Goal: Task Accomplishment & Management: Complete application form

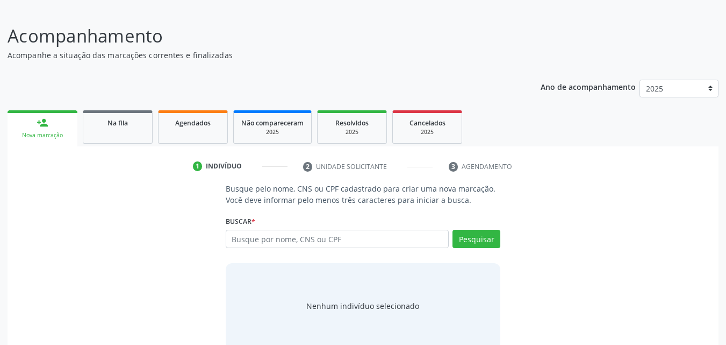
scroll to position [85, 0]
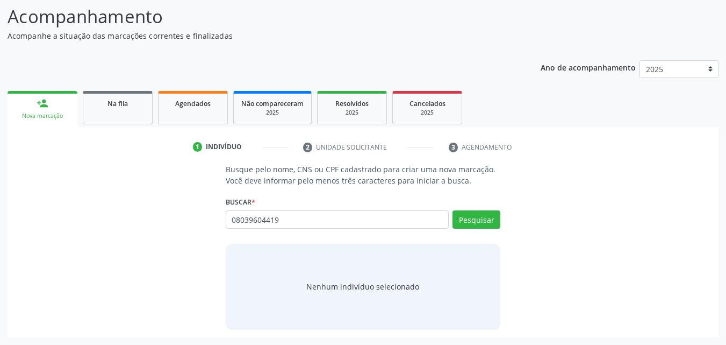
type input "08039604419"
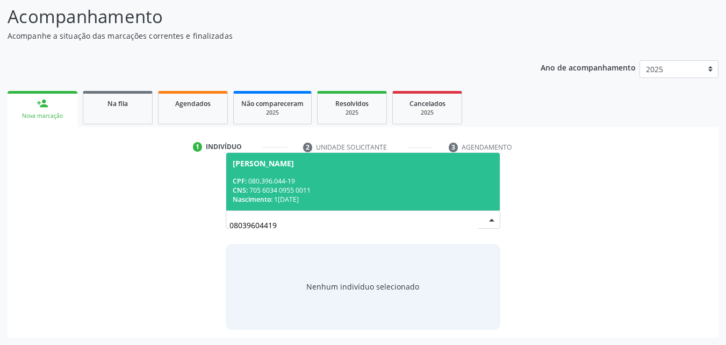
click at [323, 191] on div "CNS: 705 6034 0955 0011" at bounding box center [363, 190] width 261 height 9
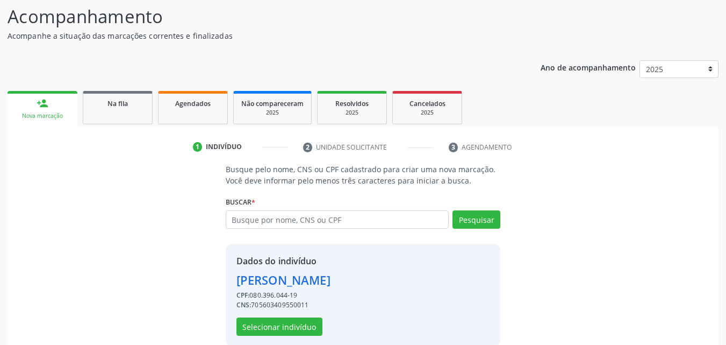
scroll to position [102, 0]
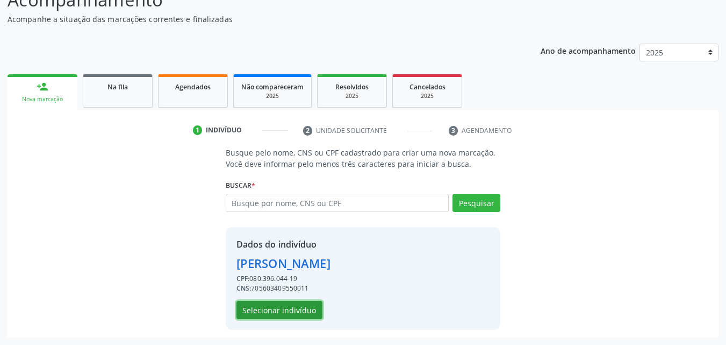
click at [259, 316] on button "Selecionar indivíduo" at bounding box center [280, 310] width 86 height 18
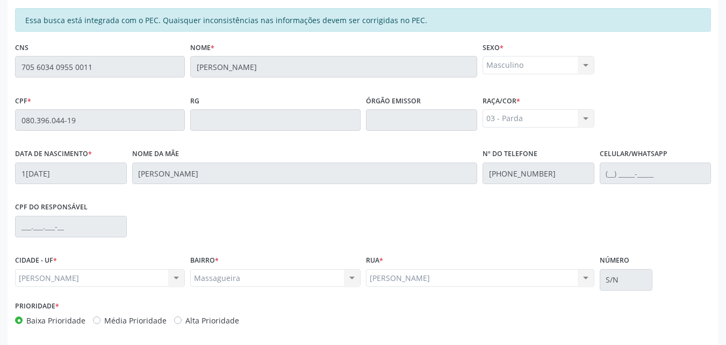
scroll to position [284, 0]
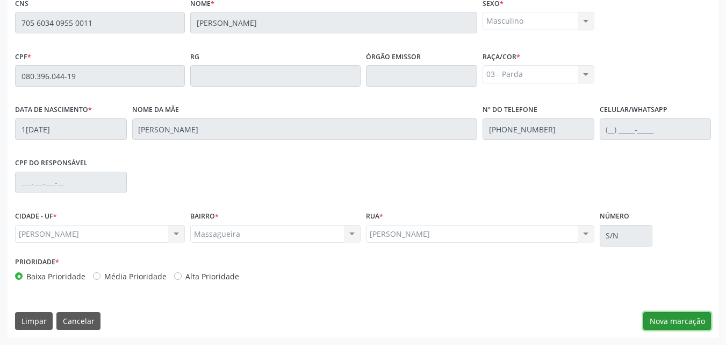
click at [707, 327] on button "Nova marcação" at bounding box center [678, 321] width 68 height 18
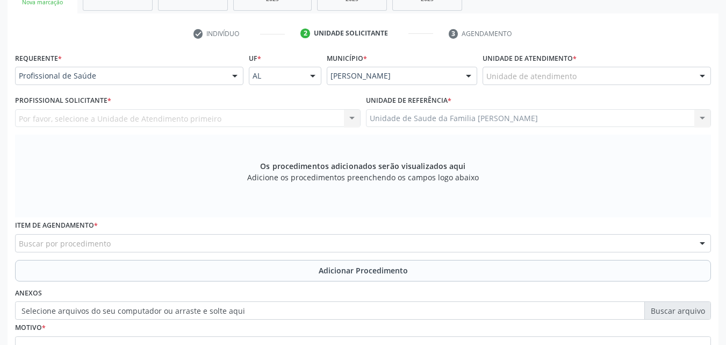
scroll to position [195, 0]
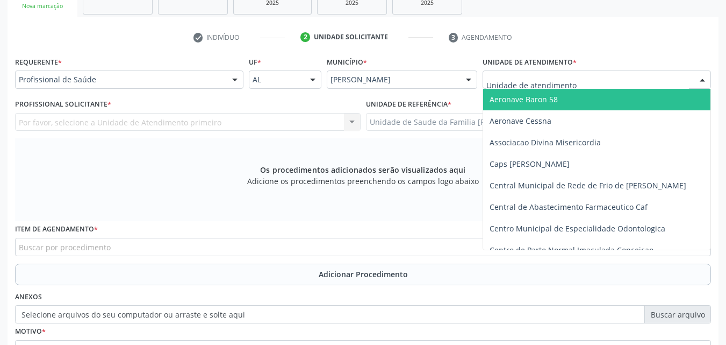
click at [576, 86] on div at bounding box center [597, 79] width 229 height 18
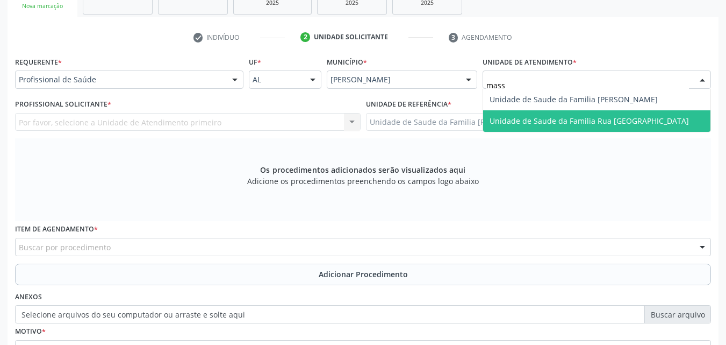
type input "massa"
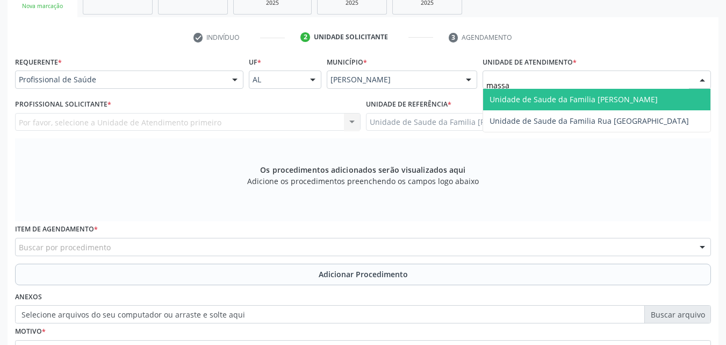
click at [556, 96] on span "Unidade de Saude da Familia [PERSON_NAME]" at bounding box center [574, 99] width 168 height 10
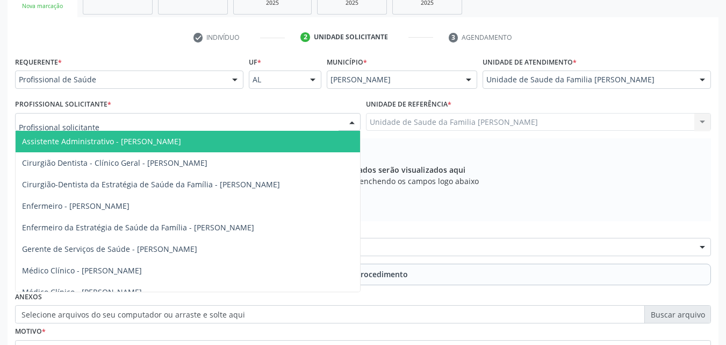
click at [284, 120] on div at bounding box center [188, 122] width 346 height 18
type input "ana"
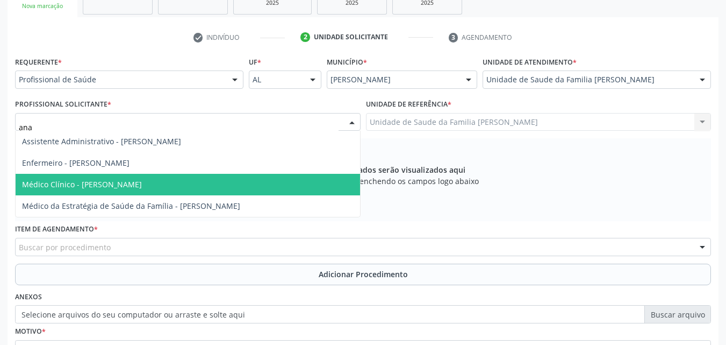
click at [129, 175] on span "Médico Clínico - Ana Beatriz Dantas Conde Lima" at bounding box center [188, 185] width 345 height 22
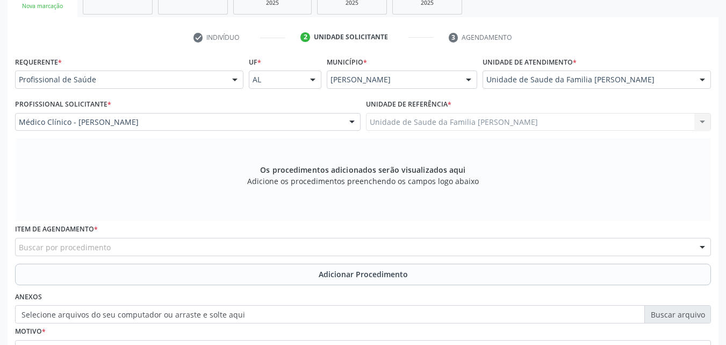
click at [456, 122] on div "Unidade de Saude da Familia Massagueira Unidade de Saude da Familia Massagueira…" at bounding box center [539, 122] width 346 height 18
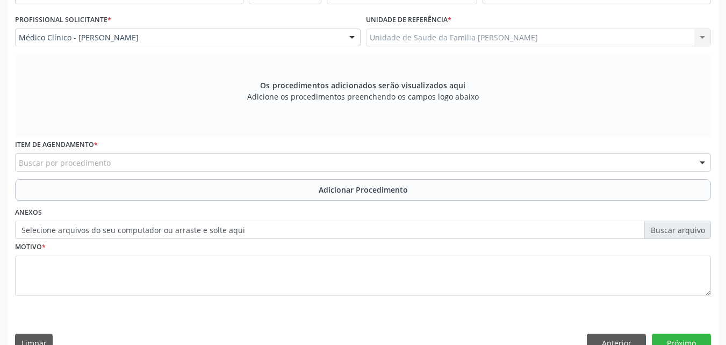
scroll to position [284, 0]
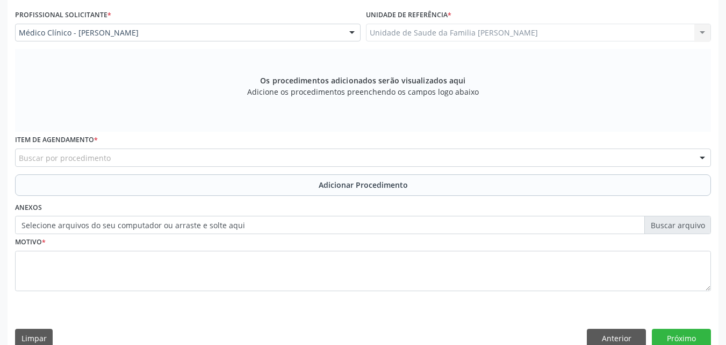
click at [189, 161] on div "Buscar por procedimento" at bounding box center [363, 157] width 696 height 18
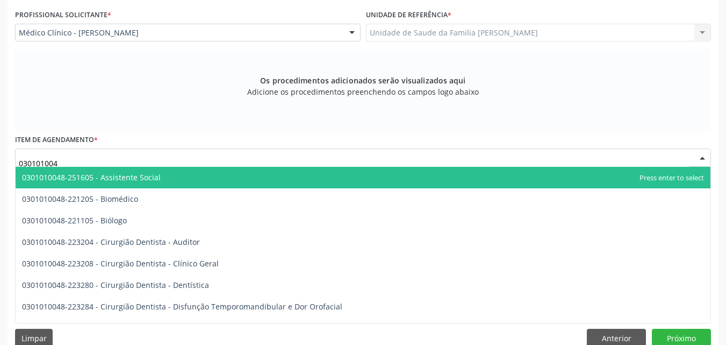
type input "0301010048"
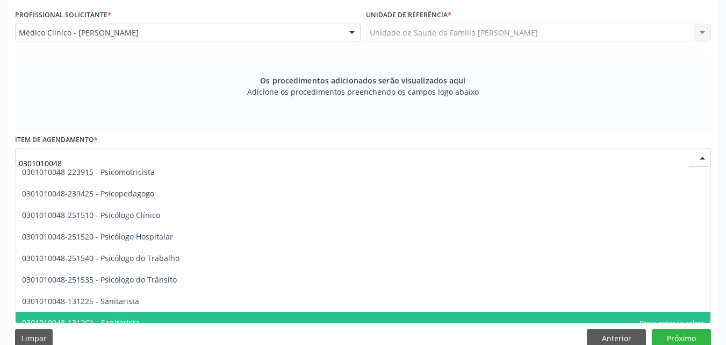
scroll to position [276, 0]
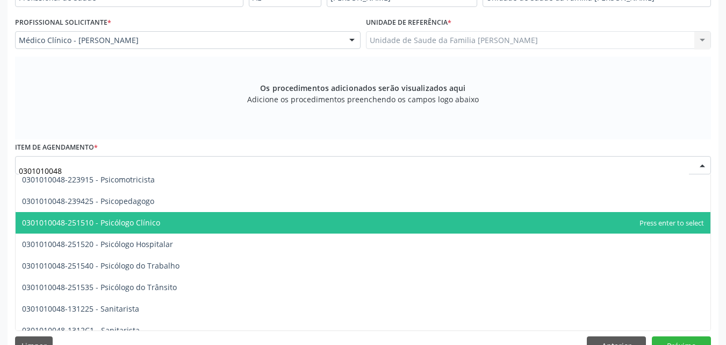
click at [139, 223] on span "0301010048-251510 - Psicólogo Clínico" at bounding box center [91, 222] width 138 height 10
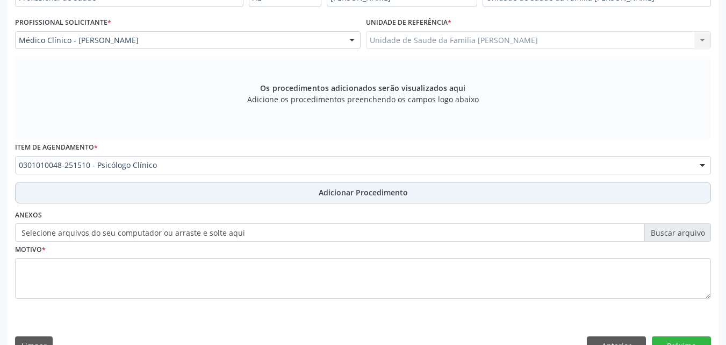
click at [174, 196] on button "Adicionar Procedimento" at bounding box center [363, 193] width 696 height 22
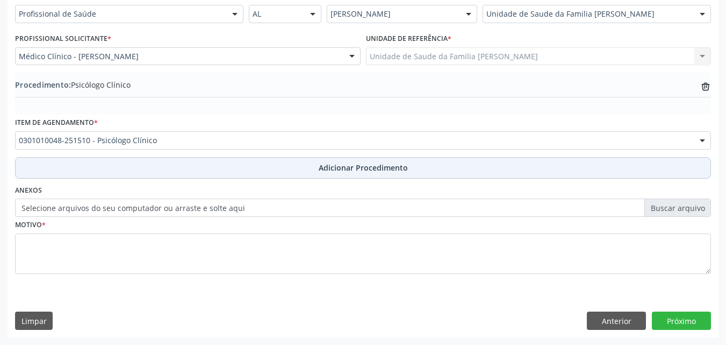
scroll to position [260, 0]
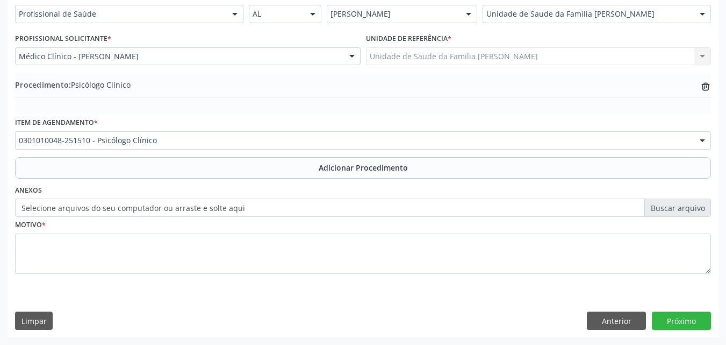
click at [123, 206] on label "Selecione arquivos do seu computador ou arraste e solte aqui" at bounding box center [363, 207] width 696 height 18
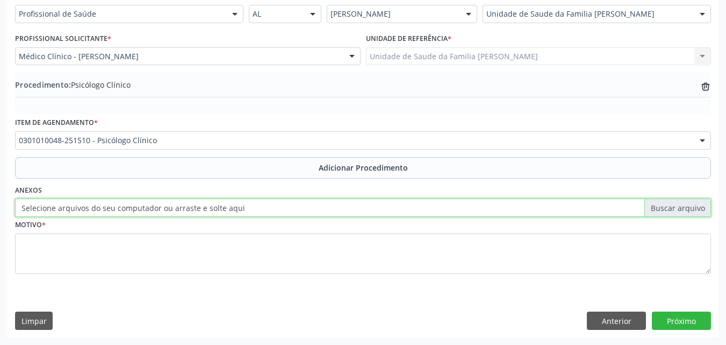
click at [123, 206] on input "Selecione arquivos do seu computador ou arraste e solte aqui" at bounding box center [363, 207] width 696 height 18
type input "C:\fakepath\WhatsApp Image 2025-09-29 at 10.51.09.jpeg"
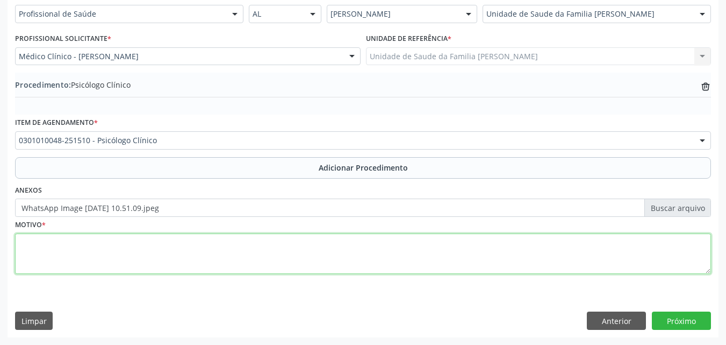
click at [356, 265] on textarea at bounding box center [363, 253] width 696 height 41
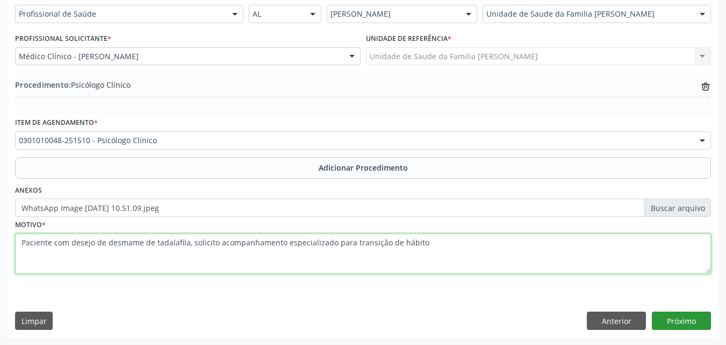
type textarea "Paciente com desejo de desmame de tadalafila, solicito acompanhamento especiali…"
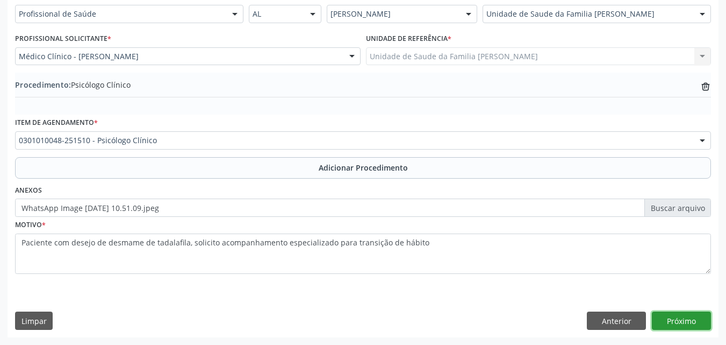
click at [682, 326] on button "Próximo" at bounding box center [681, 320] width 59 height 18
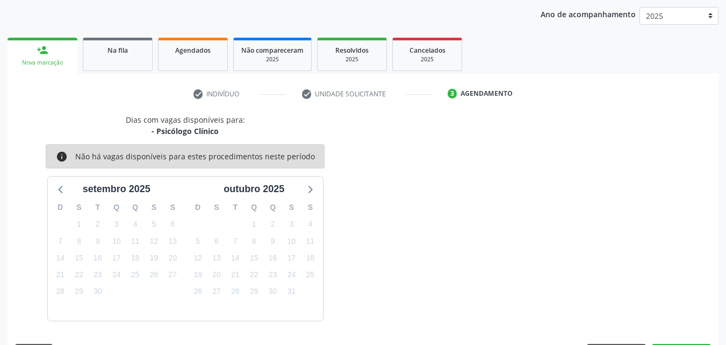
scroll to position [170, 0]
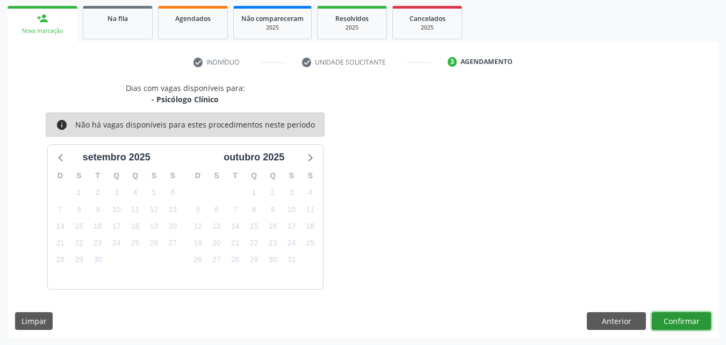
click at [681, 318] on button "Confirmar" at bounding box center [681, 321] width 59 height 18
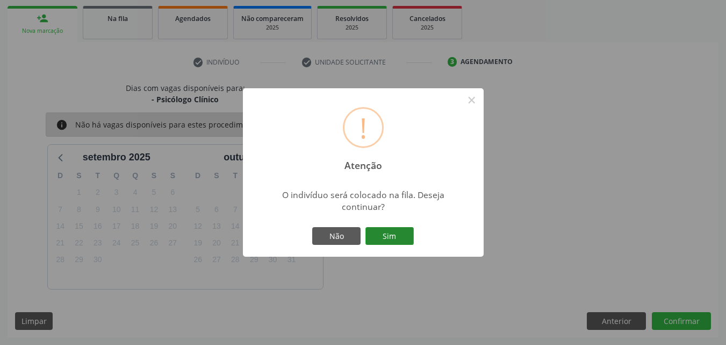
click at [401, 234] on button "Sim" at bounding box center [390, 236] width 48 height 18
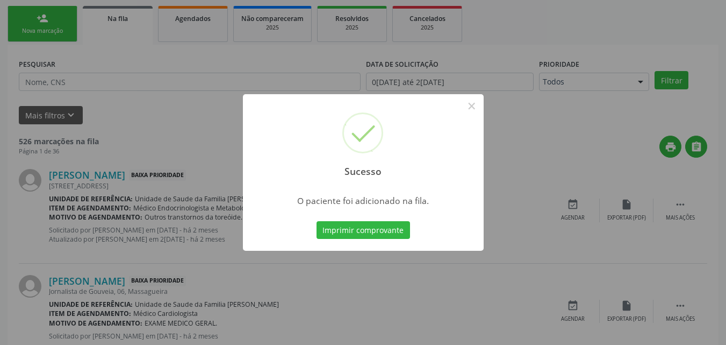
scroll to position [25, 0]
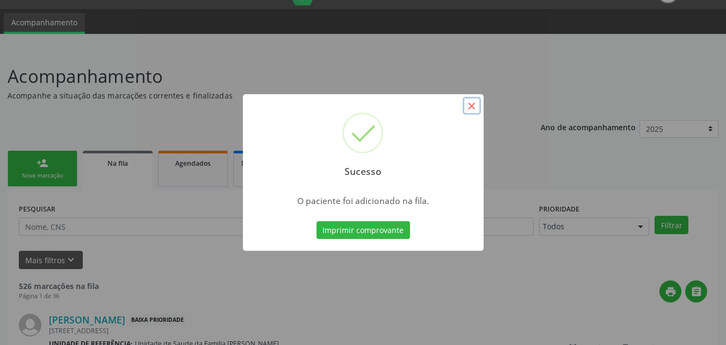
click at [474, 103] on button "×" at bounding box center [472, 106] width 18 height 18
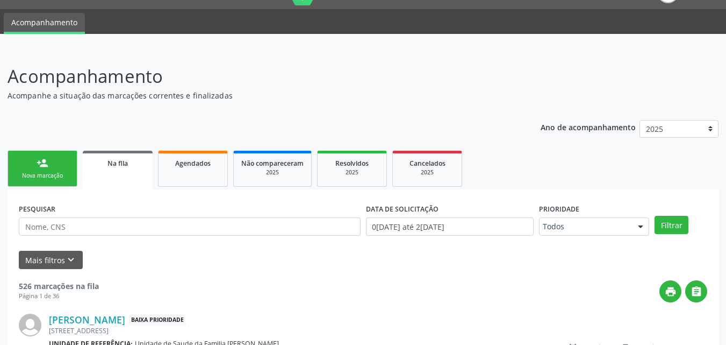
click at [50, 161] on link "person_add Nova marcação" at bounding box center [43, 169] width 70 height 36
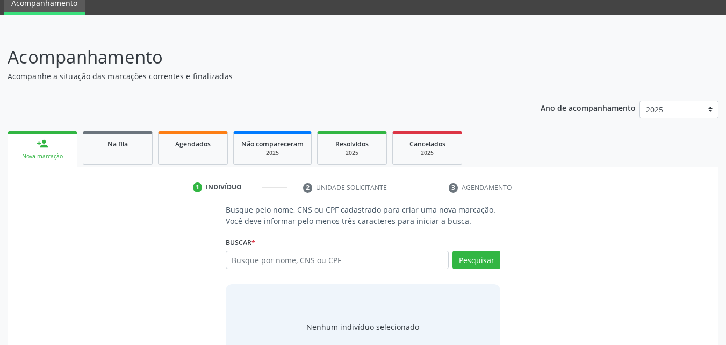
scroll to position [46, 0]
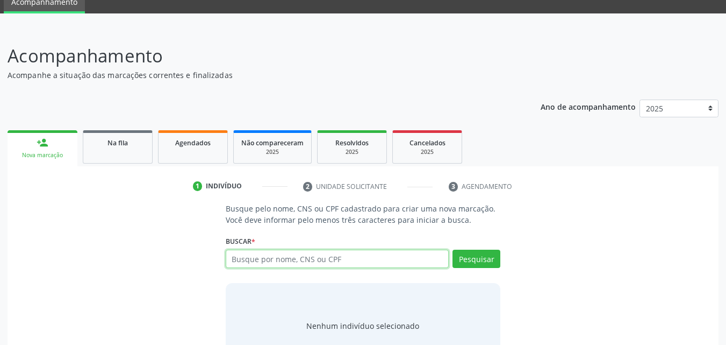
click at [301, 265] on input "text" at bounding box center [338, 258] width 224 height 18
type input "708701172206299"
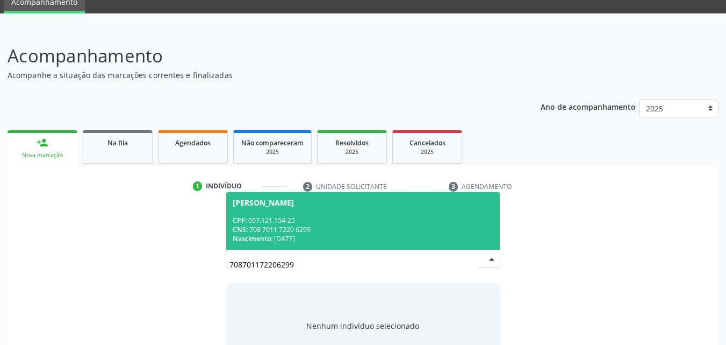
scroll to position [85, 0]
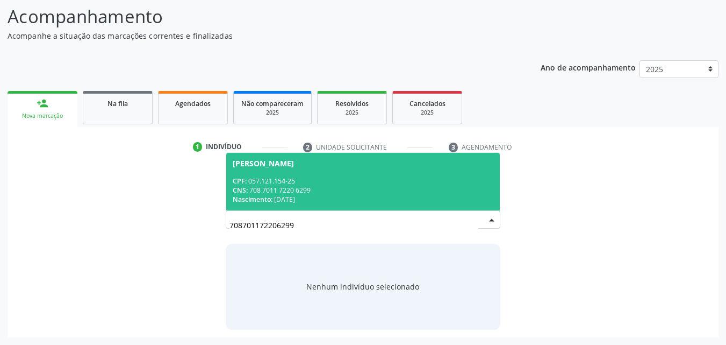
click at [326, 191] on div "CNS: 708 7011 7220 6299" at bounding box center [363, 190] width 261 height 9
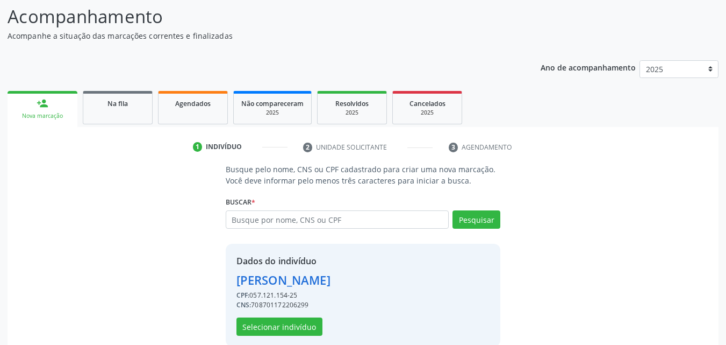
scroll to position [102, 0]
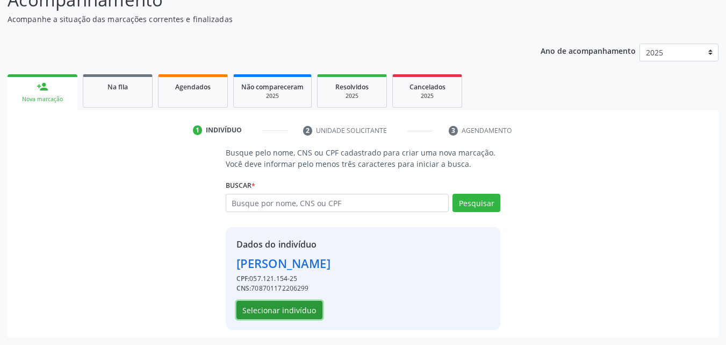
click at [255, 314] on button "Selecionar indivíduo" at bounding box center [280, 310] width 86 height 18
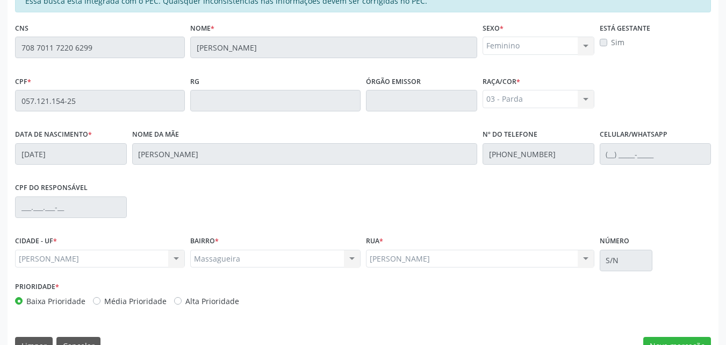
scroll to position [284, 0]
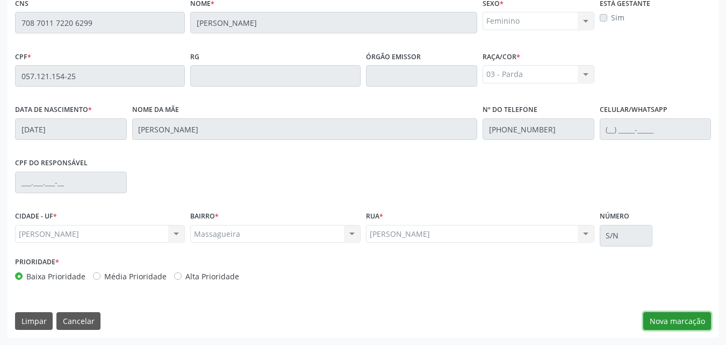
click at [703, 320] on button "Nova marcação" at bounding box center [678, 321] width 68 height 18
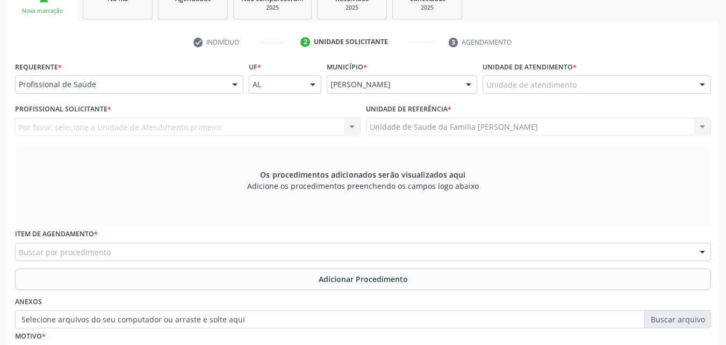
scroll to position [188, 0]
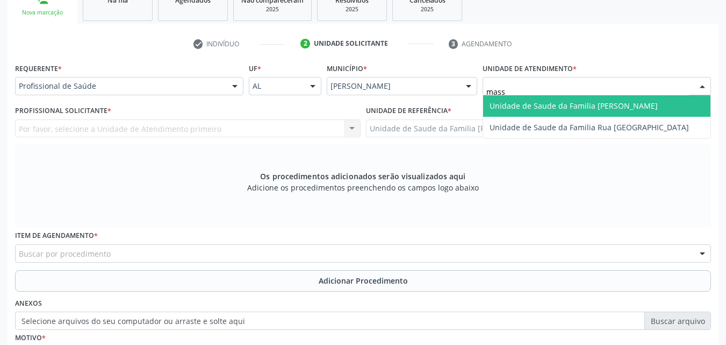
type input "massa"
click at [562, 109] on span "Unidade de Saude da Familia [PERSON_NAME]" at bounding box center [574, 106] width 168 height 10
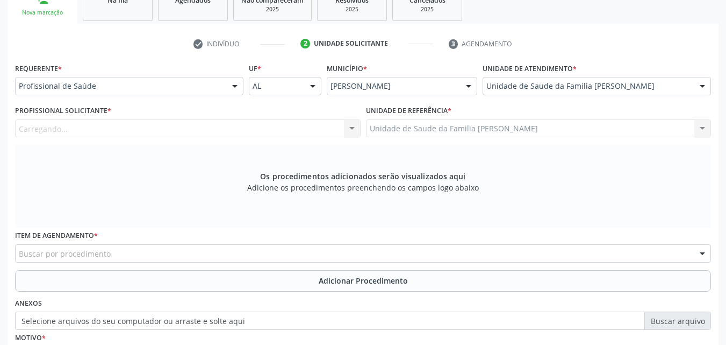
click at [300, 119] on div "Carregando... Nenhum resultado encontrado para: " " Não há nenhuma opção para s…" at bounding box center [188, 128] width 346 height 18
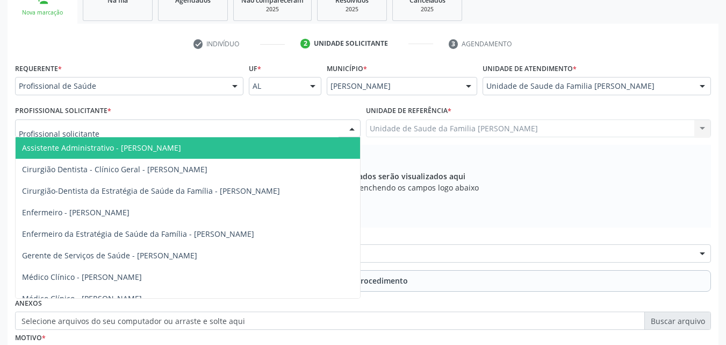
click at [300, 125] on div at bounding box center [188, 128] width 346 height 18
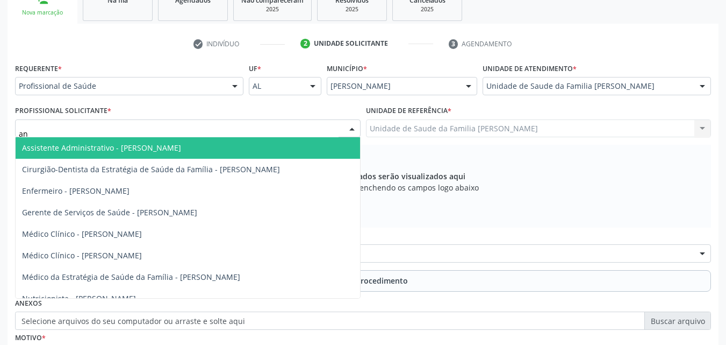
type input "ana"
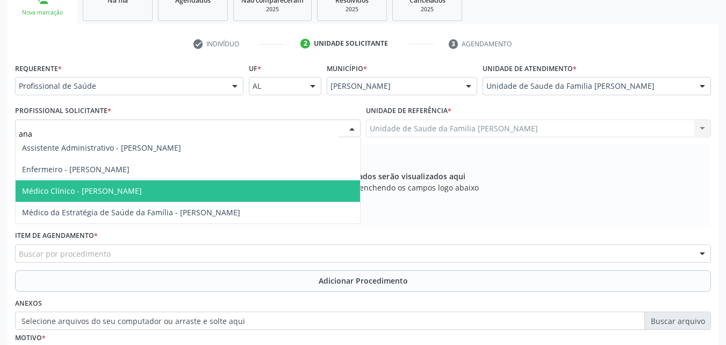
click at [126, 195] on span "Médico Clínico - [PERSON_NAME]" at bounding box center [82, 191] width 120 height 10
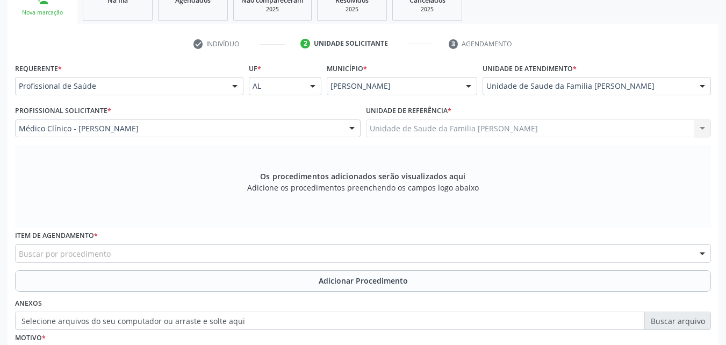
click at [402, 125] on div "Unidade de Saude da Familia Massagueira Unidade de Saude da Familia Massagueira…" at bounding box center [539, 128] width 346 height 18
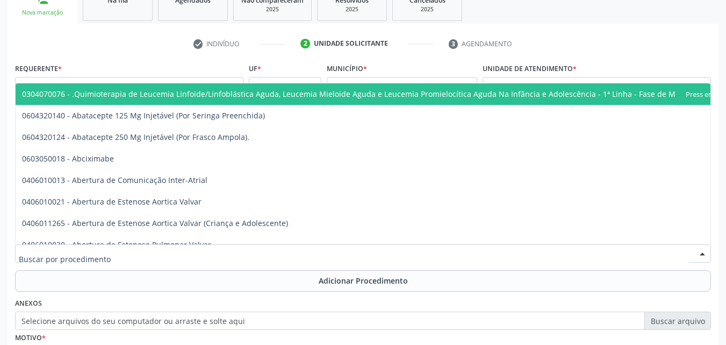
click at [157, 258] on div at bounding box center [363, 253] width 696 height 18
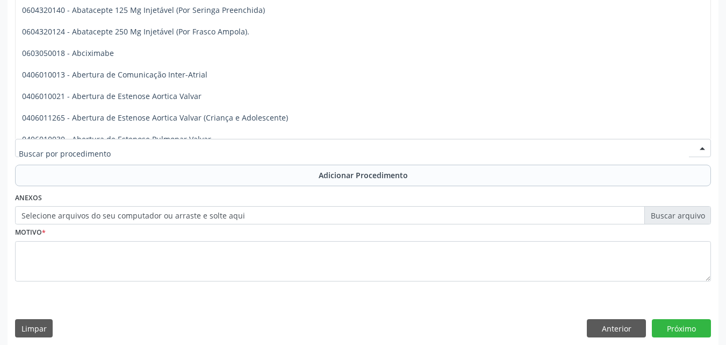
scroll to position [300, 0]
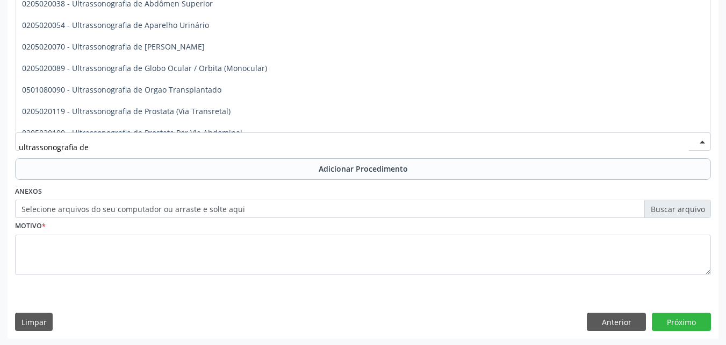
type input "ultrassonografia de a"
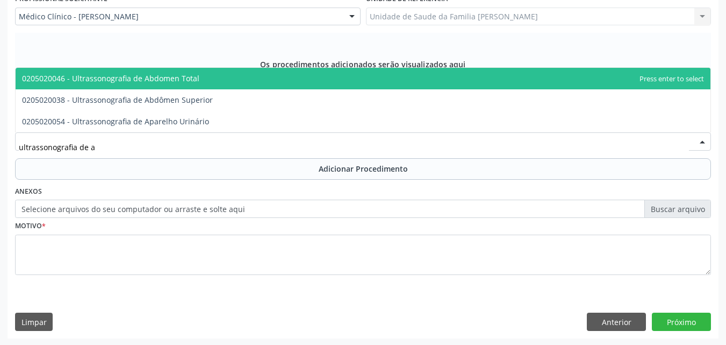
click at [195, 81] on span "0205020046 - Ultrassonografia de Abdomen Total" at bounding box center [110, 78] width 177 height 10
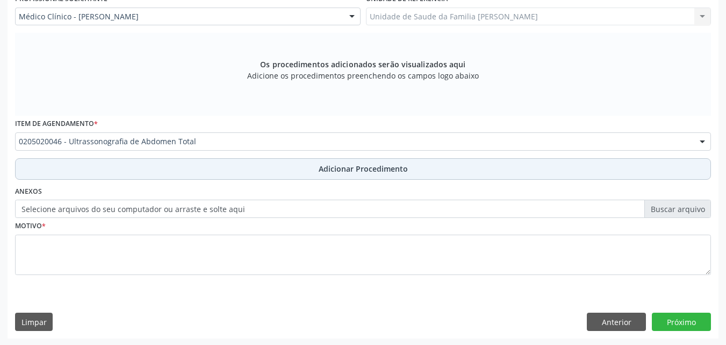
click at [209, 161] on button "Adicionar Procedimento" at bounding box center [363, 169] width 696 height 22
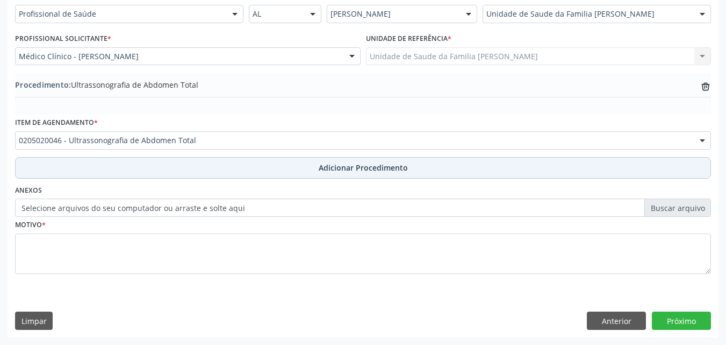
scroll to position [260, 0]
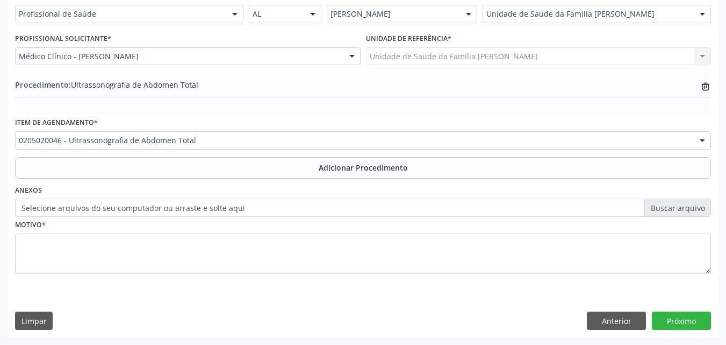
click at [186, 205] on label "Selecione arquivos do seu computador ou arraste e solte aqui" at bounding box center [363, 207] width 696 height 18
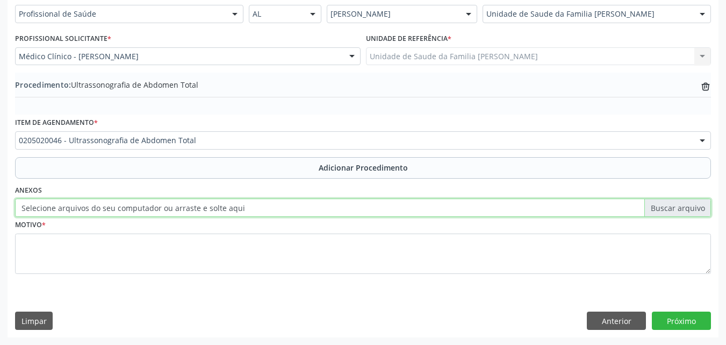
click at [186, 205] on input "Selecione arquivos do seu computador ou arraste e solte aqui" at bounding box center [363, 207] width 696 height 18
type input "C:\fakepath\WhatsApp Image 2025-09-29 at 11.14.31.jpeg"
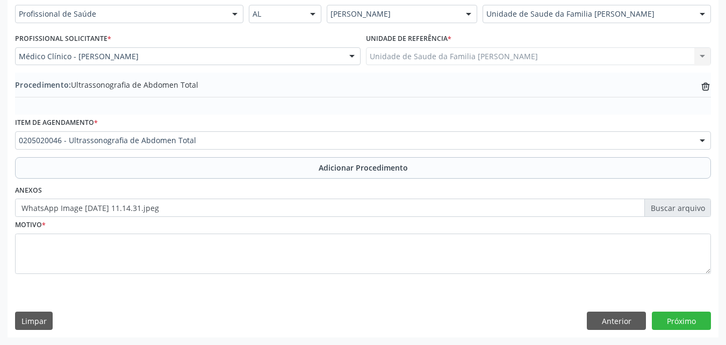
click at [236, 277] on fieldset "Motivo *" at bounding box center [363, 249] width 696 height 65
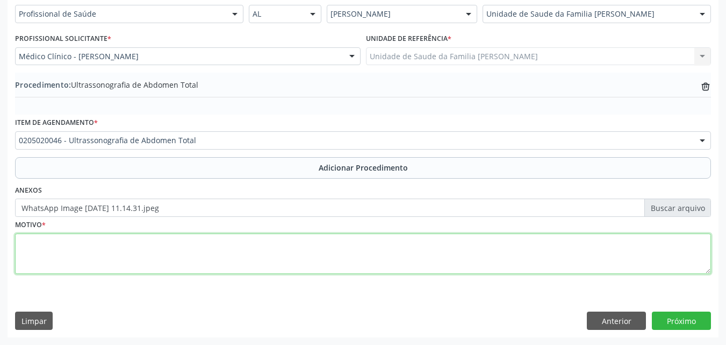
click at [235, 249] on textarea at bounding box center [363, 253] width 696 height 41
type textarea "a"
type textarea "Avaliação complementar HAS"
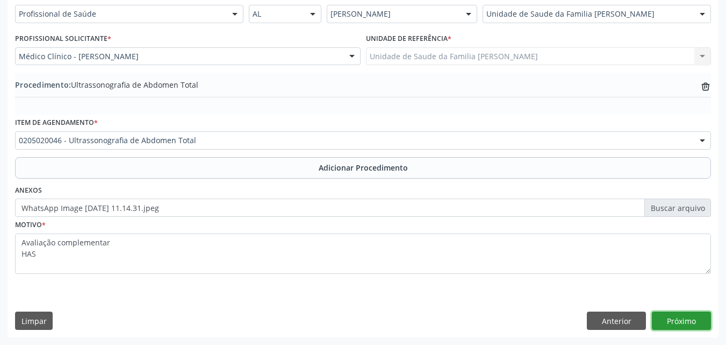
click at [683, 319] on button "Próximo" at bounding box center [681, 320] width 59 height 18
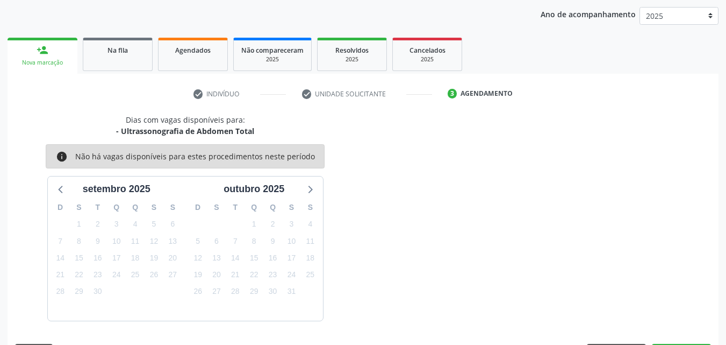
scroll to position [170, 0]
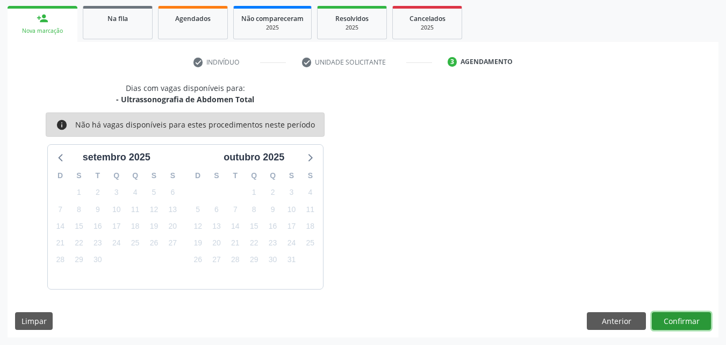
click at [671, 322] on button "Confirmar" at bounding box center [681, 321] width 59 height 18
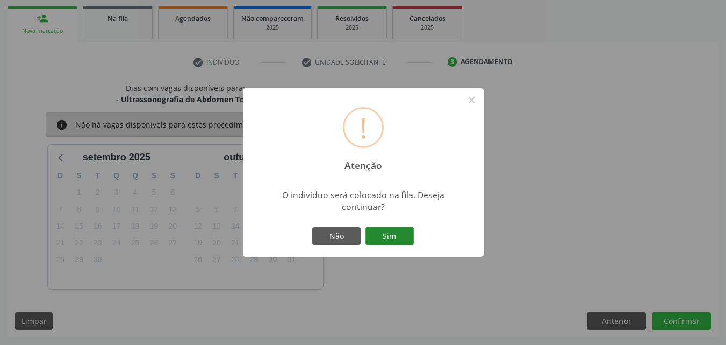
click at [369, 237] on button "Sim" at bounding box center [390, 236] width 48 height 18
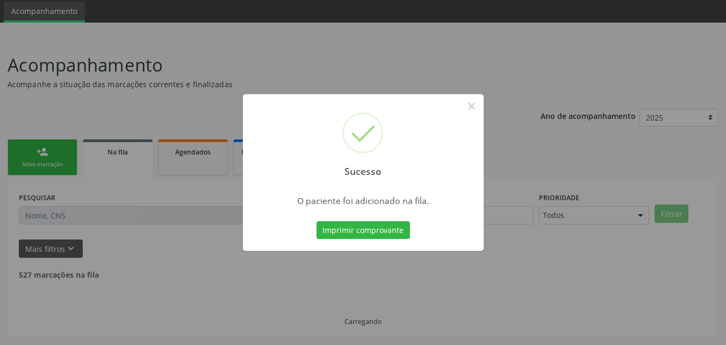
scroll to position [25, 0]
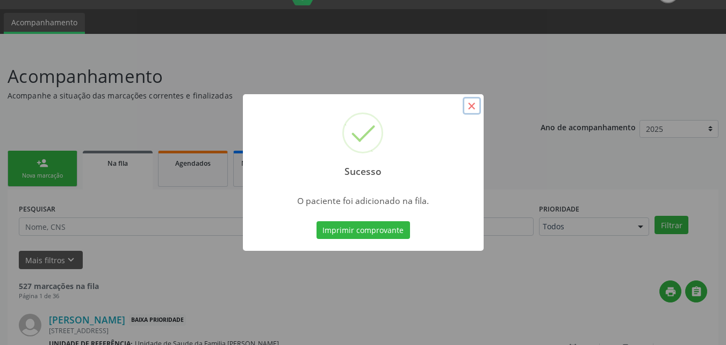
click at [466, 105] on button "×" at bounding box center [472, 106] width 18 height 18
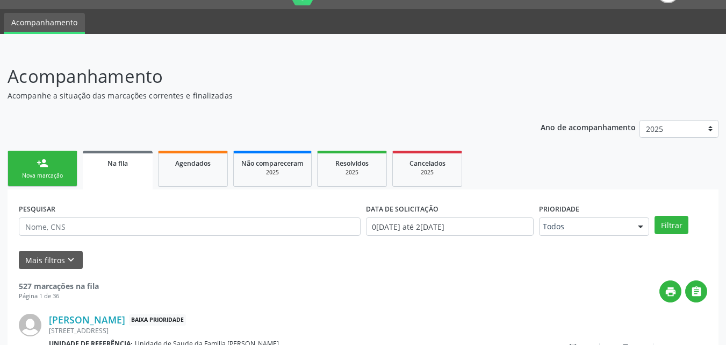
click at [24, 164] on link "person_add Nova marcação" at bounding box center [43, 169] width 70 height 36
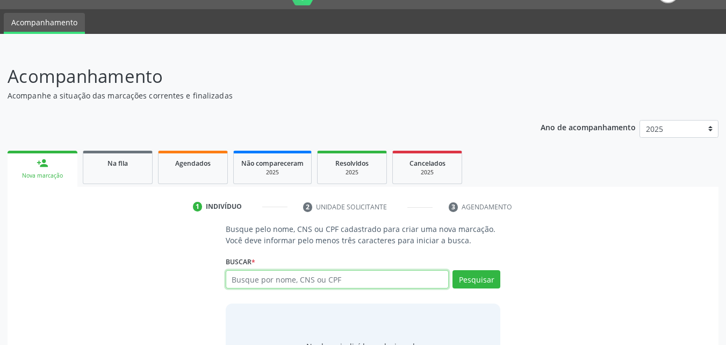
click at [319, 282] on input "text" at bounding box center [338, 279] width 224 height 18
paste input "099.394.394-23"
type input "099.394.394-23"
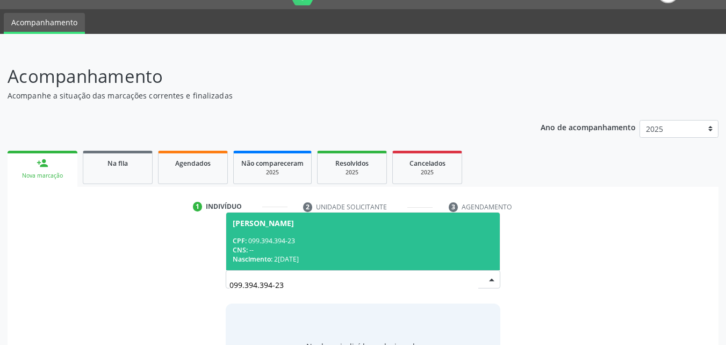
click at [316, 249] on div "CNS: --" at bounding box center [363, 249] width 261 height 9
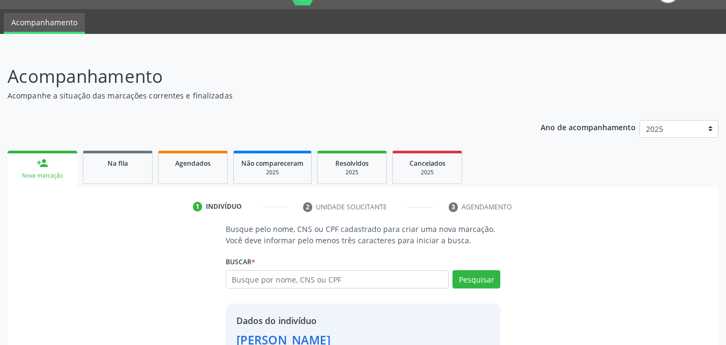
scroll to position [102, 0]
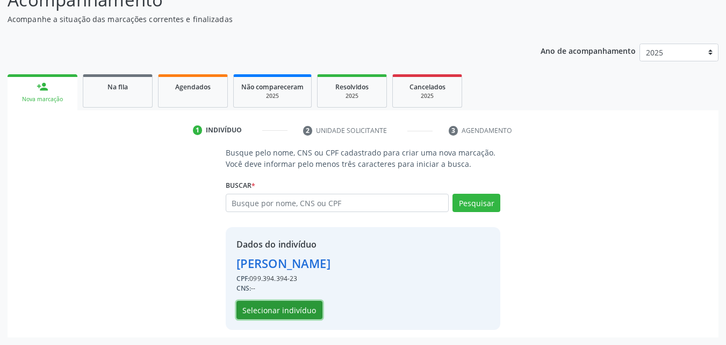
click at [269, 309] on button "Selecionar indivíduo" at bounding box center [280, 310] width 86 height 18
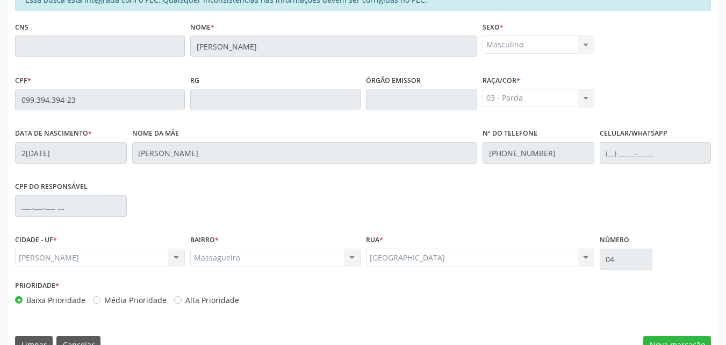
scroll to position [284, 0]
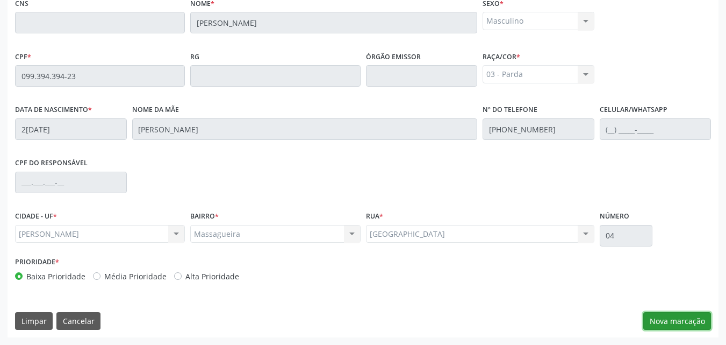
click at [676, 319] on button "Nova marcação" at bounding box center [678, 321] width 68 height 18
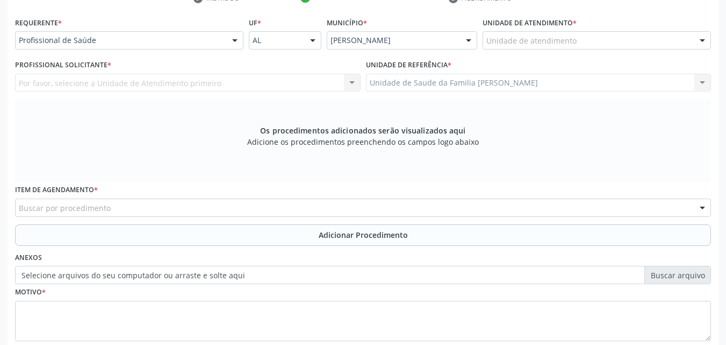
scroll to position [202, 0]
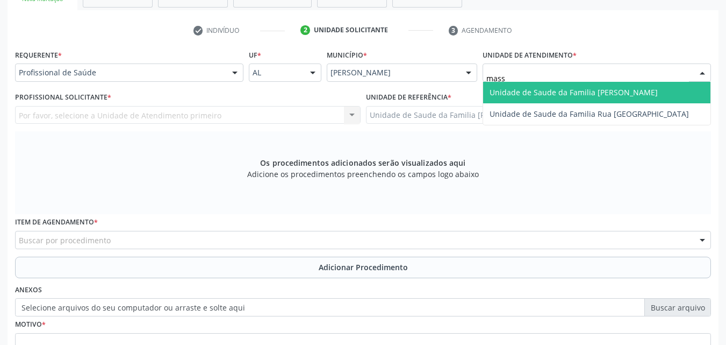
type input "massa"
click at [519, 96] on span "Unidade de Saude da Familia [PERSON_NAME]" at bounding box center [574, 92] width 168 height 10
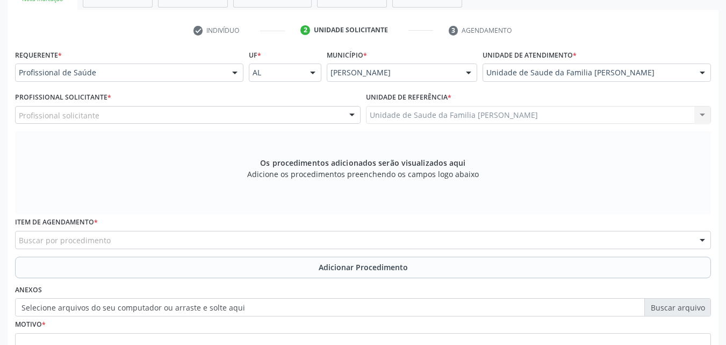
click at [165, 109] on div "Profissional solicitante" at bounding box center [188, 115] width 346 height 18
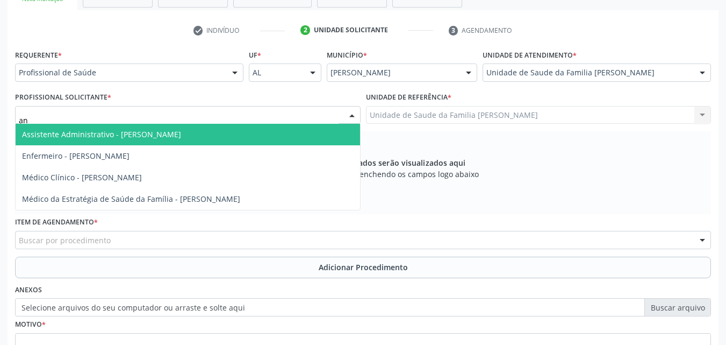
type input "ana"
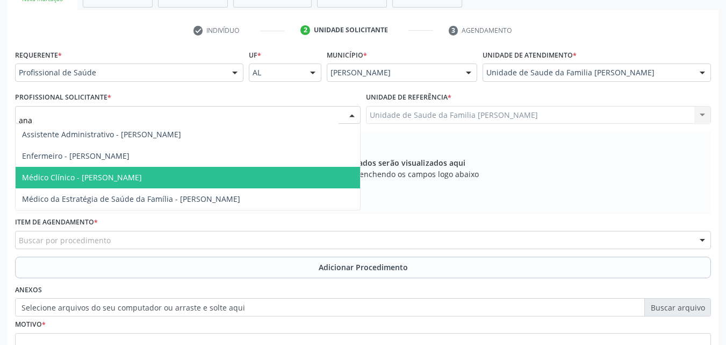
click at [125, 178] on span "Médico Clínico - [PERSON_NAME]" at bounding box center [82, 177] width 120 height 10
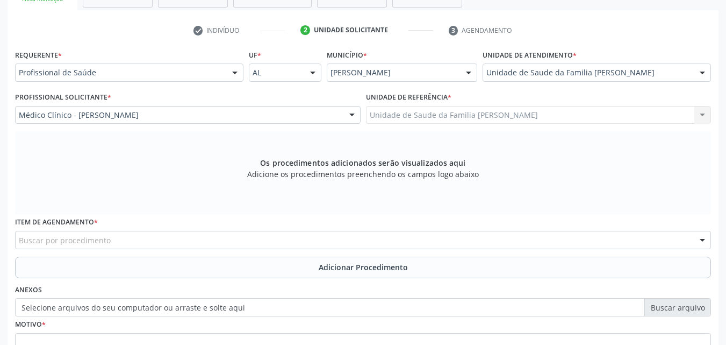
click at [486, 109] on div "Unidade de Saude da Familia Massagueira Unidade de Saude da Familia Massagueira…" at bounding box center [539, 115] width 346 height 18
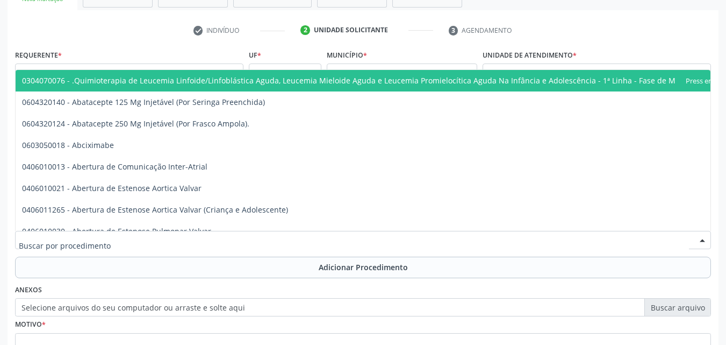
click at [156, 245] on div at bounding box center [363, 240] width 696 height 18
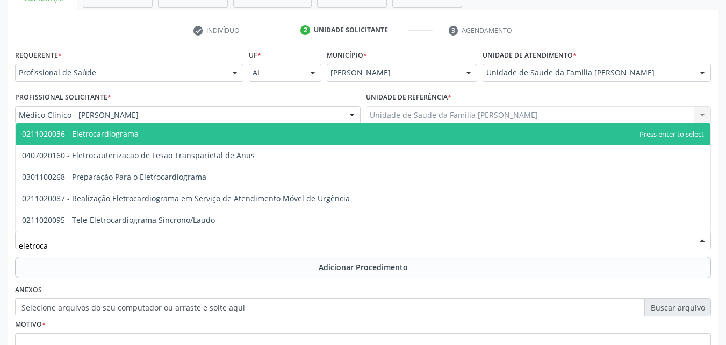
type input "eletrocar"
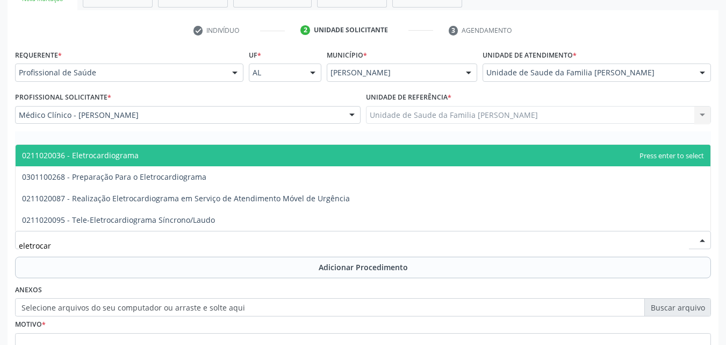
click at [122, 151] on span "0211020036 - Eletrocardiograma" at bounding box center [80, 155] width 117 height 10
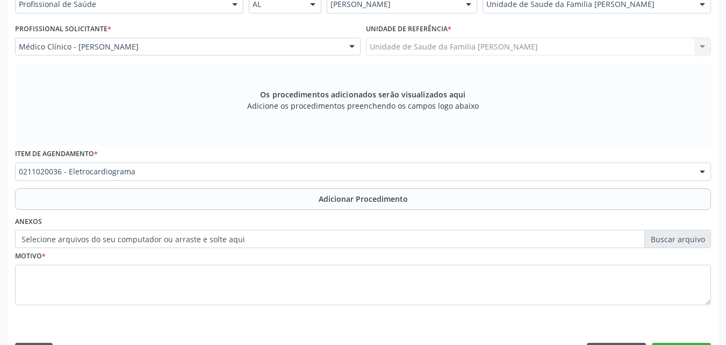
scroll to position [270, 0]
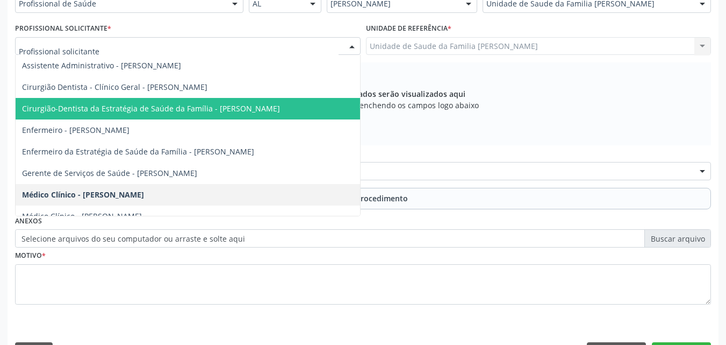
drag, startPoint x: 174, startPoint y: 44, endPoint x: 191, endPoint y: -45, distance: 90.8
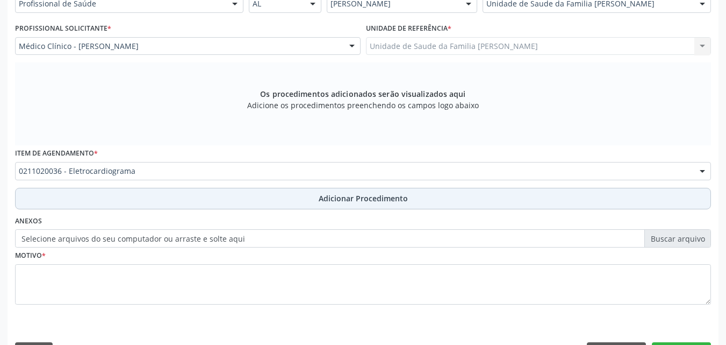
click at [149, 195] on button "Adicionar Procedimento" at bounding box center [363, 199] width 696 height 22
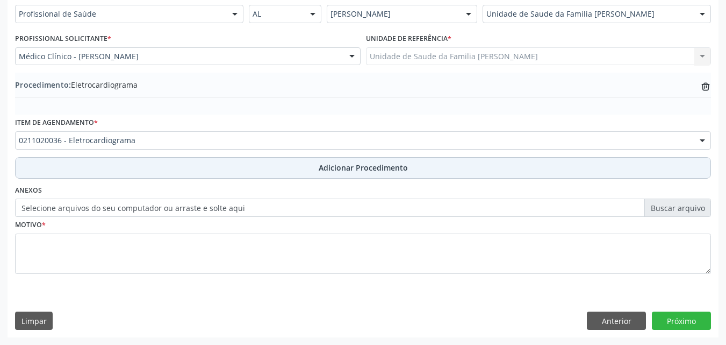
scroll to position [260, 0]
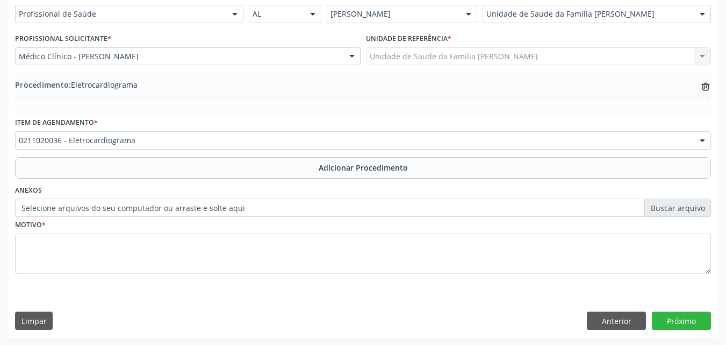
click at [149, 207] on label "Selecione arquivos do seu computador ou arraste e solte aqui" at bounding box center [363, 207] width 696 height 18
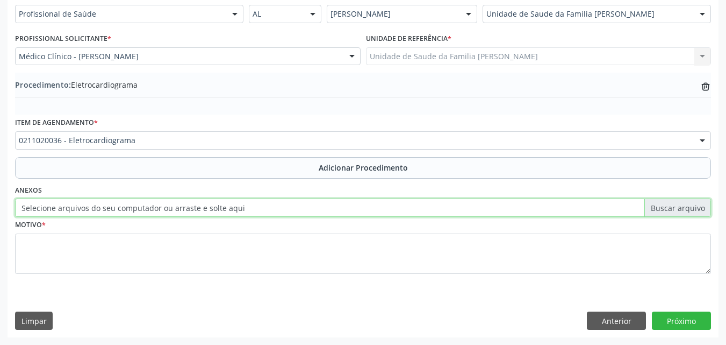
click at [149, 207] on input "Selecione arquivos do seu computador ou arraste e solte aqui" at bounding box center [363, 207] width 696 height 18
type input "C:\fakepath\WhatsApp Image 2025-09-29 at 11.17.58.jpeg"
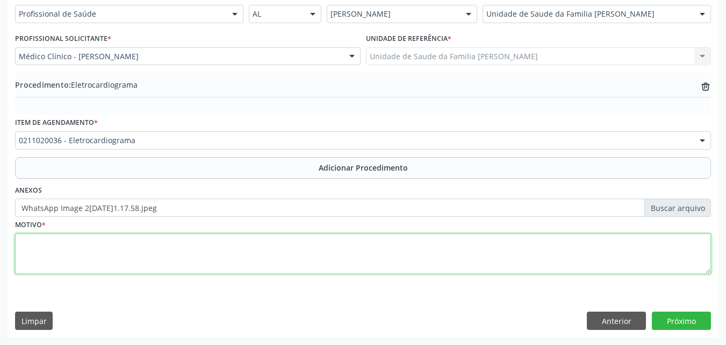
click at [359, 255] on textarea at bounding box center [363, 253] width 696 height 41
type textarea "RCV"
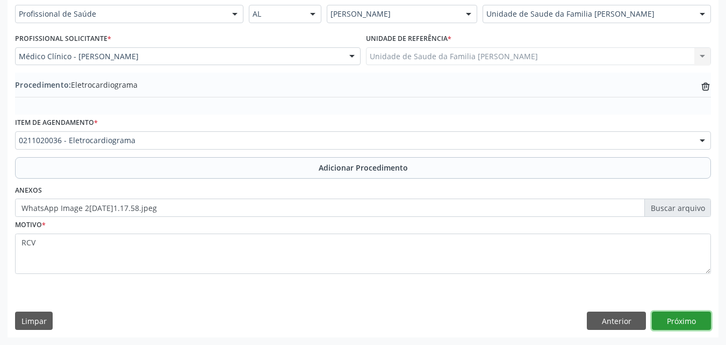
click at [691, 322] on button "Próximo" at bounding box center [681, 320] width 59 height 18
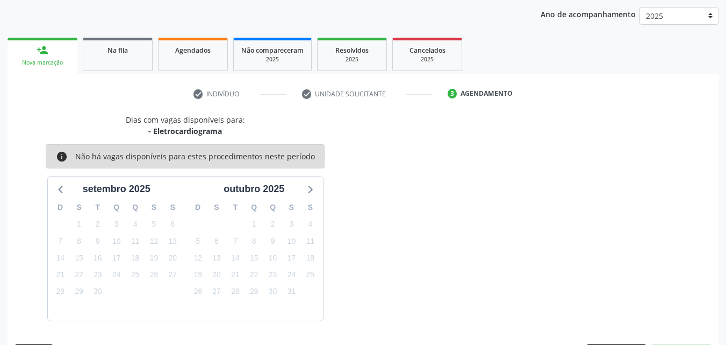
scroll to position [170, 0]
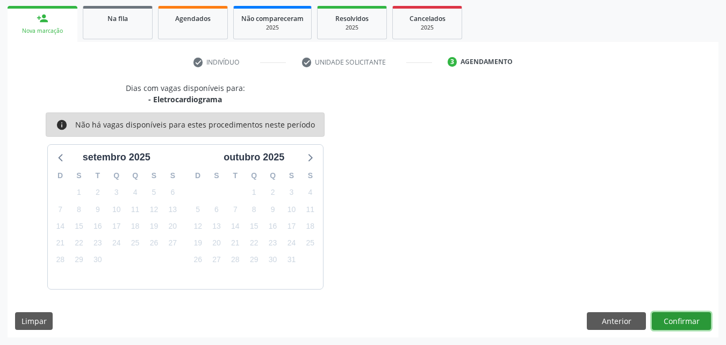
click at [662, 324] on button "Confirmar" at bounding box center [681, 321] width 59 height 18
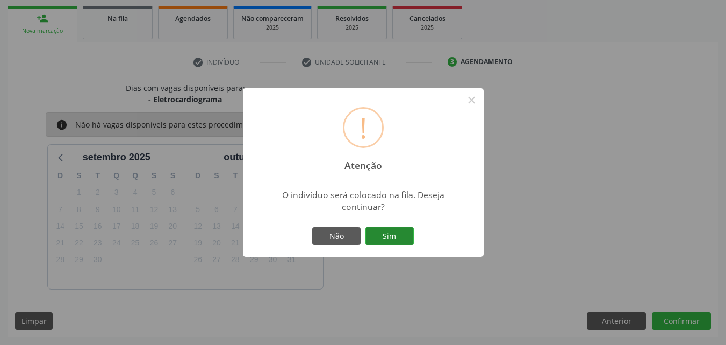
click at [391, 238] on button "Sim" at bounding box center [390, 236] width 48 height 18
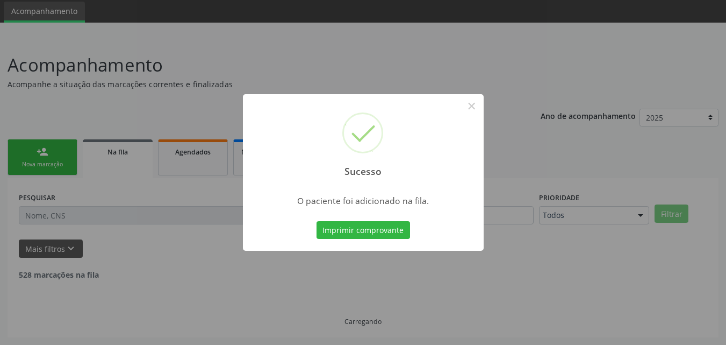
scroll to position [25, 0]
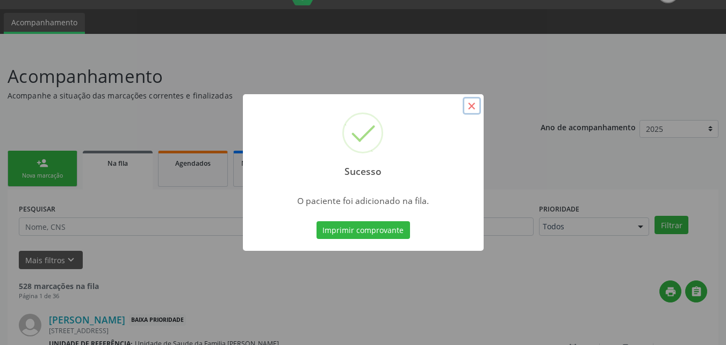
click at [474, 105] on button "×" at bounding box center [472, 106] width 18 height 18
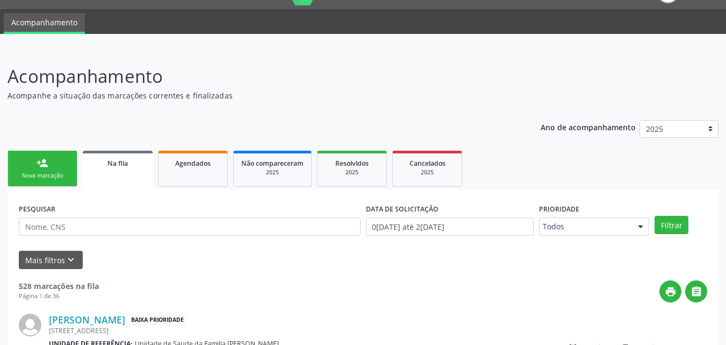
click at [61, 179] on div "Nova marcação" at bounding box center [43, 176] width 54 height 8
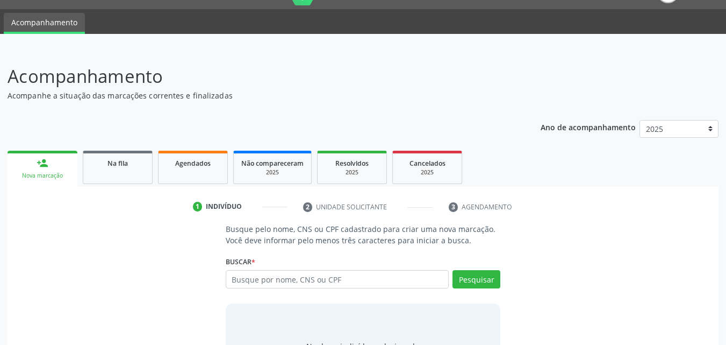
scroll to position [85, 0]
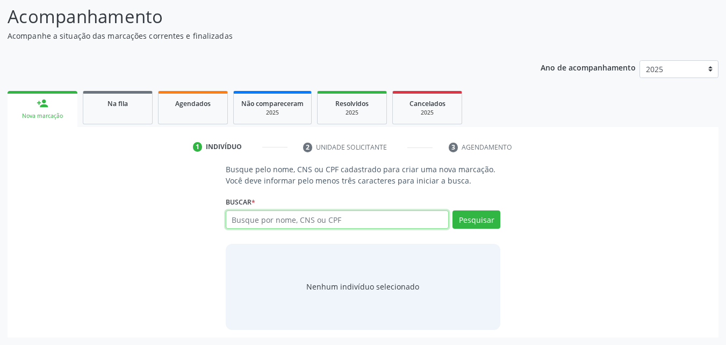
click at [259, 218] on input "text" at bounding box center [338, 219] width 224 height 18
type input "00417460406"
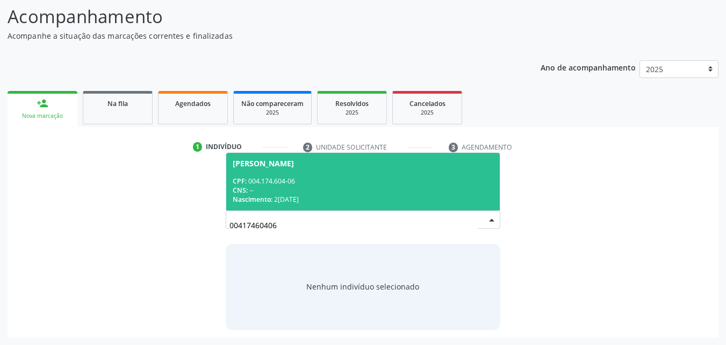
click at [262, 181] on div "CPF: 004.174.604-06" at bounding box center [363, 180] width 261 height 9
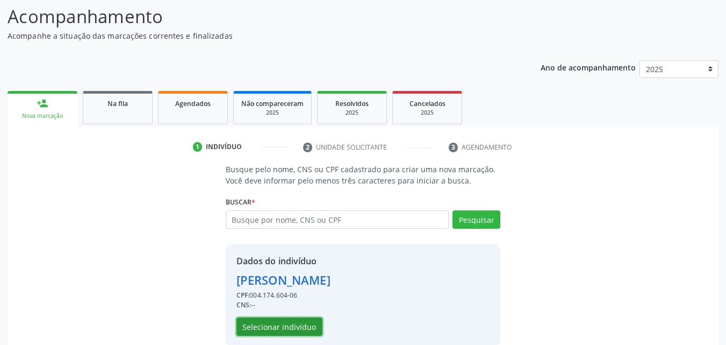
click at [244, 329] on button "Selecionar indivíduo" at bounding box center [280, 326] width 86 height 18
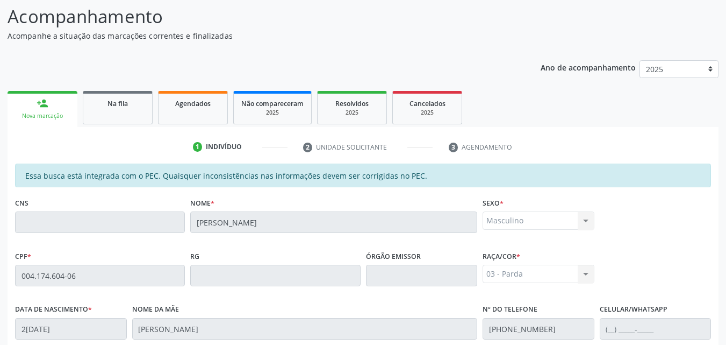
scroll to position [284, 0]
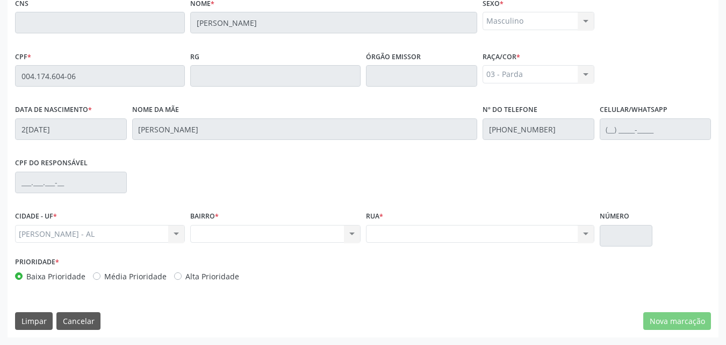
click at [323, 239] on div "Nenhum resultado encontrado para: " " Não há nenhuma opção para ser exibida." at bounding box center [275, 234] width 170 height 18
click at [37, 63] on div "CPF * 004.174.604-06" at bounding box center [100, 67] width 170 height 38
click at [37, 70] on div "CPF * 004.174.604-06" at bounding box center [100, 67] width 170 height 38
click at [67, 326] on button "Cancelar" at bounding box center [78, 321] width 44 height 18
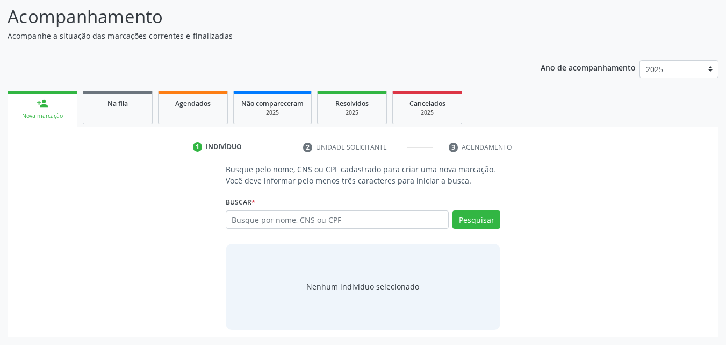
scroll to position [85, 0]
click at [267, 218] on input "text" at bounding box center [338, 219] width 224 height 18
paste input "004.174.604-06"
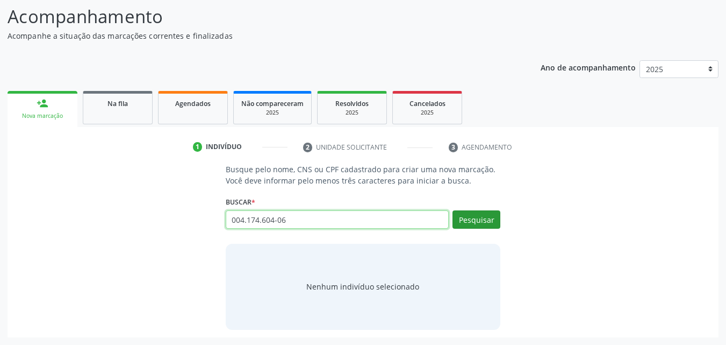
type input "004.174.604-06"
click at [476, 220] on button "Pesquisar" at bounding box center [477, 219] width 48 height 18
type input "004.174.604-06"
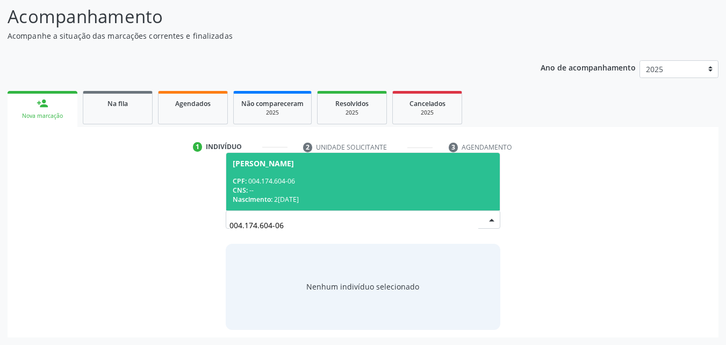
click at [295, 194] on div "CNS: --" at bounding box center [363, 190] width 261 height 9
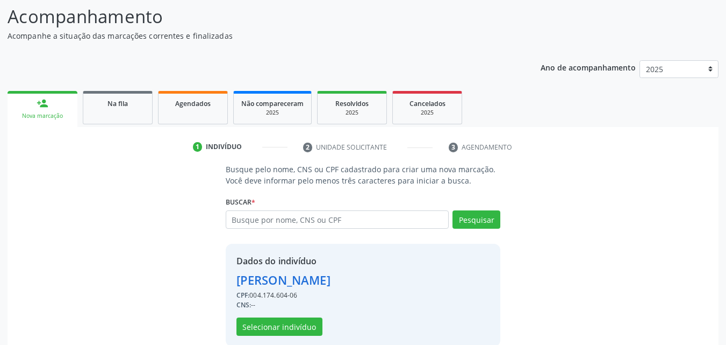
scroll to position [102, 0]
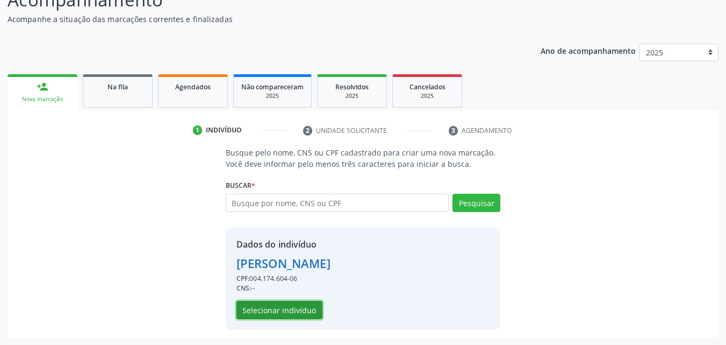
click at [263, 306] on button "Selecionar indivíduo" at bounding box center [280, 310] width 86 height 18
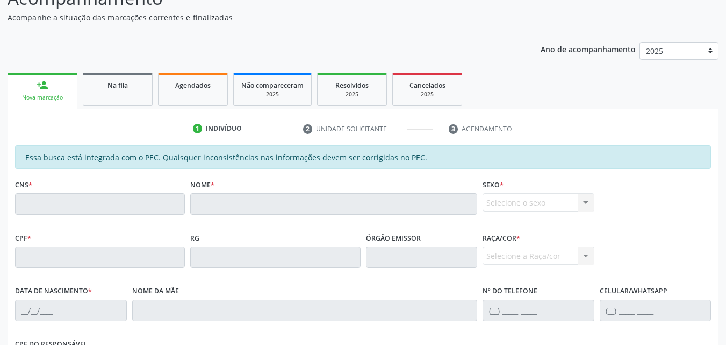
scroll to position [103, 0]
click at [42, 99] on div "Nova marcação" at bounding box center [42, 98] width 55 height 8
click at [66, 99] on div "Nova marcação" at bounding box center [42, 98] width 55 height 8
click at [128, 89] on span "Na fila" at bounding box center [118, 85] width 20 height 9
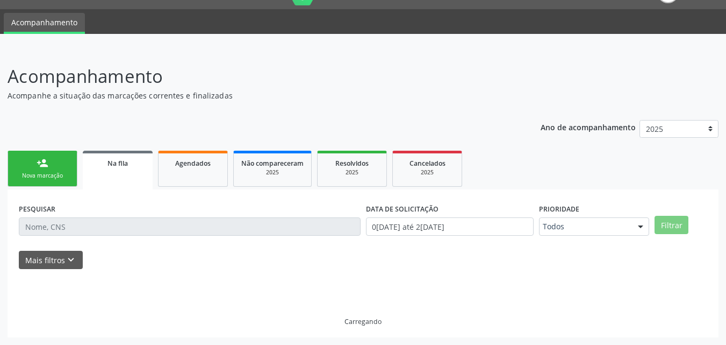
scroll to position [25, 0]
click at [128, 89] on p "Acompanhamento" at bounding box center [257, 76] width 498 height 27
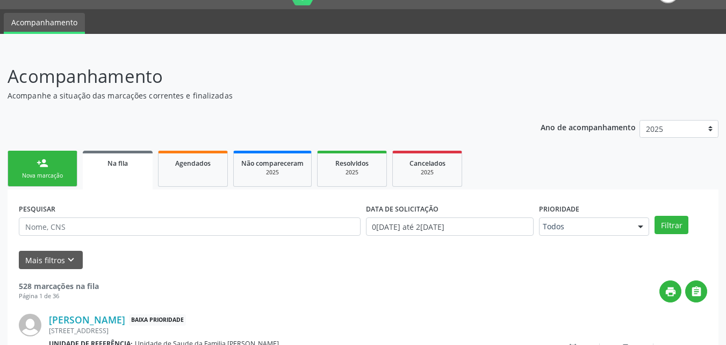
click at [54, 169] on link "person_add Nova marcação" at bounding box center [43, 169] width 70 height 36
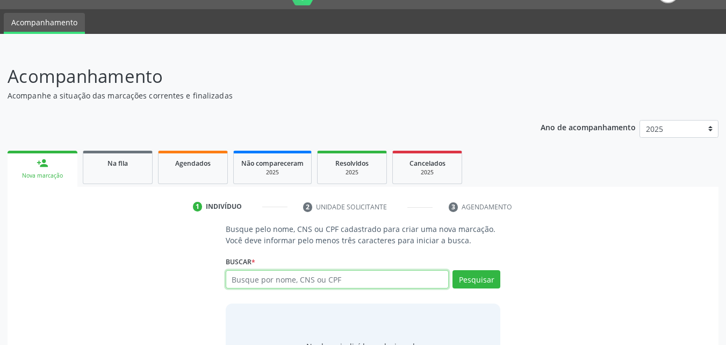
click at [299, 282] on input "text" at bounding box center [338, 279] width 224 height 18
type input "15059149498"
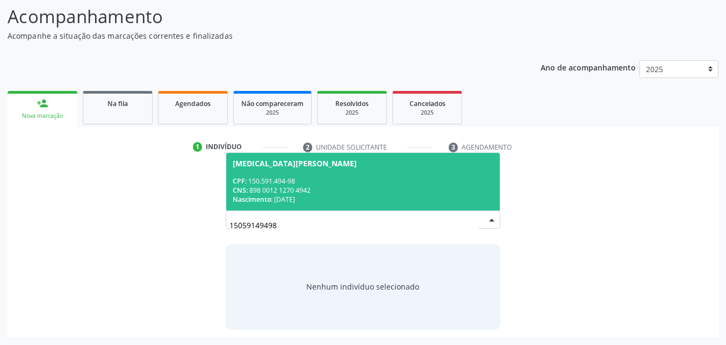
click at [312, 183] on div "CPF: 150.591.494-98" at bounding box center [363, 180] width 261 height 9
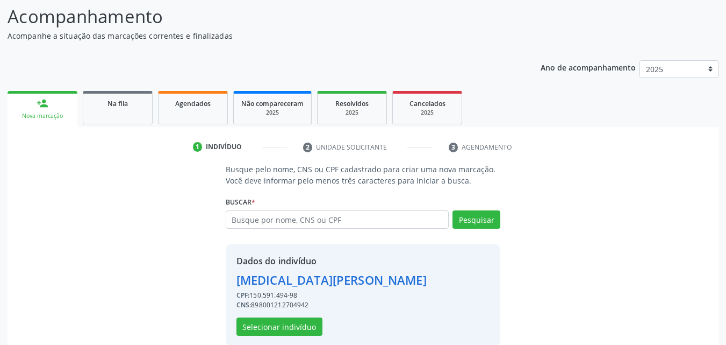
scroll to position [102, 0]
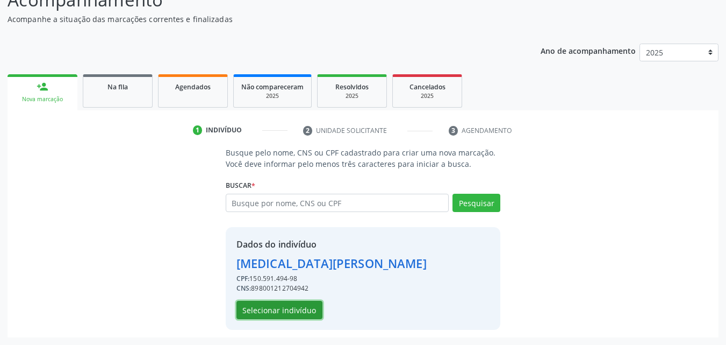
click at [275, 313] on button "Selecionar indivíduo" at bounding box center [280, 310] width 86 height 18
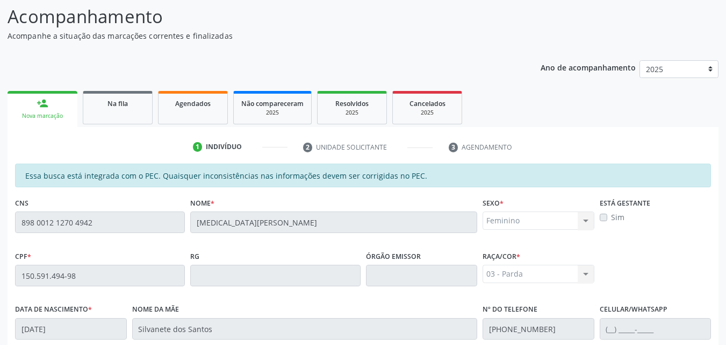
scroll to position [75, 0]
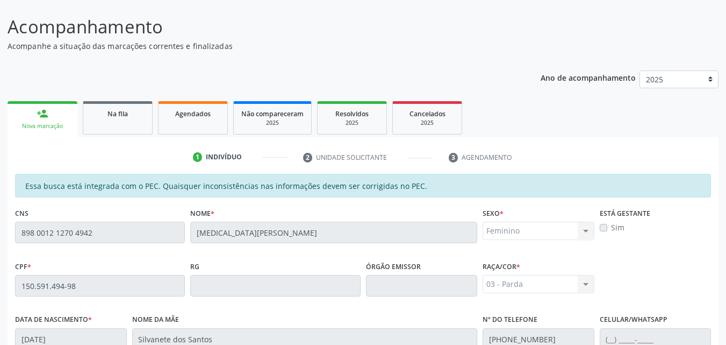
click at [44, 122] on link "person_add Nova marcação" at bounding box center [43, 119] width 70 height 36
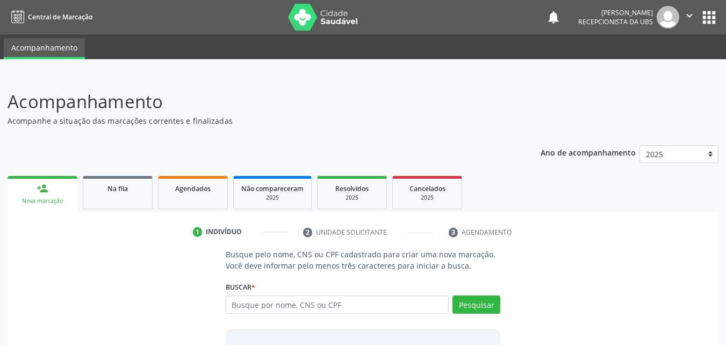
scroll to position [85, 0]
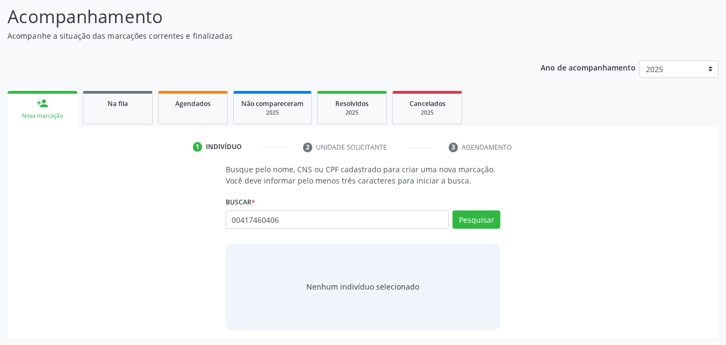
type input "00417460406"
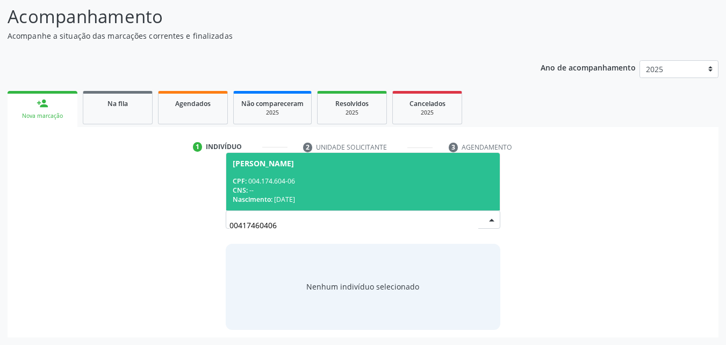
click at [351, 176] on div "CPF: 004.174.604-06" at bounding box center [363, 180] width 261 height 9
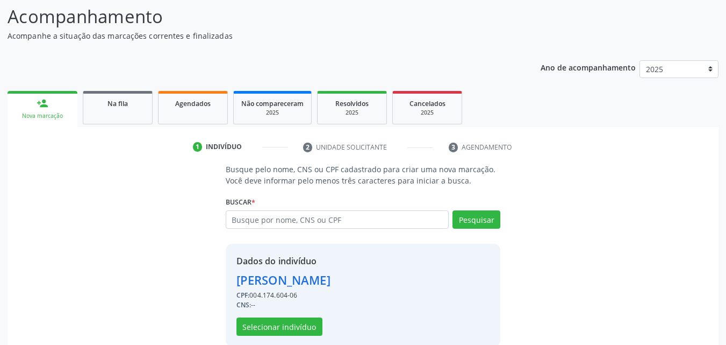
scroll to position [102, 0]
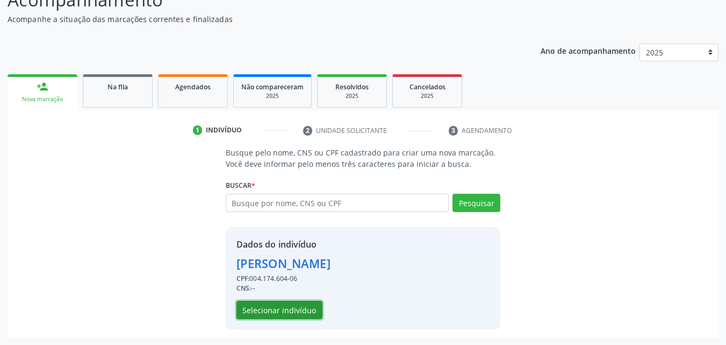
click at [287, 316] on button "Selecionar indivíduo" at bounding box center [280, 310] width 86 height 18
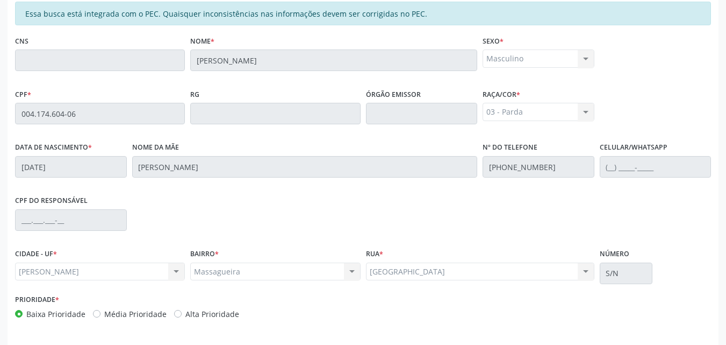
scroll to position [284, 0]
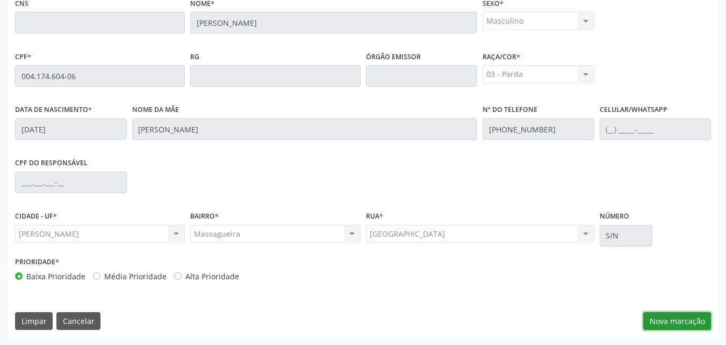
click at [666, 315] on button "Nova marcação" at bounding box center [678, 321] width 68 height 18
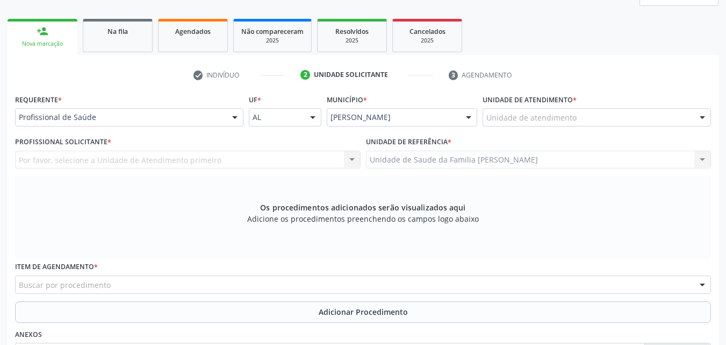
scroll to position [156, 0]
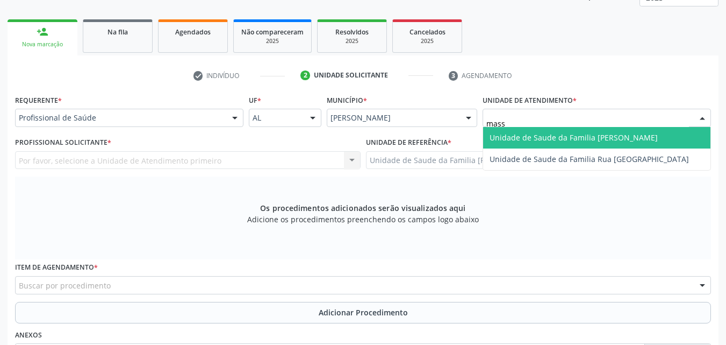
type input "massa"
click at [546, 137] on span "Unidade de Saude da Familia [PERSON_NAME]" at bounding box center [574, 137] width 168 height 10
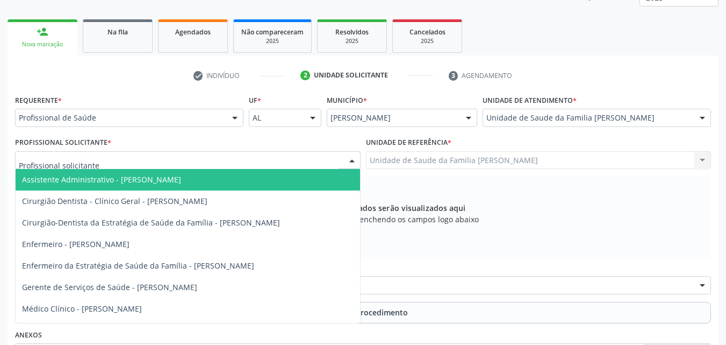
click at [254, 159] on div at bounding box center [188, 160] width 346 height 18
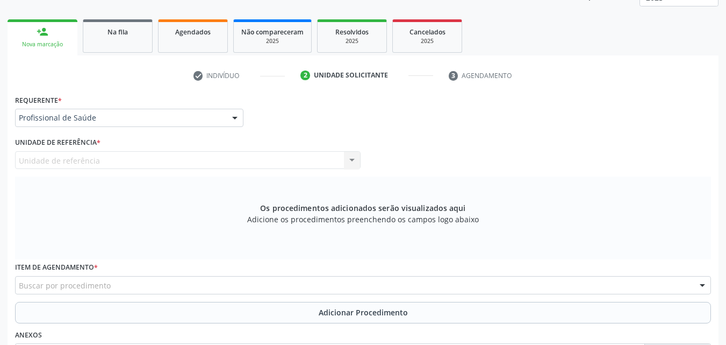
scroll to position [0, 0]
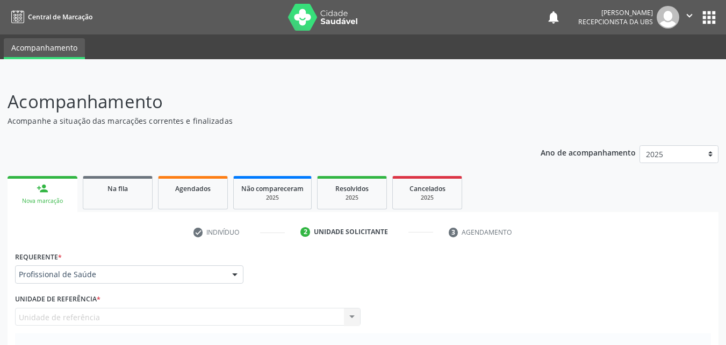
click at [33, 189] on link "person_add Nova marcação" at bounding box center [43, 194] width 70 height 36
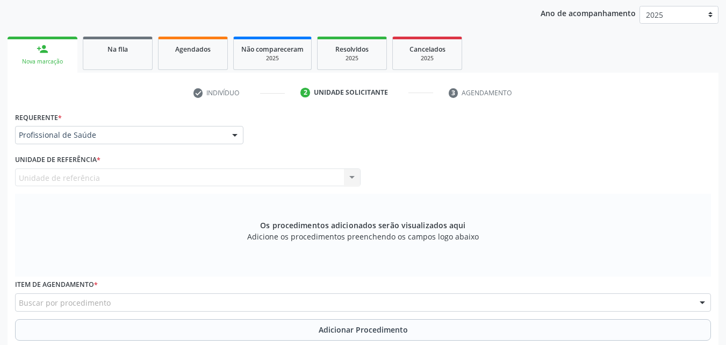
scroll to position [139, 0]
click at [219, 94] on li "check Indivíduo" at bounding box center [240, 93] width 108 height 18
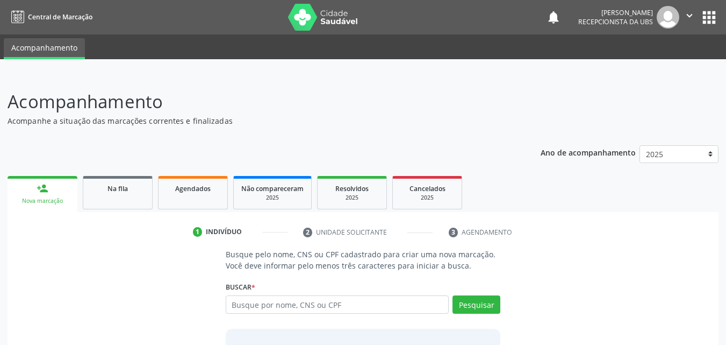
scroll to position [85, 0]
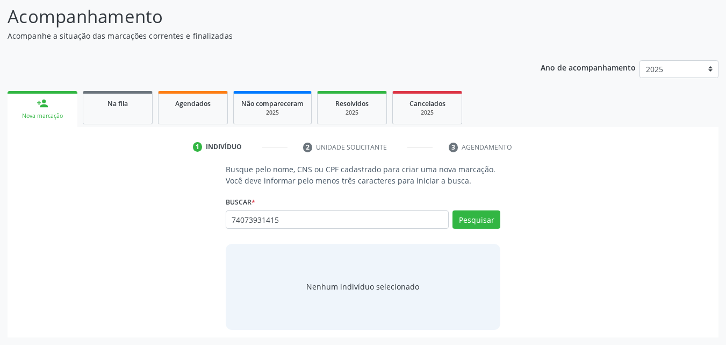
type input "74073931415"
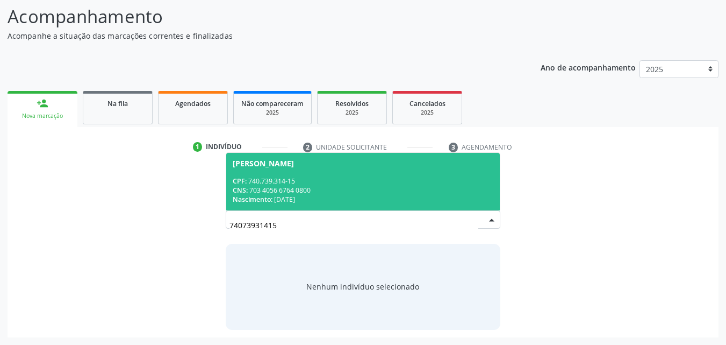
click at [286, 163] on div "Marta Maria da Silva" at bounding box center [263, 163] width 61 height 9
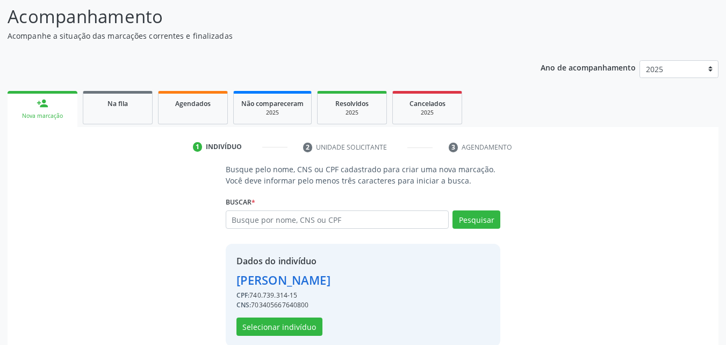
scroll to position [102, 0]
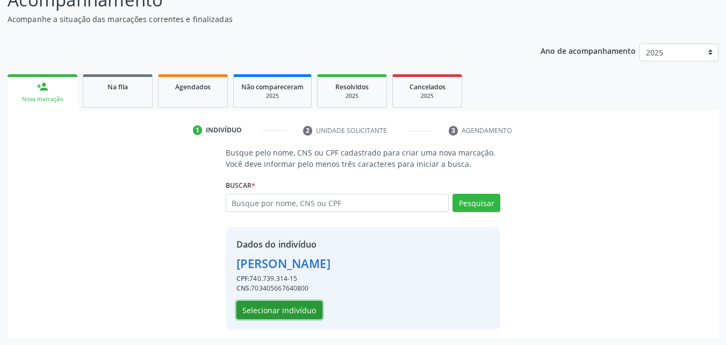
click at [247, 309] on button "Selecionar indivíduo" at bounding box center [280, 310] width 86 height 18
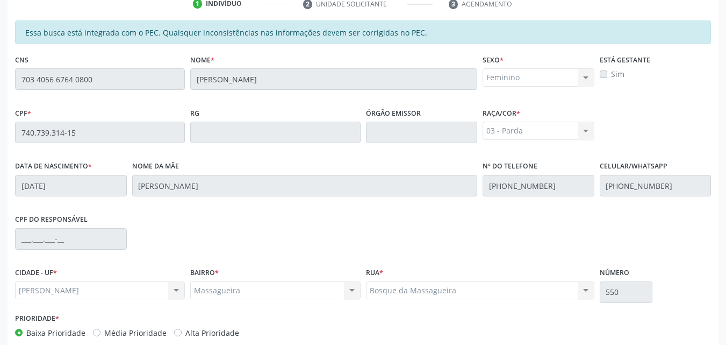
scroll to position [284, 0]
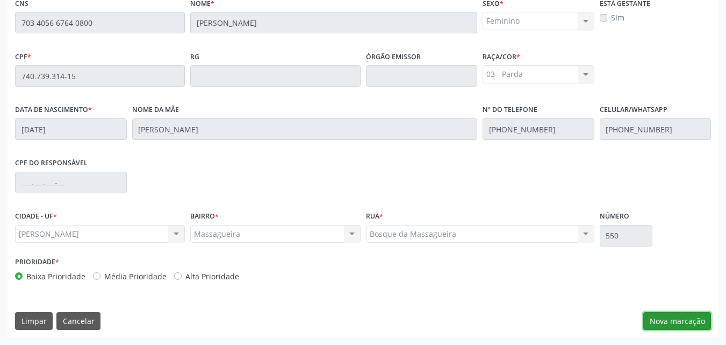
click at [668, 318] on button "Nova marcação" at bounding box center [678, 321] width 68 height 18
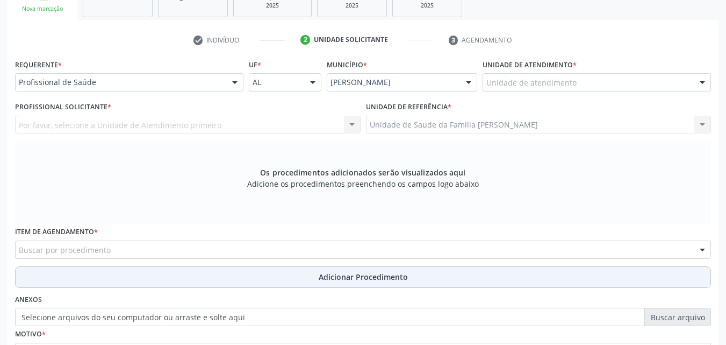
scroll to position [190, 0]
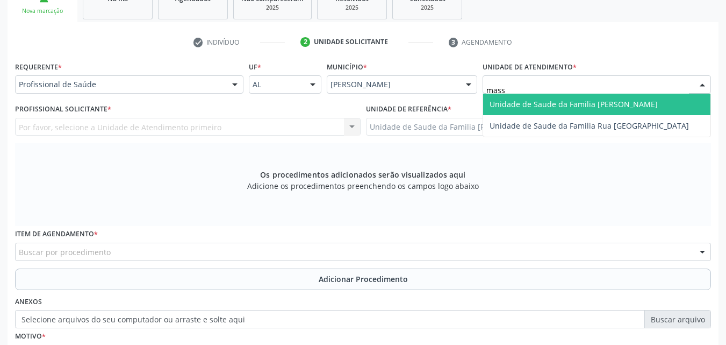
type input "massa"
click at [530, 101] on span "Unidade de Saude da Familia [PERSON_NAME]" at bounding box center [574, 104] width 168 height 10
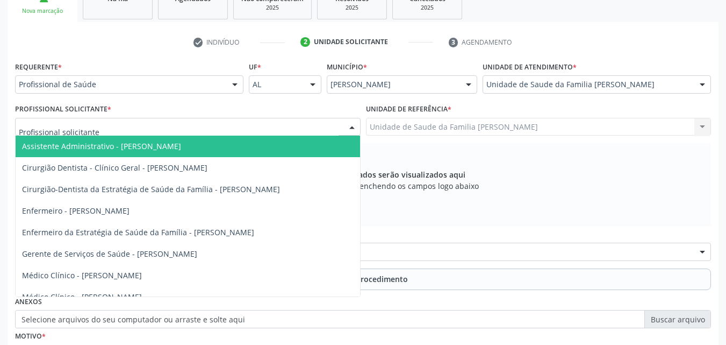
click at [181, 123] on div at bounding box center [188, 127] width 346 height 18
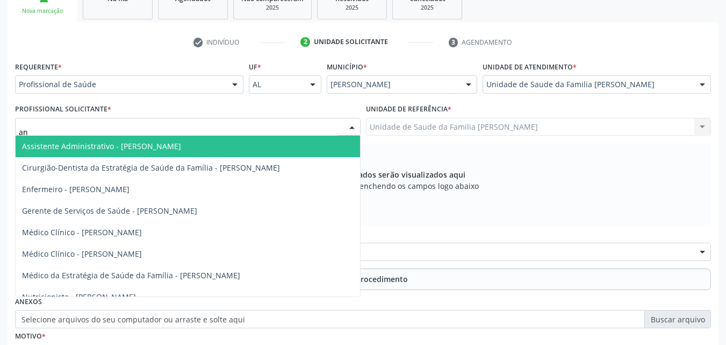
type input "ana"
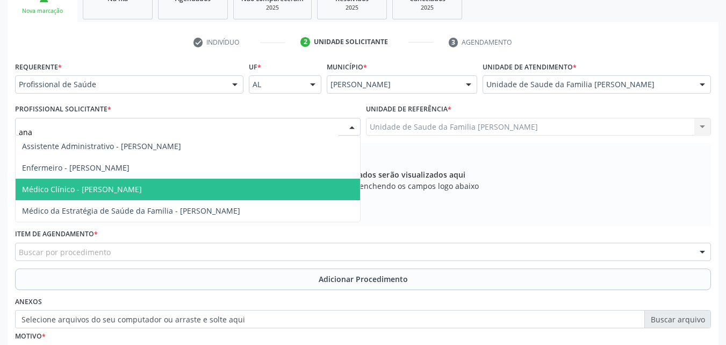
click at [102, 187] on span "Médico Clínico - Ana Beatriz Dantas Conde Lima" at bounding box center [82, 189] width 120 height 10
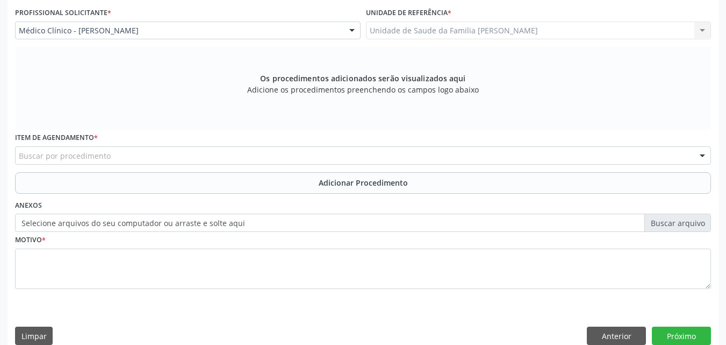
scroll to position [291, 0]
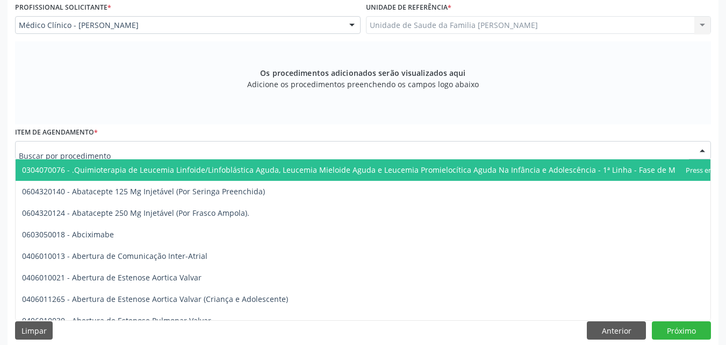
click at [248, 151] on div at bounding box center [363, 150] width 696 height 18
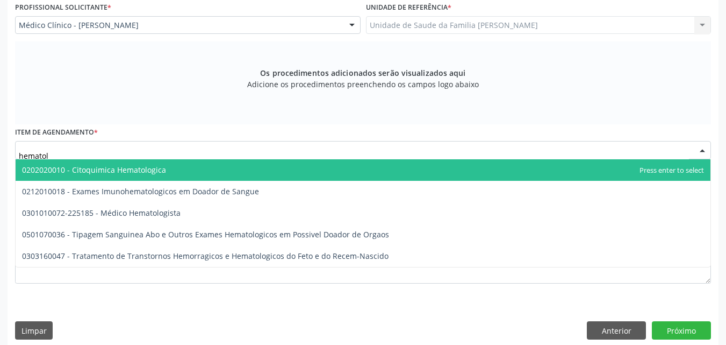
type input "hematolo"
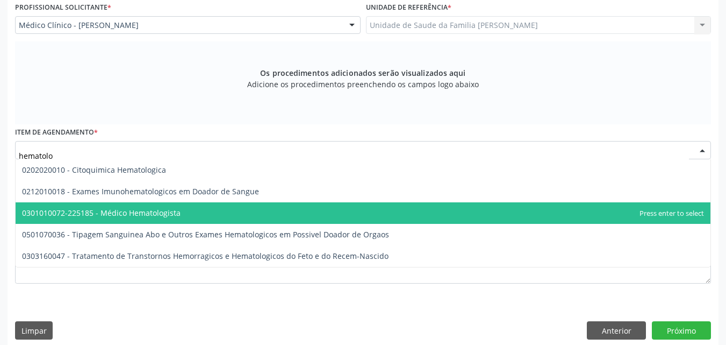
click at [177, 212] on span "0301010072-225185 - Médico Hematologista" at bounding box center [101, 213] width 159 height 10
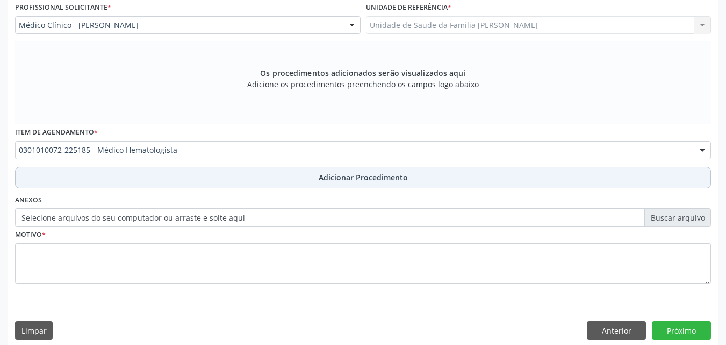
click at [145, 179] on button "Adicionar Procedimento" at bounding box center [363, 178] width 696 height 22
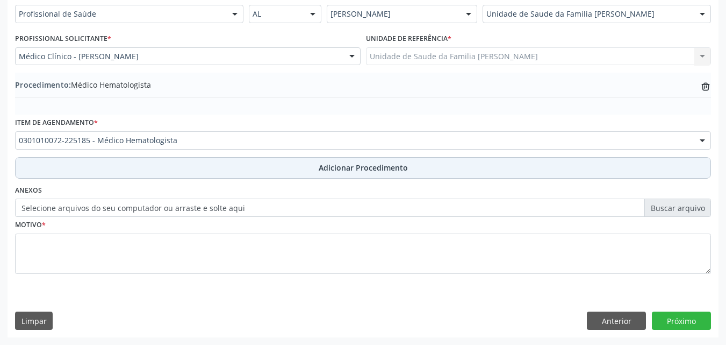
scroll to position [260, 0]
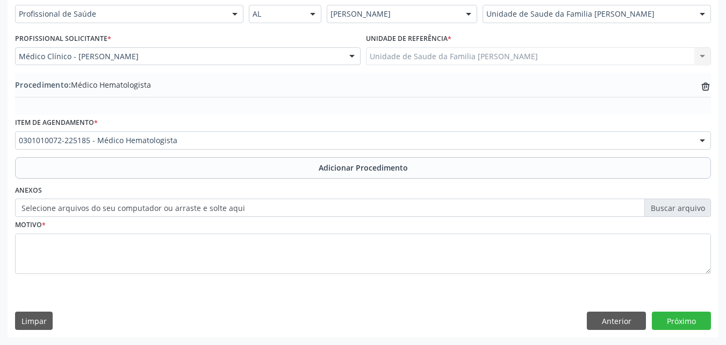
click at [172, 209] on label "Selecione arquivos do seu computador ou arraste e solte aqui" at bounding box center [363, 207] width 696 height 18
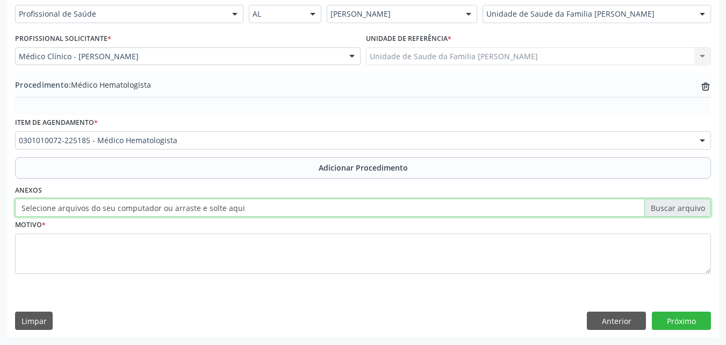
click at [172, 209] on input "Selecione arquivos do seu computador ou arraste e solte aqui" at bounding box center [363, 207] width 696 height 18
type input "C:\fakepath\WhatsApp Image 2025-09-29 at 11.27.51.jpeg"
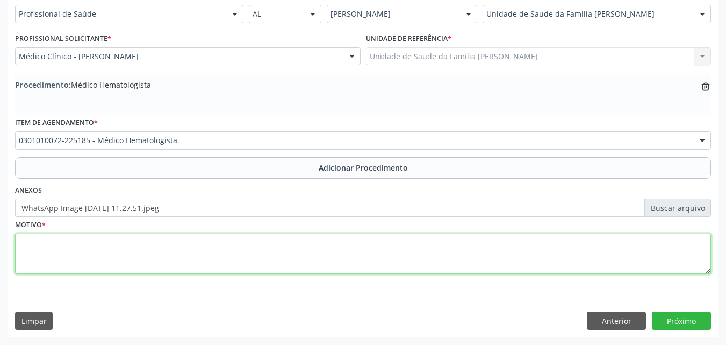
click at [533, 261] on textarea at bounding box center [363, 253] width 696 height 41
click at [354, 240] on textarea "Paciente comparece em primeira consulta portando resultado de HbA1c com descriç…" at bounding box center [363, 253] width 696 height 41
click at [356, 243] on textarea "Paciente comparece em primeira consulta portando resultado de HbA1c com descriç…" at bounding box center [363, 253] width 696 height 41
click at [365, 243] on textarea "Paciente comparece em primeira consulta portando resultado de HbA1c com descriç…" at bounding box center [363, 253] width 696 height 41
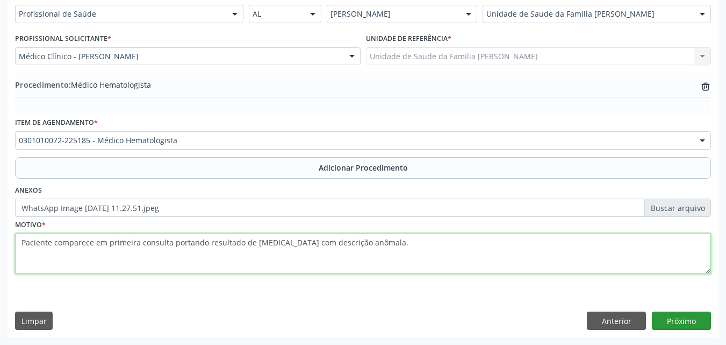
type textarea "Paciente comparece em primeira consulta portando resultado de HbA1c com descriç…"
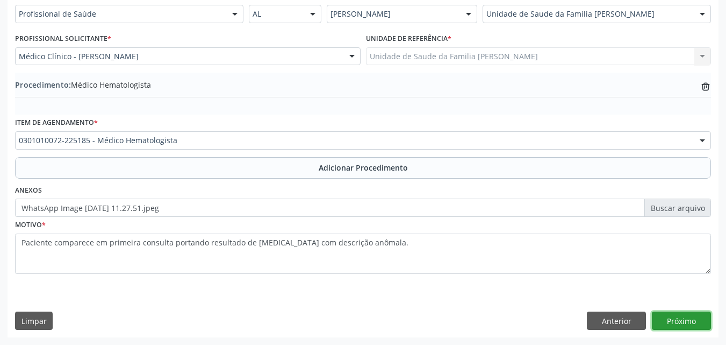
click at [681, 319] on button "Próximo" at bounding box center [681, 320] width 59 height 18
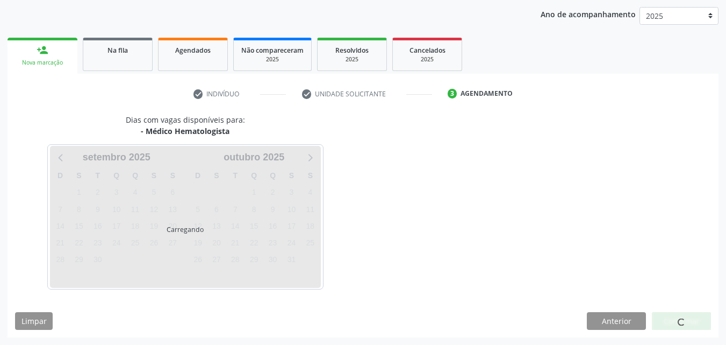
scroll to position [170, 0]
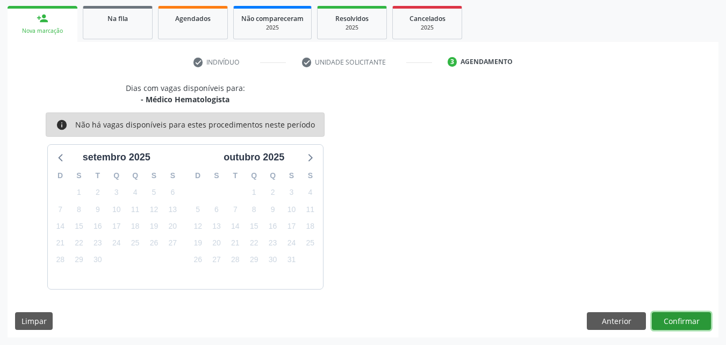
click at [698, 318] on button "Confirmar" at bounding box center [681, 321] width 59 height 18
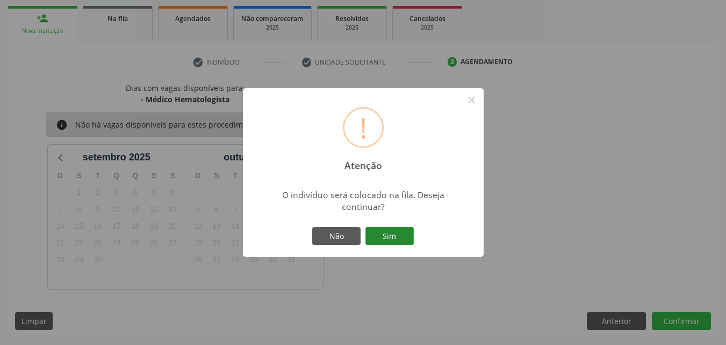
click at [398, 237] on button "Sim" at bounding box center [390, 236] width 48 height 18
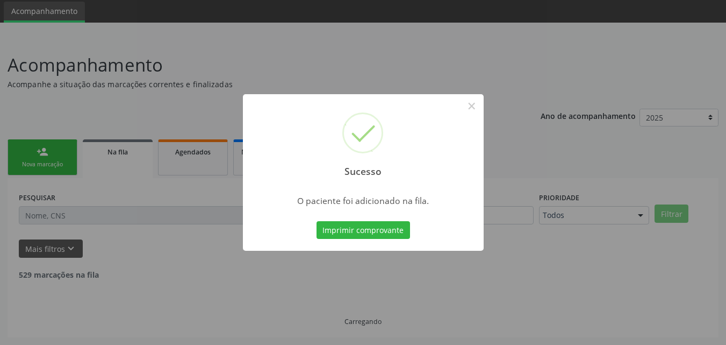
scroll to position [25, 0]
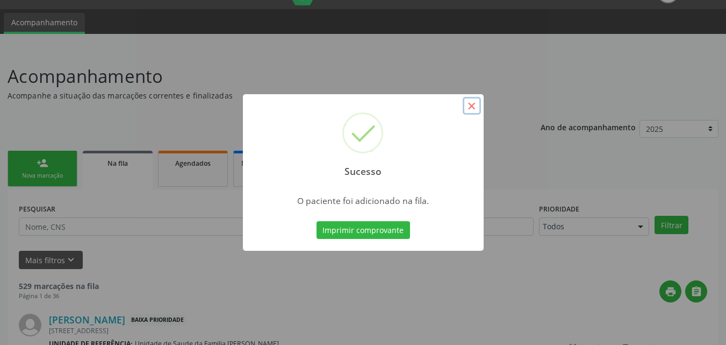
click at [468, 105] on button "×" at bounding box center [472, 106] width 18 height 18
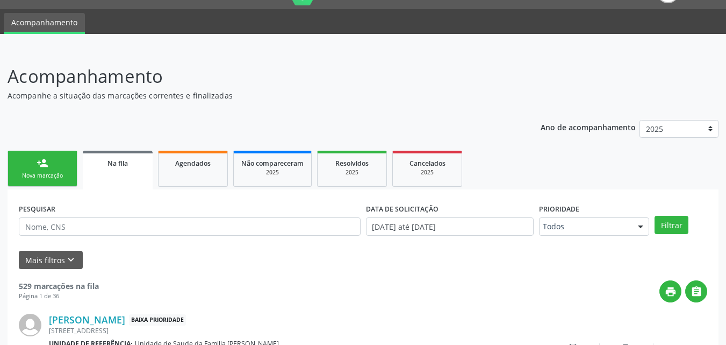
click at [15, 165] on link "person_add Nova marcação" at bounding box center [43, 169] width 70 height 36
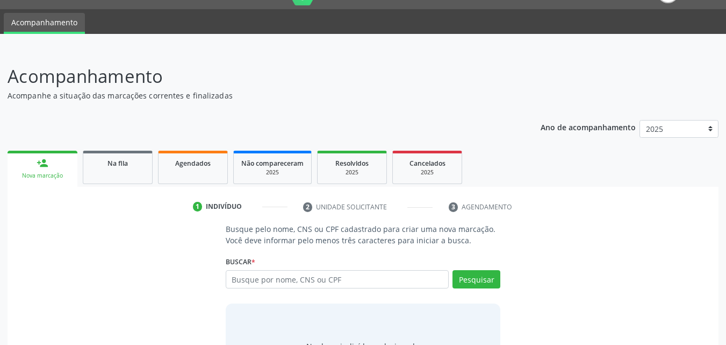
drag, startPoint x: 307, startPoint y: 295, endPoint x: 304, endPoint y: 275, distance: 20.2
click at [304, 275] on div "Busque por nome, CNS ou CPF Nenhum resultado encontrado para: " " Digite nome, …" at bounding box center [363, 283] width 275 height 26
click at [304, 275] on input "text" at bounding box center [338, 279] width 224 height 18
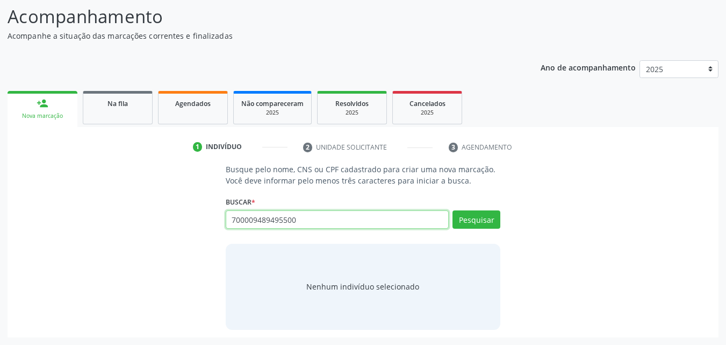
type input "700009489495500"
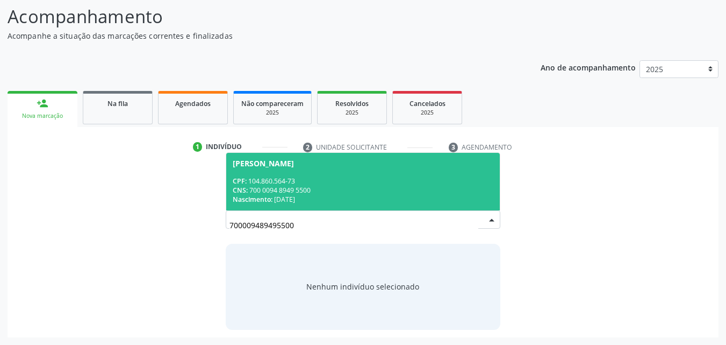
click at [304, 190] on div "CNS: 700 0094 8949 5500" at bounding box center [363, 190] width 261 height 9
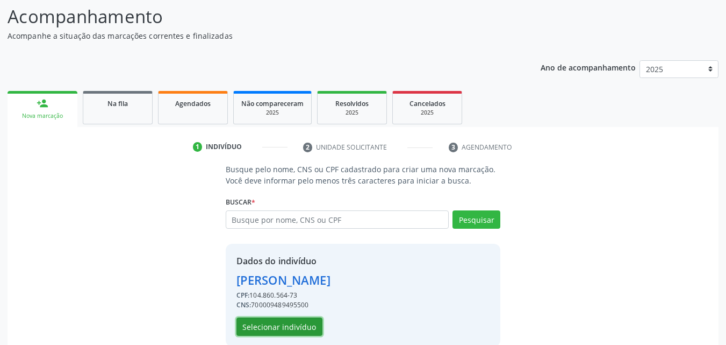
click at [268, 324] on button "Selecionar indivíduo" at bounding box center [280, 326] width 86 height 18
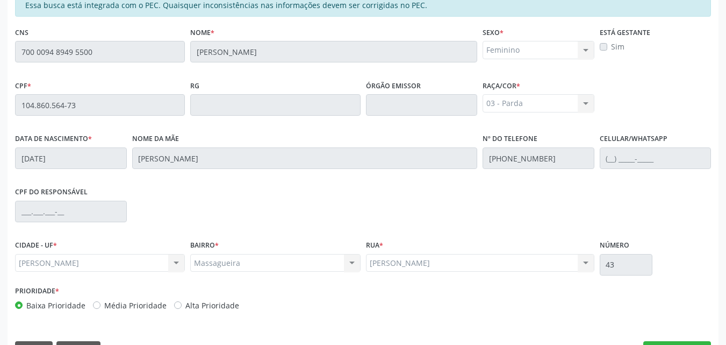
scroll to position [284, 0]
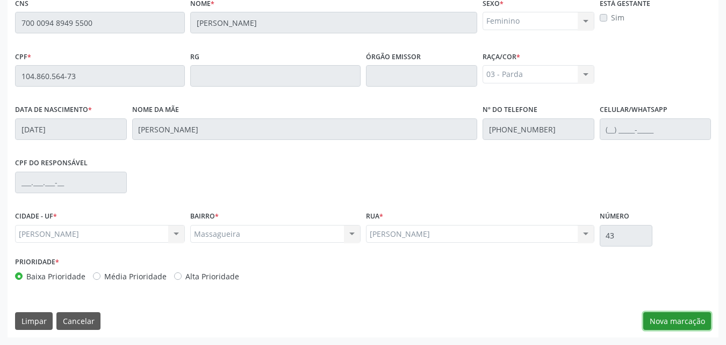
click at [705, 312] on button "Nova marcação" at bounding box center [678, 321] width 68 height 18
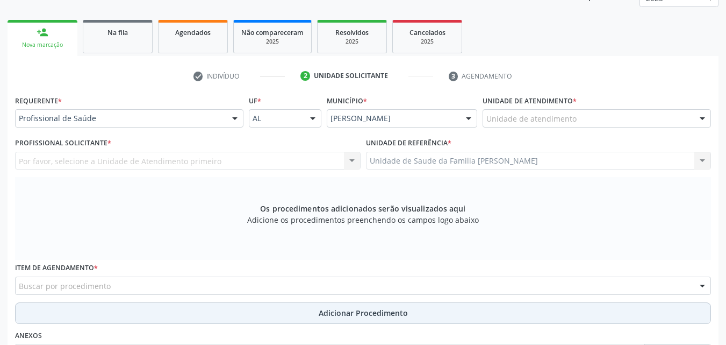
scroll to position [155, 0]
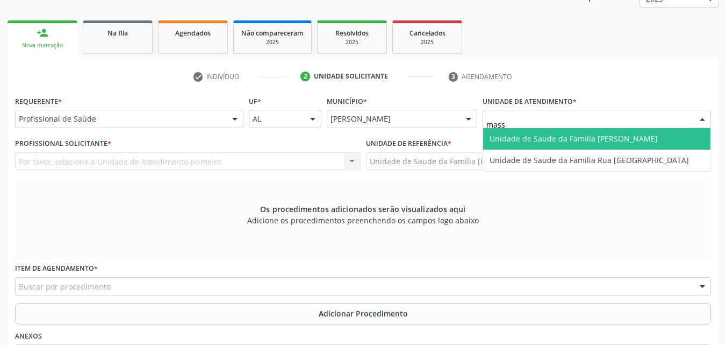
type input "massa"
click at [520, 139] on span "Unidade de Saude da Familia [PERSON_NAME]" at bounding box center [574, 138] width 168 height 10
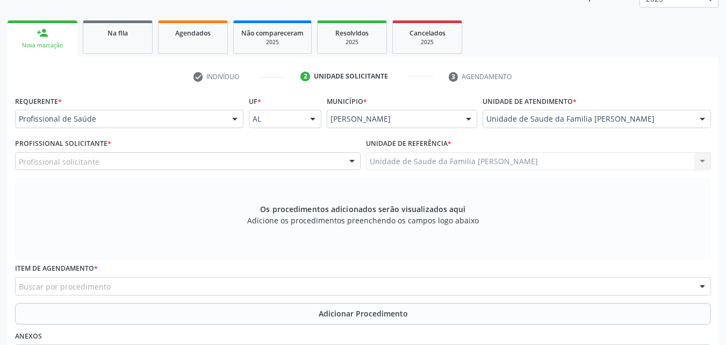
click at [297, 160] on div "Profissional solicitante" at bounding box center [188, 161] width 346 height 18
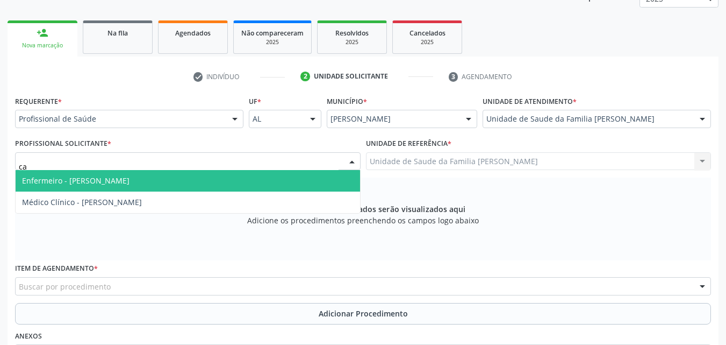
type input "c"
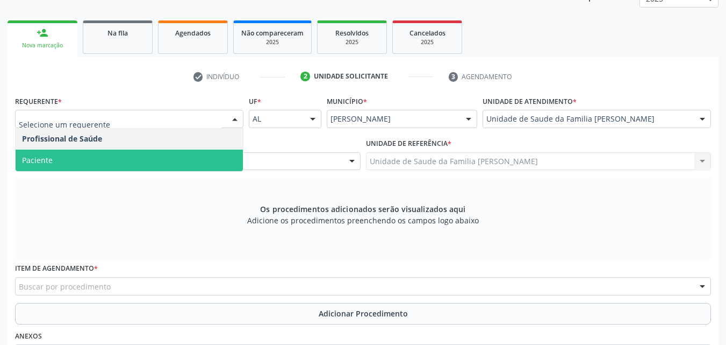
click at [67, 156] on span "Paciente" at bounding box center [129, 160] width 227 height 22
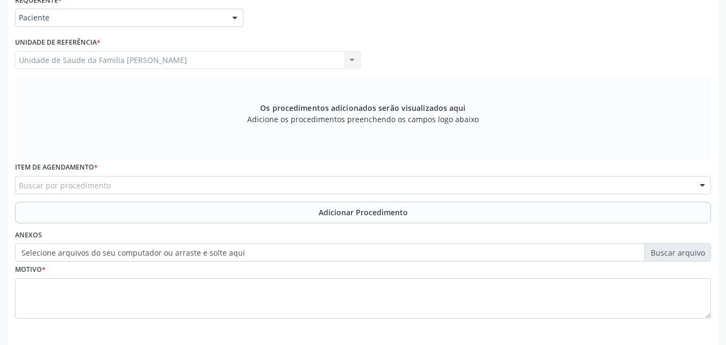
scroll to position [256, 0]
click at [206, 56] on div "Unidade de Saude da Familia Massagueira Unidade de Saude da Familia Massagueira…" at bounding box center [188, 61] width 346 height 18
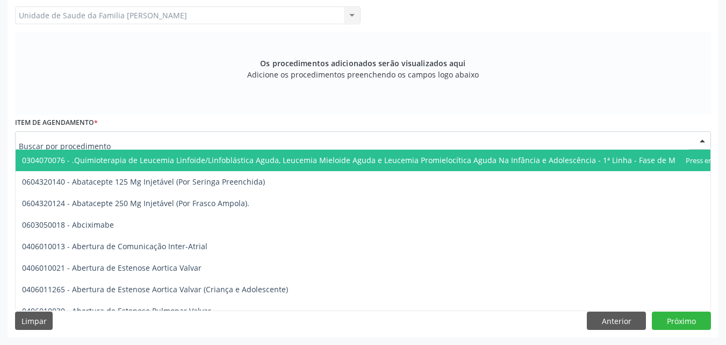
click at [156, 134] on div at bounding box center [363, 140] width 696 height 18
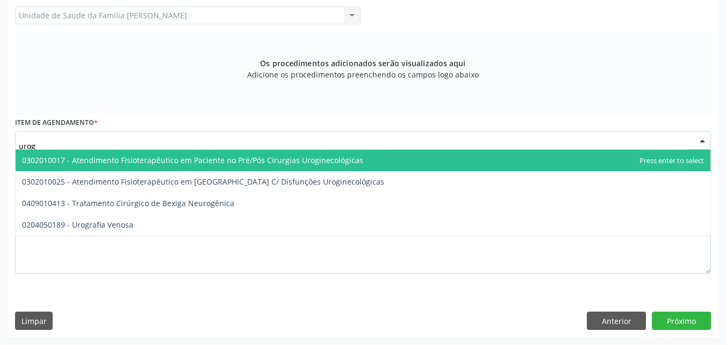
type input "urog"
click at [176, 130] on div "Item de agendamento * 0302010017 - Atendimento Fisioterapêutico em Paciente no …" at bounding box center [363, 132] width 696 height 34
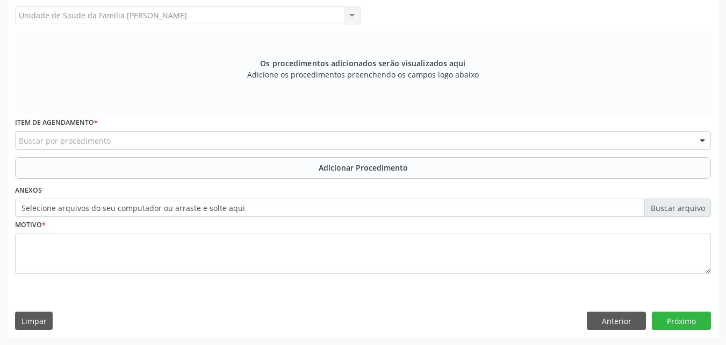
click at [176, 130] on div "Item de agendamento * Buscar por procedimento 0304070076 - .Quimioterapia de Le…" at bounding box center [363, 132] width 696 height 34
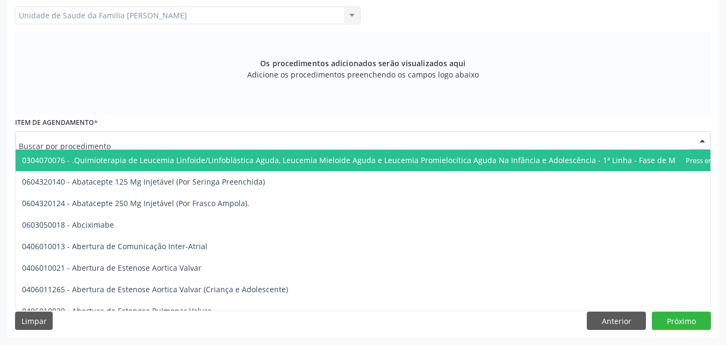
click at [173, 141] on div at bounding box center [363, 140] width 696 height 18
click at [173, 141] on input "text" at bounding box center [354, 146] width 671 height 22
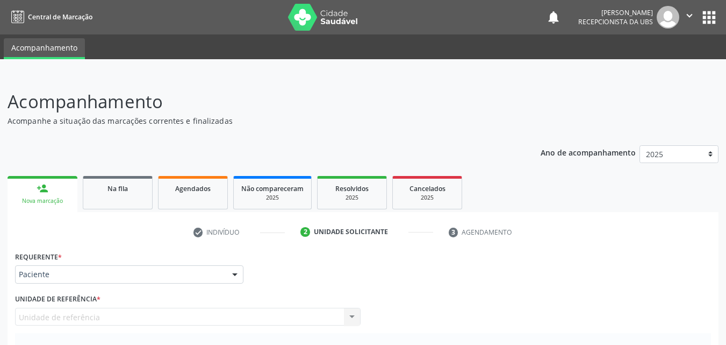
click at [47, 183] on div "person_add" at bounding box center [43, 188] width 12 height 12
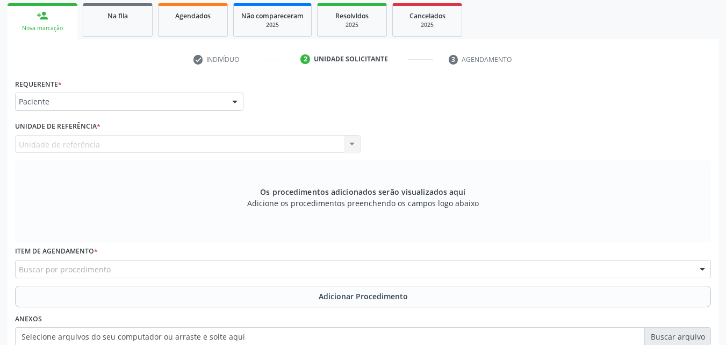
scroll to position [173, 0]
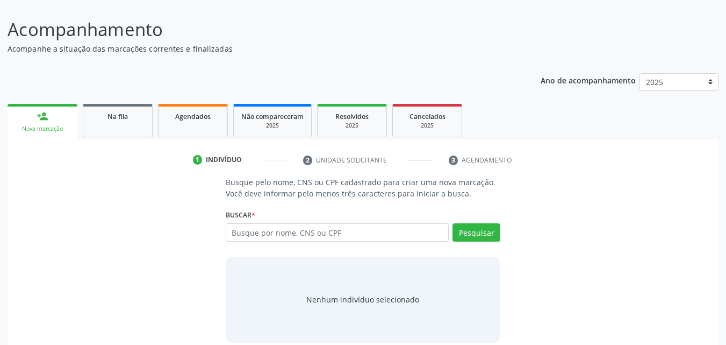
scroll to position [85, 0]
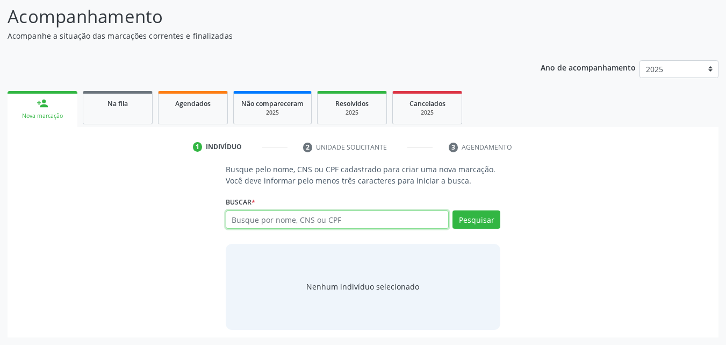
paste input "091.314.796-69"
type input "091.314.796-69"
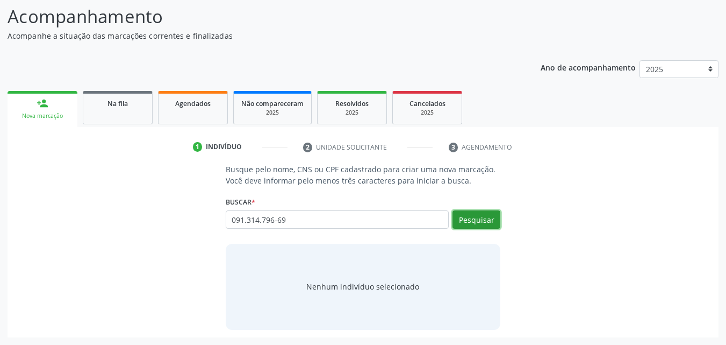
click at [477, 223] on button "Pesquisar" at bounding box center [477, 219] width 48 height 18
type input "091.314.796-69"
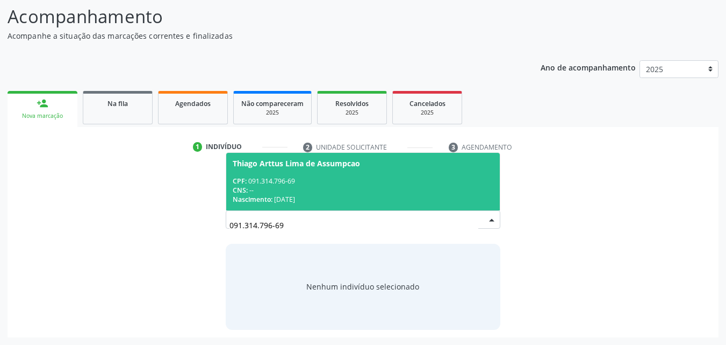
click at [395, 177] on div "CPF: 091.314.796-69" at bounding box center [363, 180] width 261 height 9
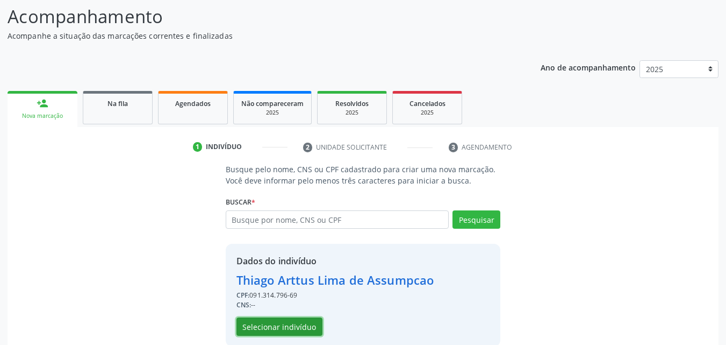
click at [298, 326] on button "Selecionar indivíduo" at bounding box center [280, 326] width 86 height 18
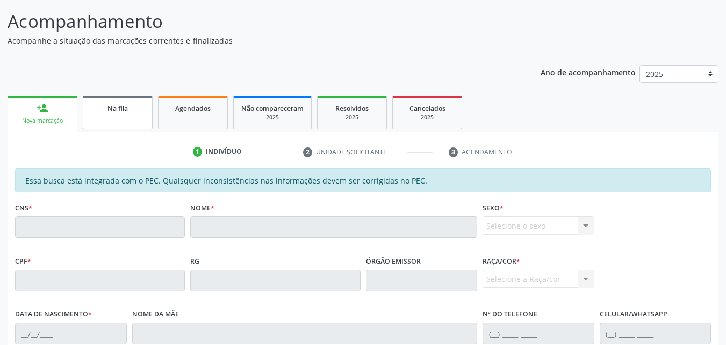
scroll to position [81, 0]
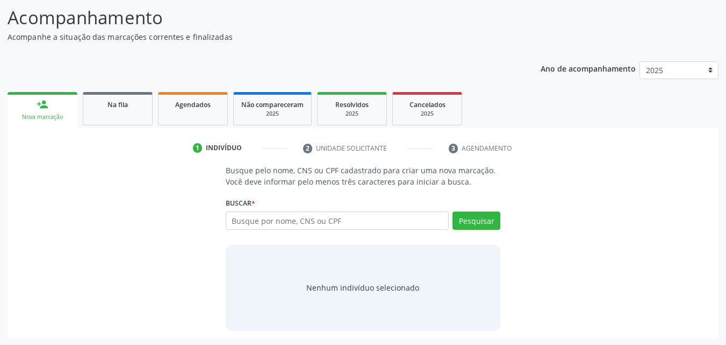
scroll to position [81, 0]
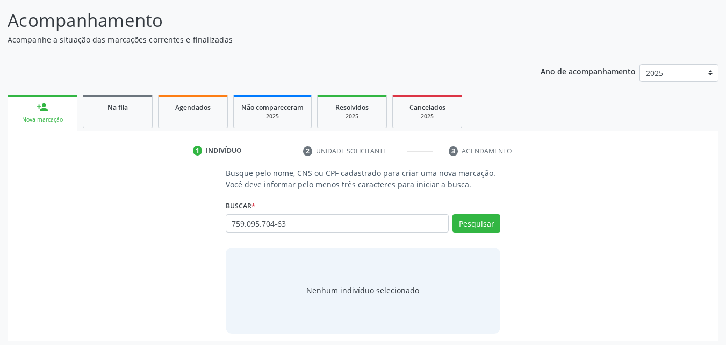
type input "759.095.704-63"
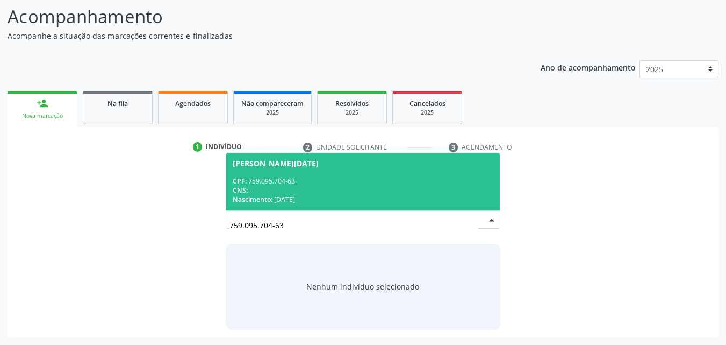
click at [384, 188] on div "CNS: --" at bounding box center [363, 190] width 261 height 9
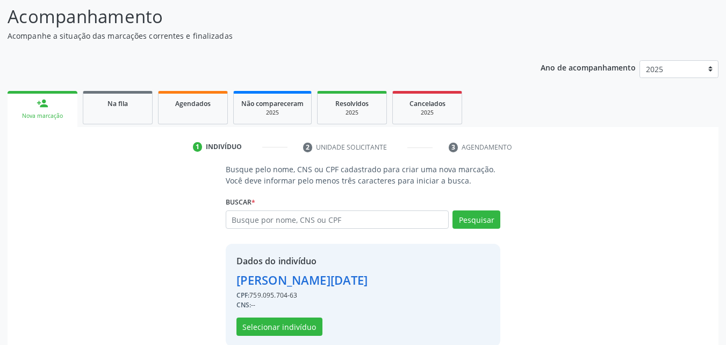
scroll to position [102, 0]
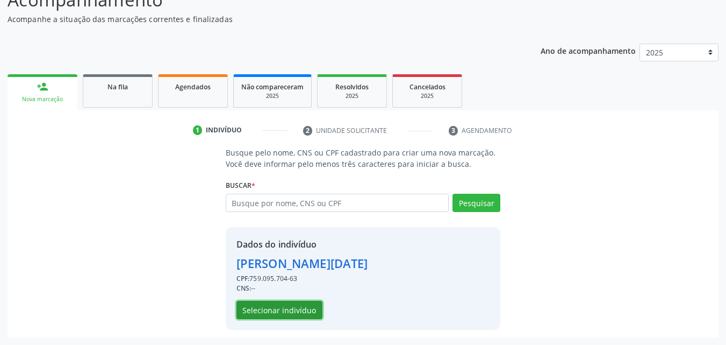
click at [276, 308] on button "Selecionar indivíduo" at bounding box center [280, 310] width 86 height 18
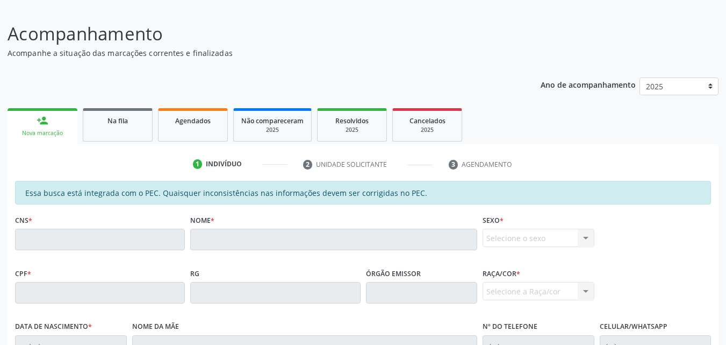
scroll to position [0, 0]
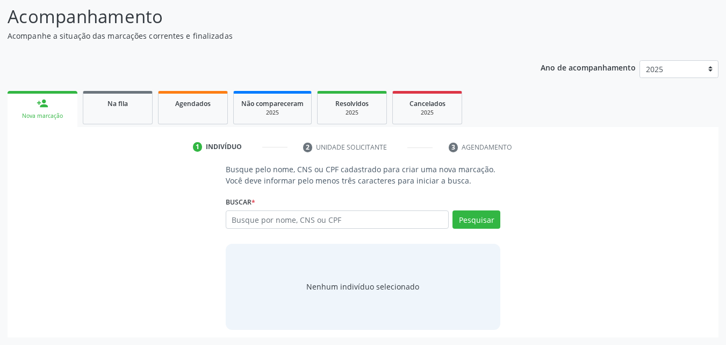
scroll to position [84, 0]
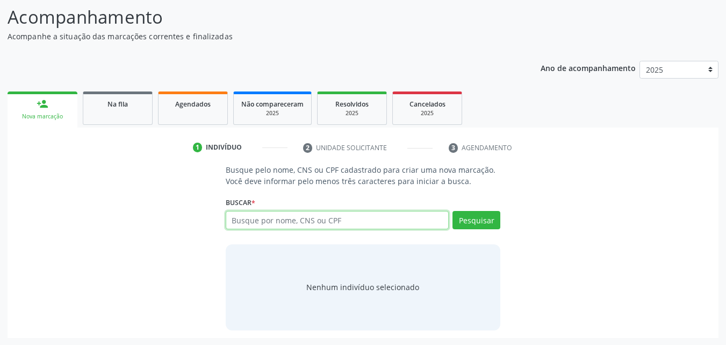
paste input "759.095.704-63"
type input "759.095.704-63"
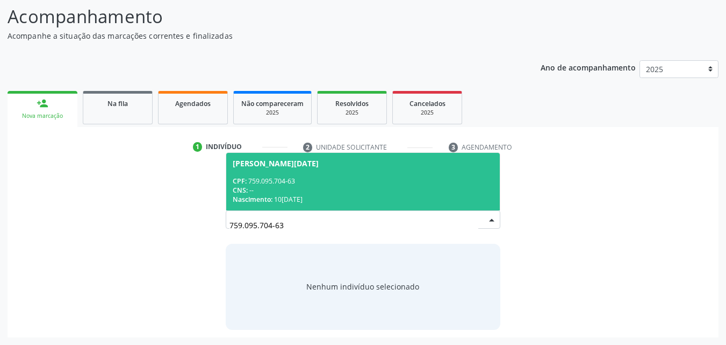
click at [316, 173] on span "[PERSON_NAME][DATE] CPF: 759.095.704-63 CNS: -- Nascimento: [DATE]" at bounding box center [363, 182] width 274 height 58
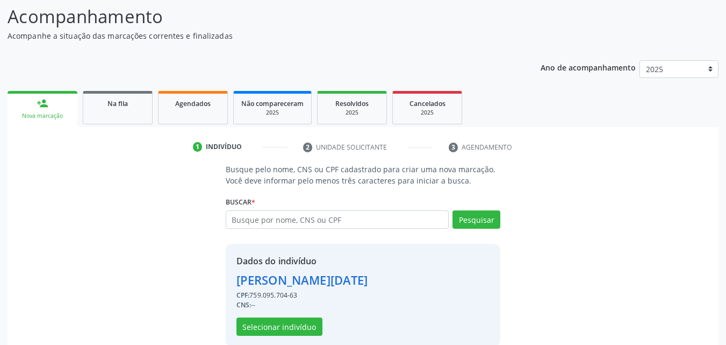
scroll to position [102, 0]
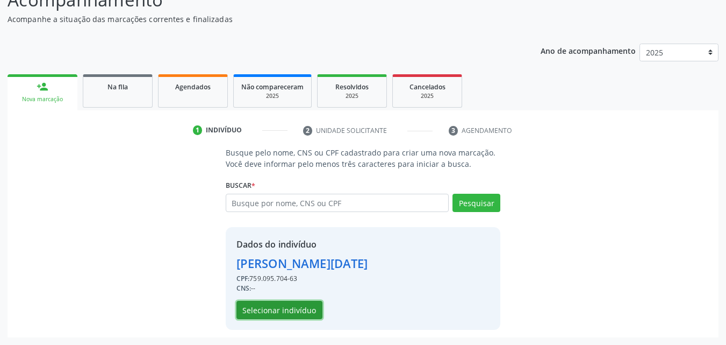
click at [279, 313] on button "Selecionar indivíduo" at bounding box center [280, 310] width 86 height 18
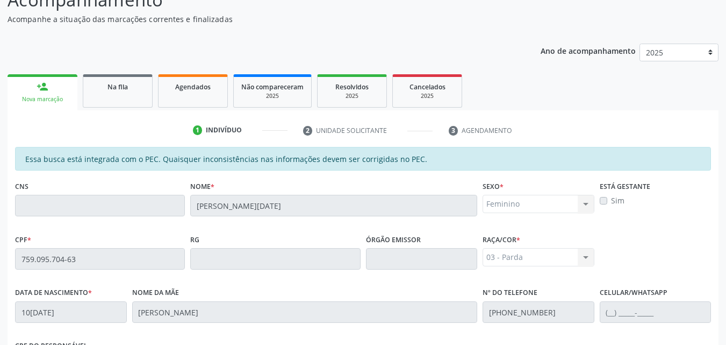
scroll to position [284, 0]
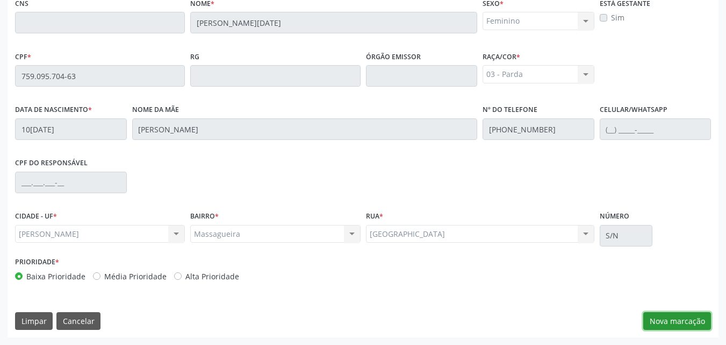
click at [676, 318] on button "Nova marcação" at bounding box center [678, 321] width 68 height 18
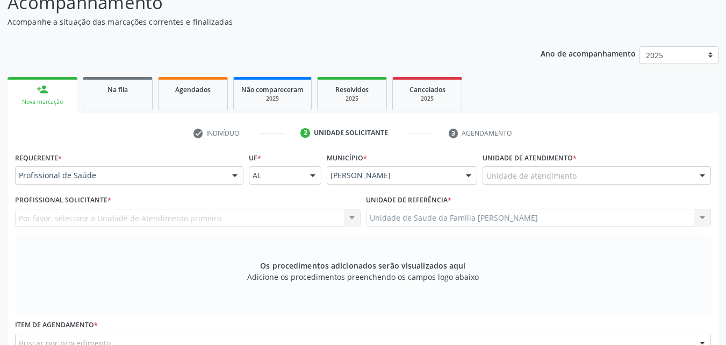
scroll to position [92, 0]
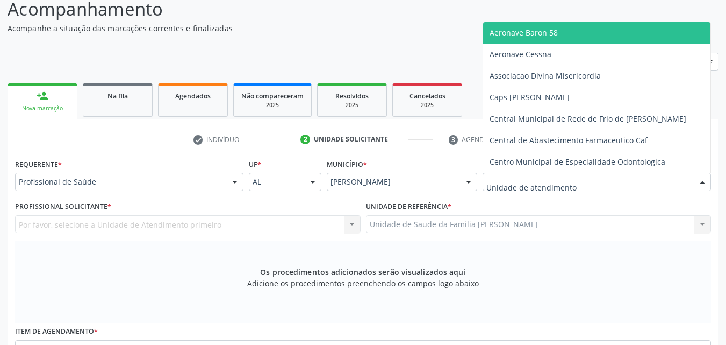
click at [605, 178] on div at bounding box center [597, 182] width 229 height 18
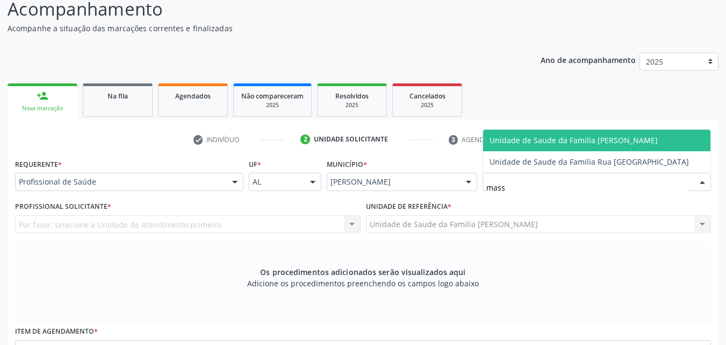
type input "massa"
click at [583, 137] on span "Unidade de Saude da Familia [PERSON_NAME]" at bounding box center [574, 140] width 168 height 10
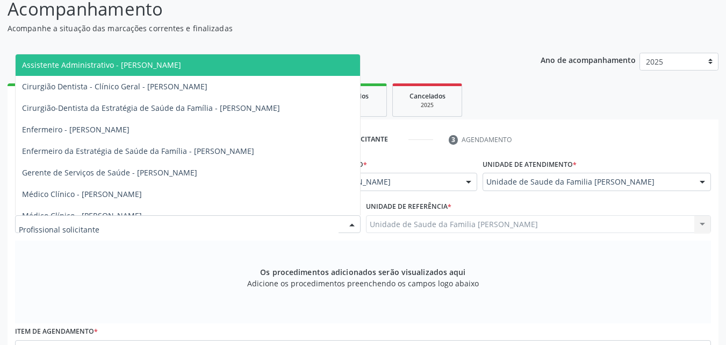
click at [176, 230] on div at bounding box center [188, 224] width 346 height 18
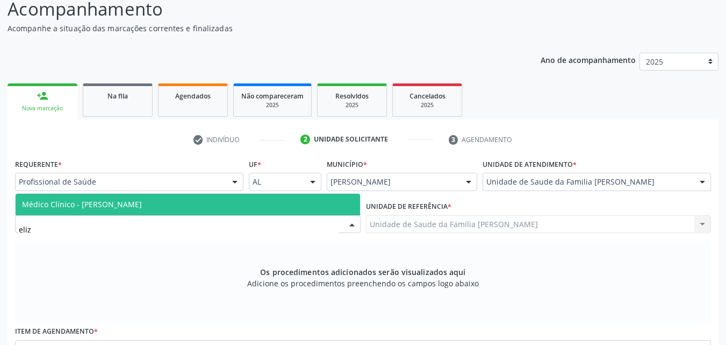
type input "[PERSON_NAME]"
click at [142, 209] on span "Médico Clínico - [PERSON_NAME]" at bounding box center [82, 204] width 120 height 10
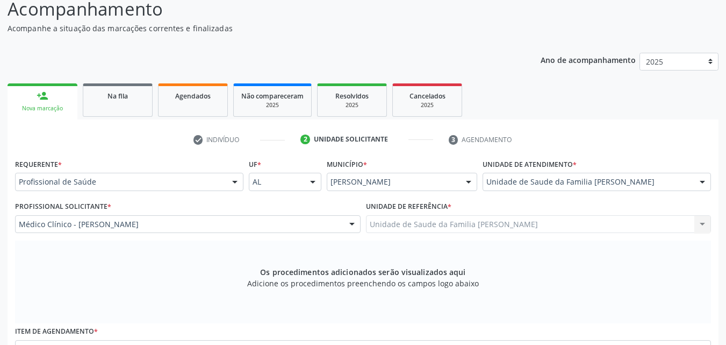
click at [478, 219] on div "Unidade de Saude da Familia Massagueira Unidade de Saude da Familia Massagueira…" at bounding box center [539, 224] width 346 height 18
click at [483, 232] on div "Unidade de Saude da Familia Massagueira Unidade de Saude da Familia Massagueira…" at bounding box center [539, 224] width 346 height 18
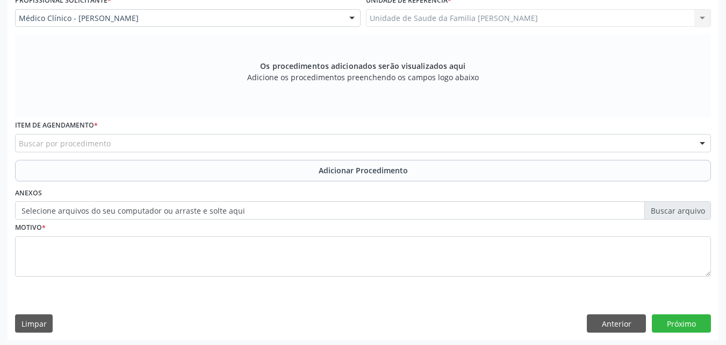
scroll to position [301, 0]
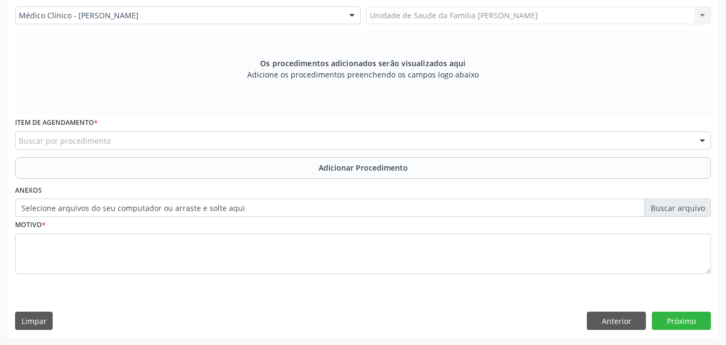
click at [341, 145] on div "Buscar por procedimento" at bounding box center [363, 140] width 696 height 18
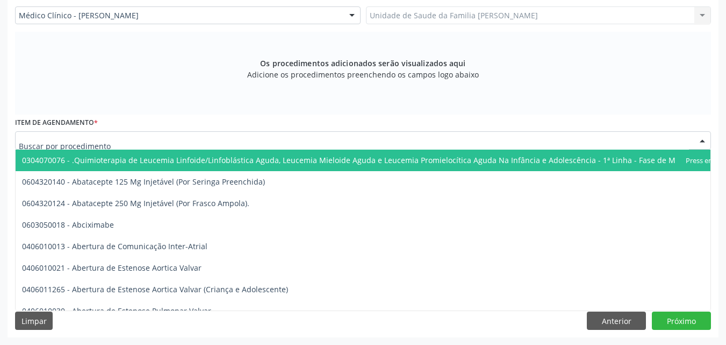
click at [110, 138] on div at bounding box center [363, 140] width 696 height 18
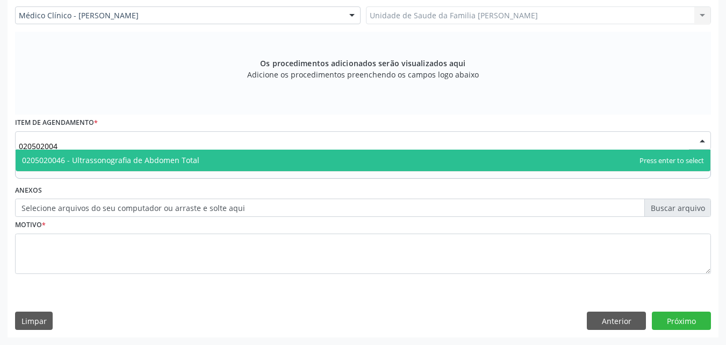
type input "0205020046"
click at [107, 158] on span "0205020046 - Ultrassonografia de Abdomen Total" at bounding box center [110, 160] width 177 height 10
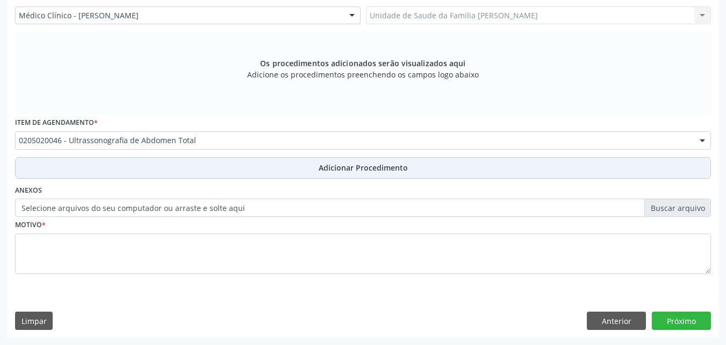
click at [111, 165] on button "Adicionar Procedimento" at bounding box center [363, 168] width 696 height 22
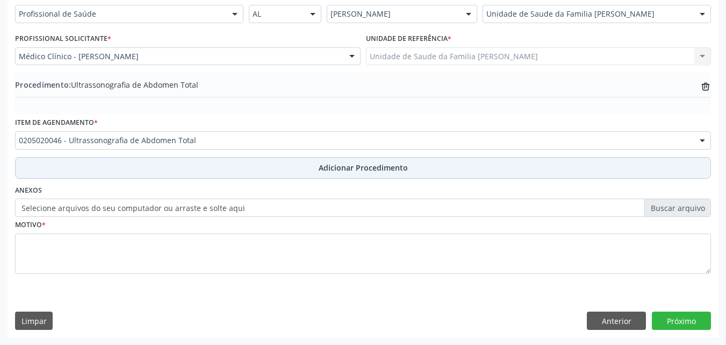
scroll to position [260, 0]
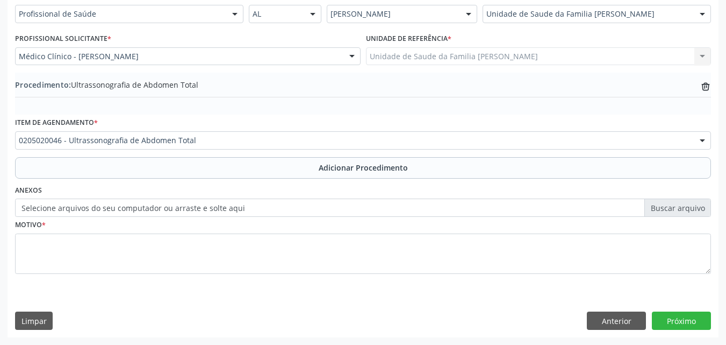
click at [81, 203] on label "Selecione arquivos do seu computador ou arraste e solte aqui" at bounding box center [363, 207] width 696 height 18
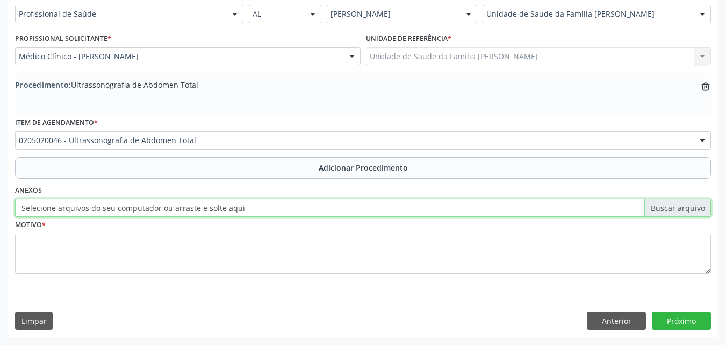
click at [81, 203] on input "Selecione arquivos do seu computador ou arraste e solte aqui" at bounding box center [363, 207] width 696 height 18
type input "C:\fakepath\WhatsApp Image 20[DATE].46.21.jpeg"
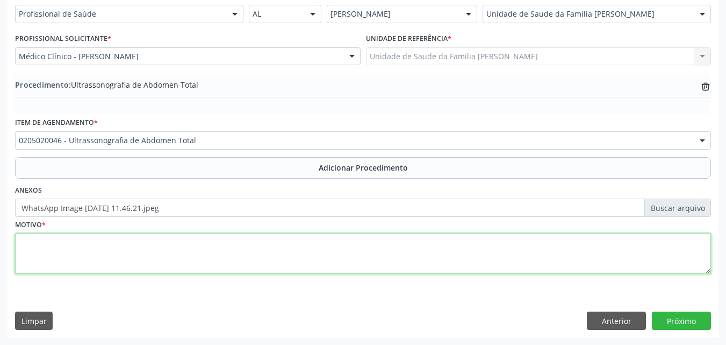
click at [342, 240] on textarea at bounding box center [363, 253] width 696 height 41
type textarea "Consumo de álcool, aumento de enzimas hepálicas."
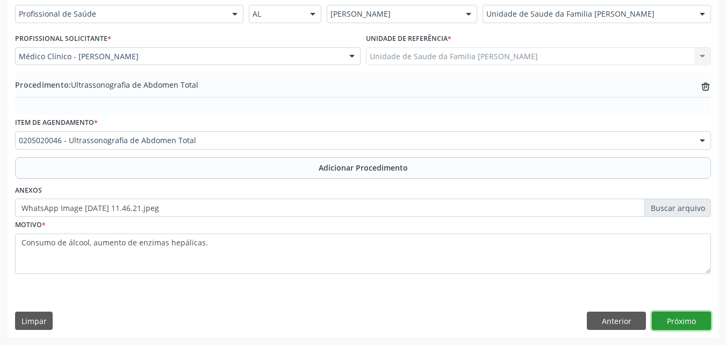
click at [694, 318] on button "Próximo" at bounding box center [681, 320] width 59 height 18
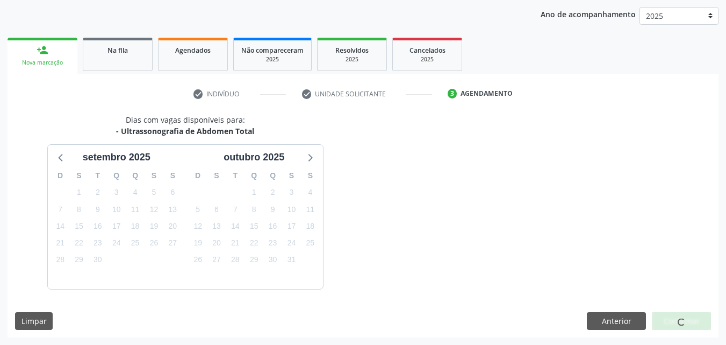
scroll to position [170, 0]
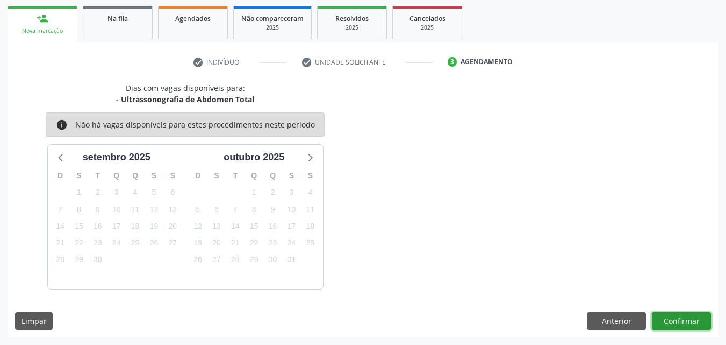
click at [689, 320] on button "Confirmar" at bounding box center [681, 321] width 59 height 18
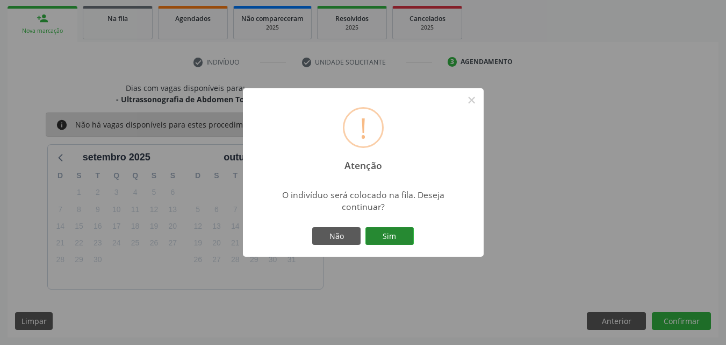
click at [383, 235] on button "Sim" at bounding box center [390, 236] width 48 height 18
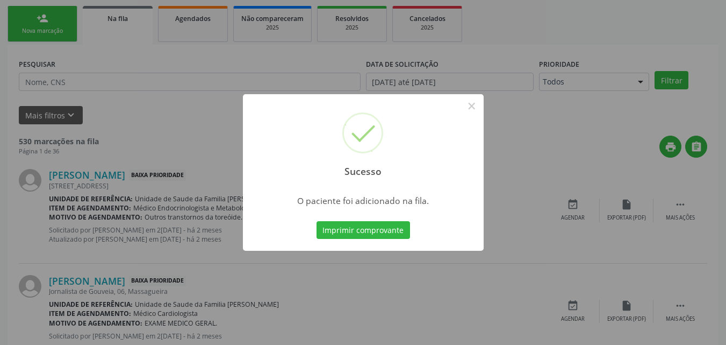
scroll to position [25, 0]
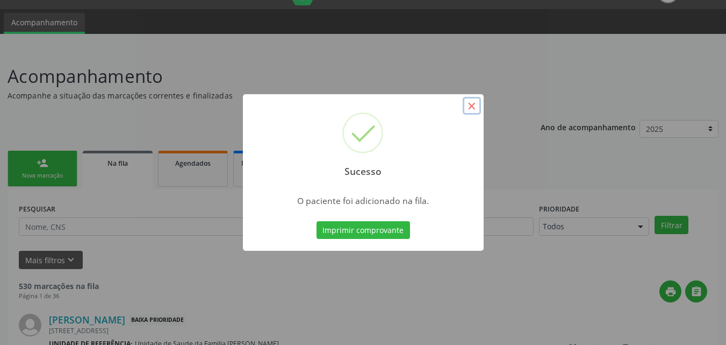
click at [476, 98] on button "×" at bounding box center [472, 106] width 18 height 18
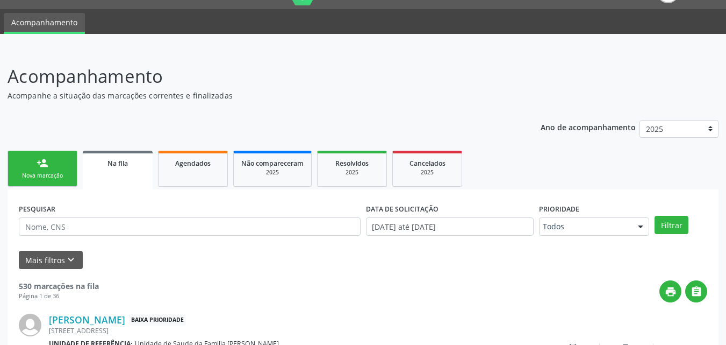
click at [60, 167] on link "person_add Nova marcação" at bounding box center [43, 169] width 70 height 36
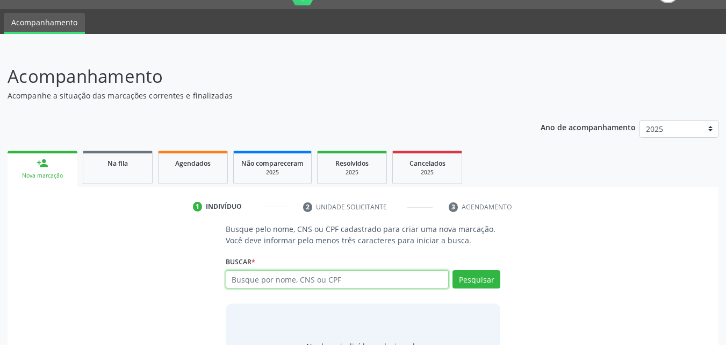
click at [353, 279] on input "text" at bounding box center [338, 279] width 224 height 18
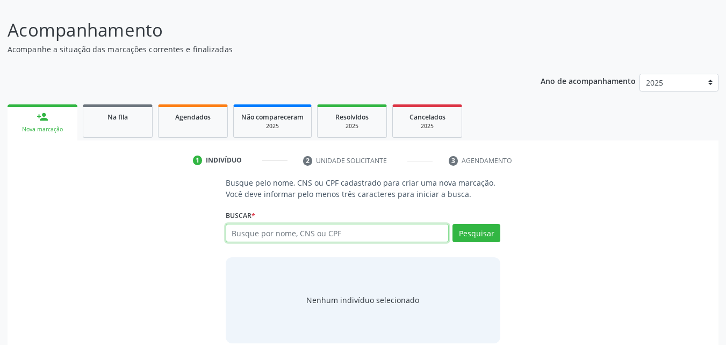
scroll to position [85, 0]
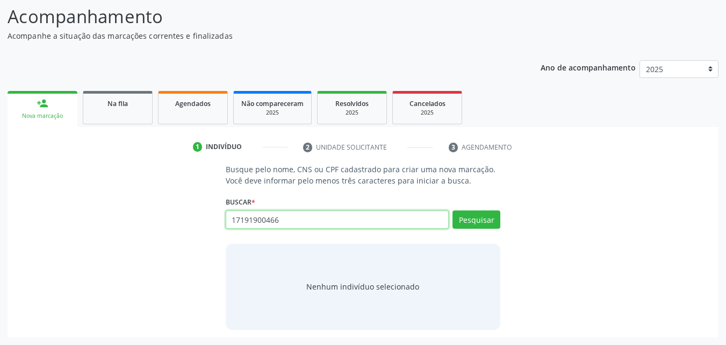
type input "17191900466"
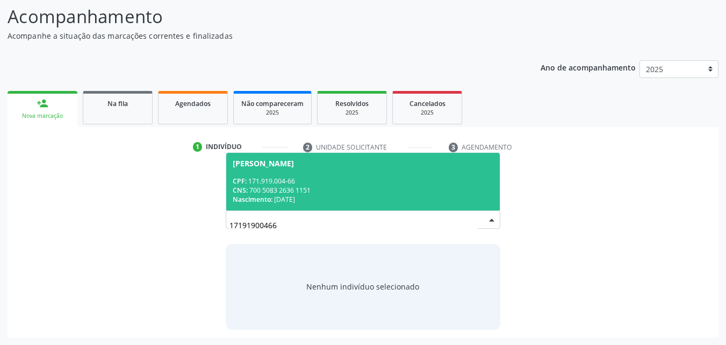
click at [350, 193] on div "CNS: 700 5083 2636 1151" at bounding box center [363, 190] width 261 height 9
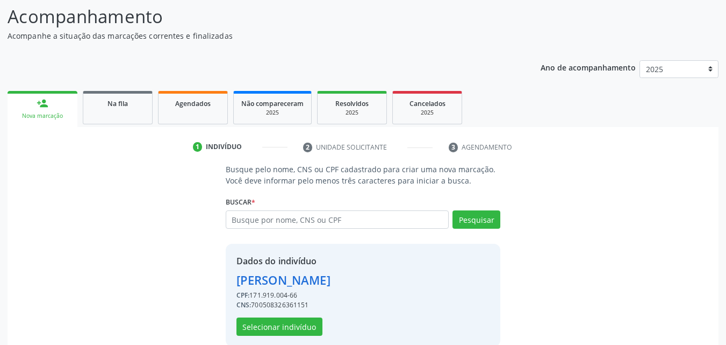
scroll to position [102, 0]
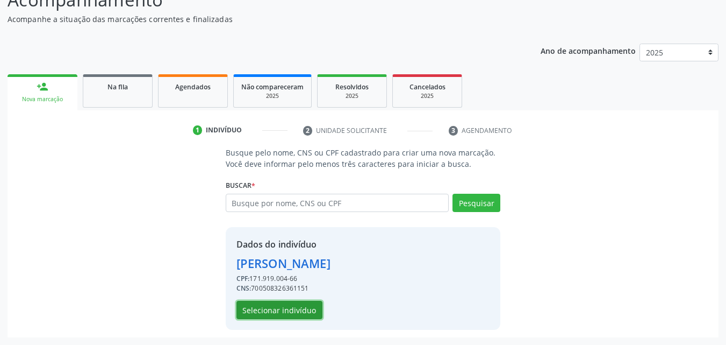
click at [289, 311] on button "Selecionar indivíduo" at bounding box center [280, 310] width 86 height 18
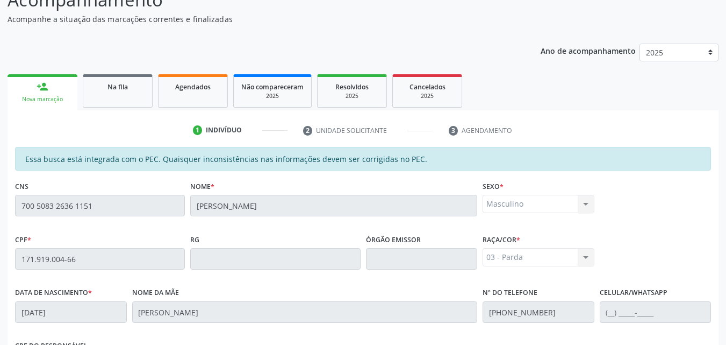
scroll to position [284, 0]
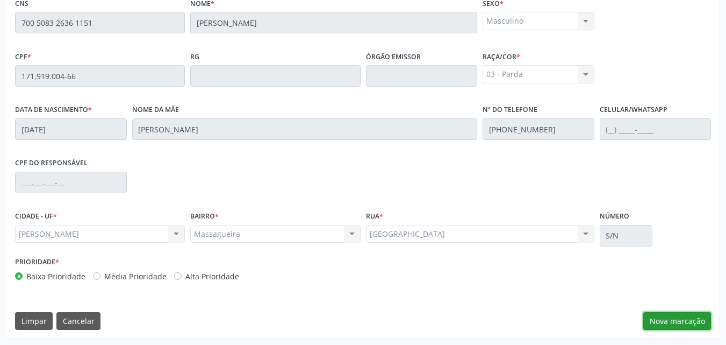
click at [655, 325] on button "Nova marcação" at bounding box center [678, 321] width 68 height 18
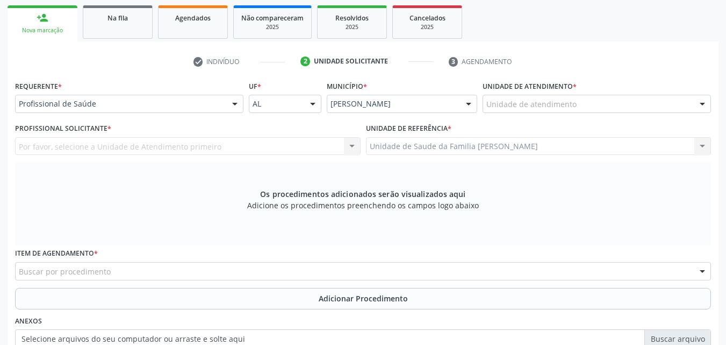
scroll to position [170, 0]
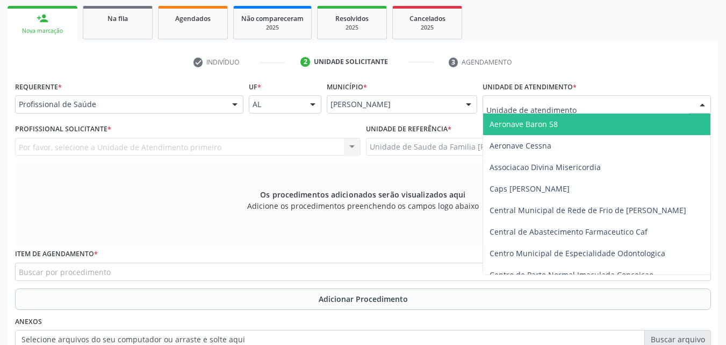
drag, startPoint x: 565, startPoint y: 112, endPoint x: 565, endPoint y: 95, distance: 17.2
click at [565, 95] on div at bounding box center [597, 104] width 229 height 18
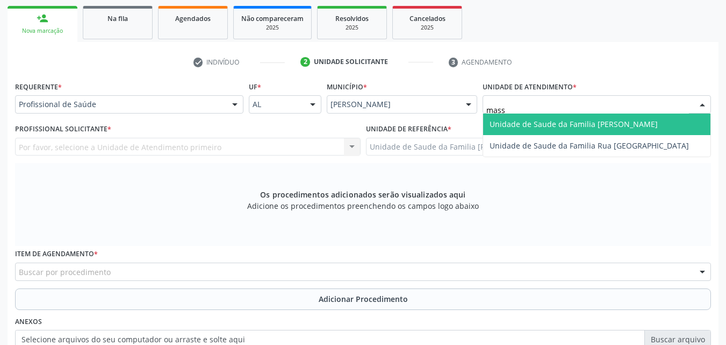
type input "massa"
click at [564, 128] on span "Unidade de Saude da Familia [PERSON_NAME]" at bounding box center [574, 124] width 168 height 10
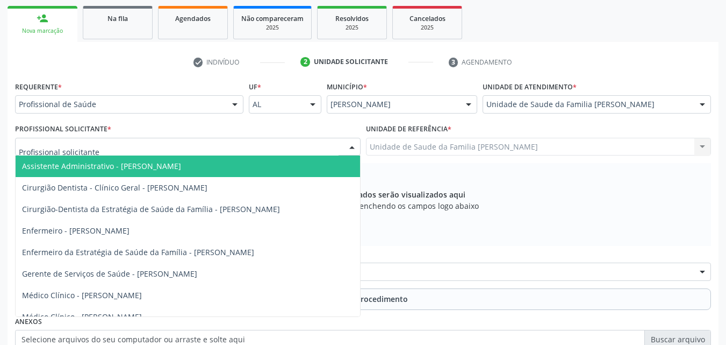
click at [247, 145] on div at bounding box center [188, 147] width 346 height 18
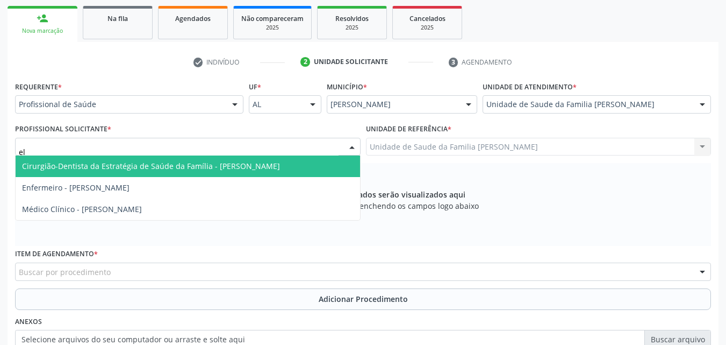
type input "eli"
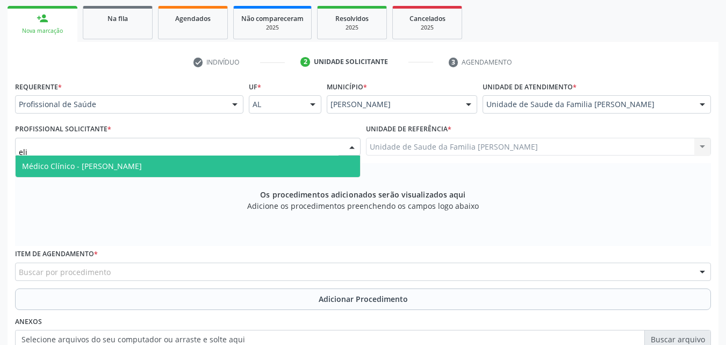
click at [229, 167] on span "Médico Clínico - [PERSON_NAME]" at bounding box center [188, 166] width 345 height 22
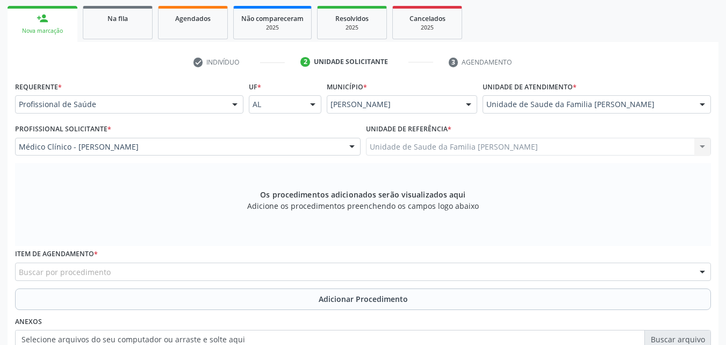
scroll to position [301, 0]
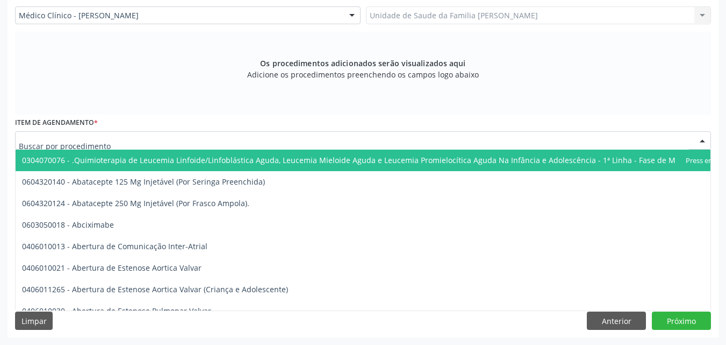
click at [243, 140] on div at bounding box center [363, 140] width 696 height 18
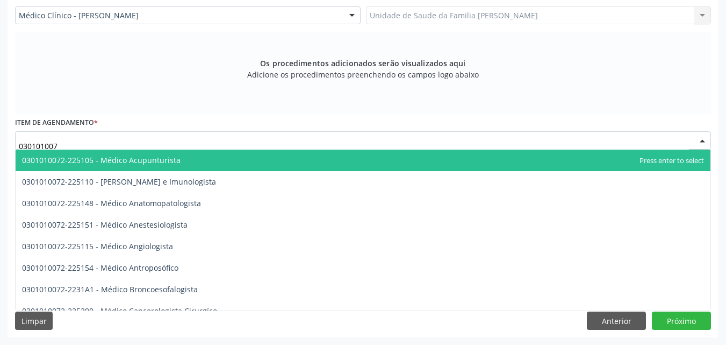
type input "0301010072"
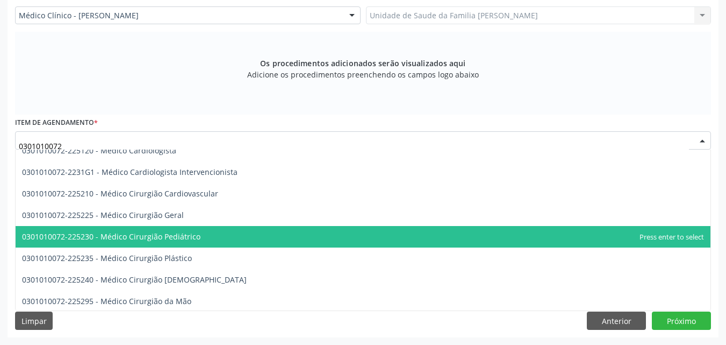
scroll to position [204, 0]
click at [179, 228] on span "0301010072-225230 - Médico Cirurgião Pediátrico" at bounding box center [363, 236] width 695 height 22
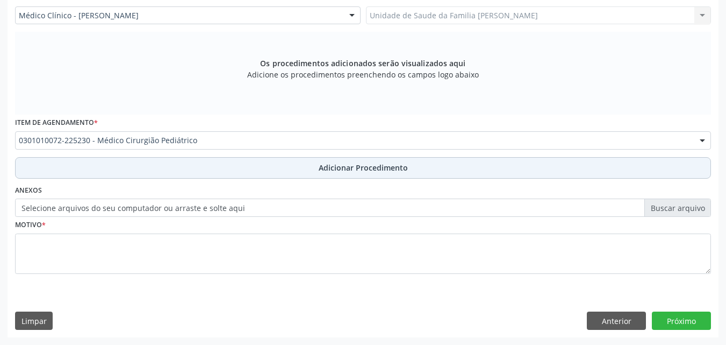
click at [168, 173] on button "Adicionar Procedimento" at bounding box center [363, 168] width 696 height 22
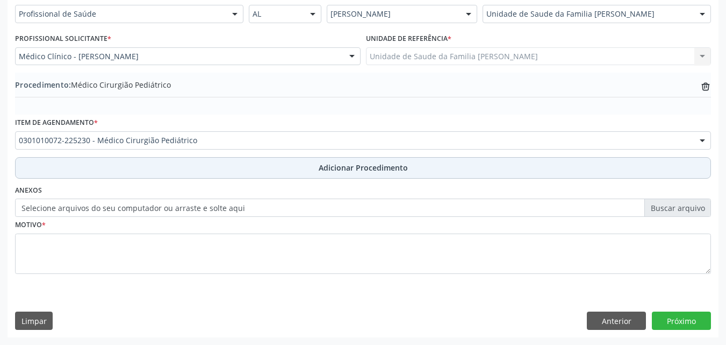
scroll to position [260, 0]
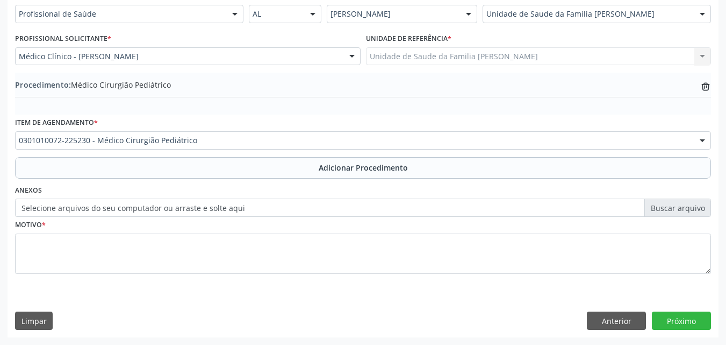
click at [171, 215] on label "Selecione arquivos do seu computador ou arraste e solte aqui" at bounding box center [363, 207] width 696 height 18
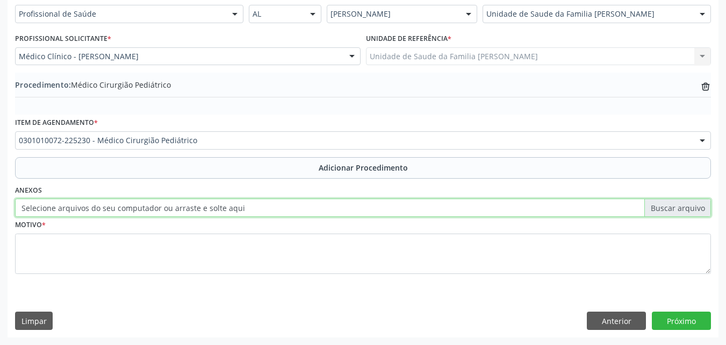
click at [171, 215] on input "Selecione arquivos do seu computador ou arraste e solte aqui" at bounding box center [363, 207] width 696 height 18
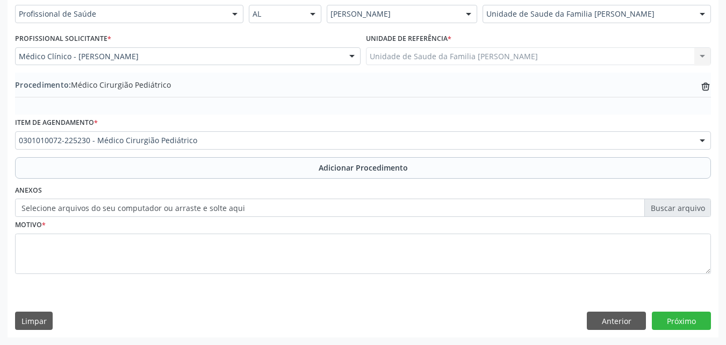
click at [202, 211] on label "Selecione arquivos do seu computador ou arraste e solte aqui" at bounding box center [363, 207] width 696 height 18
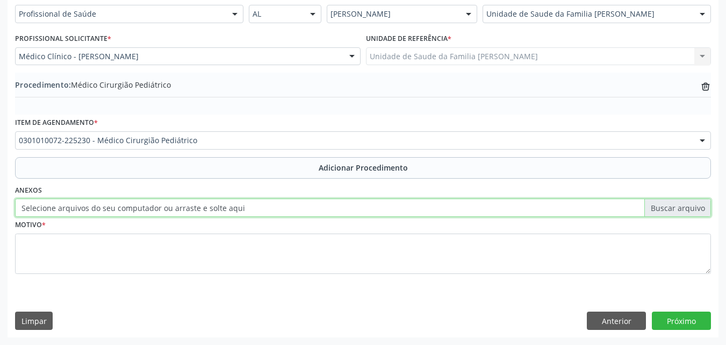
click at [202, 211] on input "Selecione arquivos do seu computador ou arraste e solte aqui" at bounding box center [363, 207] width 696 height 18
type input "C:\fakepath\WhatsApp Image 20[DATE].55.41.jpeg"
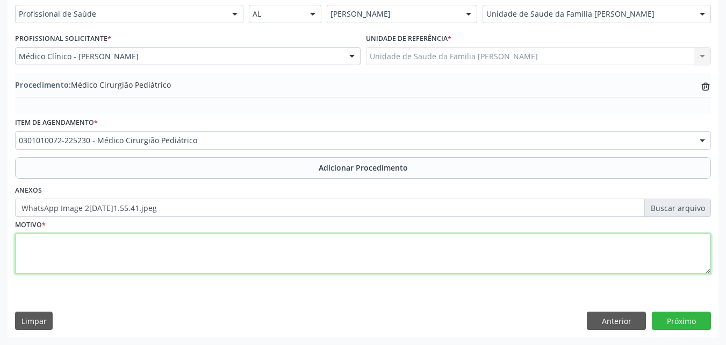
click at [516, 247] on textarea at bounding box center [363, 253] width 696 height 41
type textarea "Menor com fimose grau II"
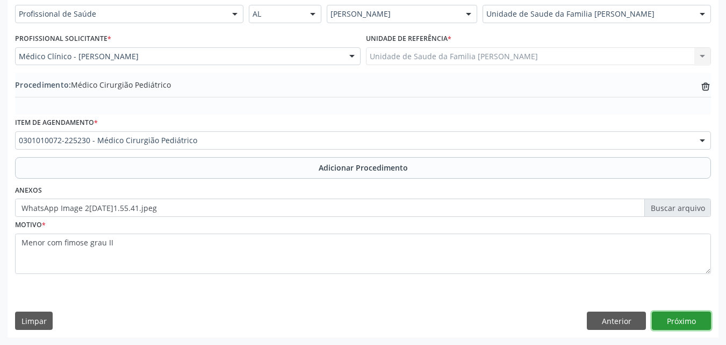
click at [701, 316] on button "Próximo" at bounding box center [681, 320] width 59 height 18
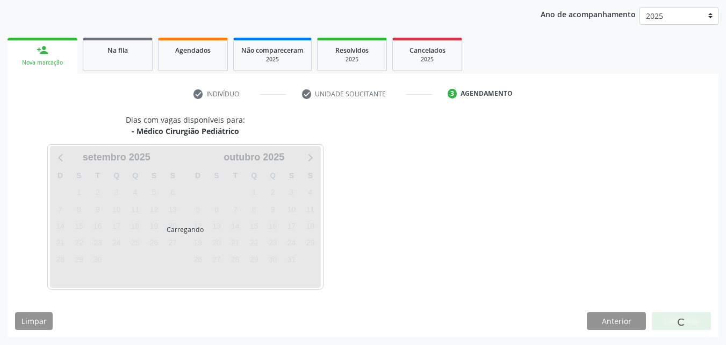
scroll to position [170, 0]
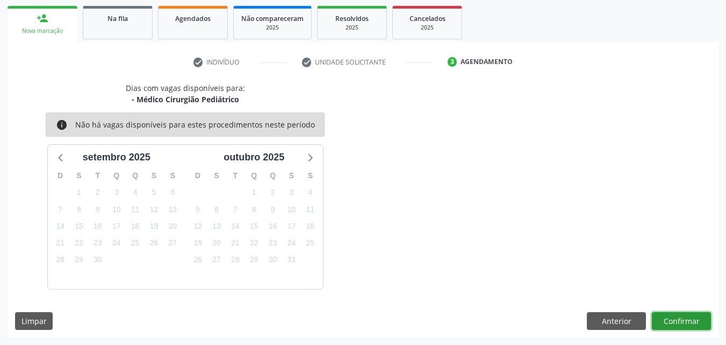
click at [701, 316] on button "Confirmar" at bounding box center [681, 321] width 59 height 18
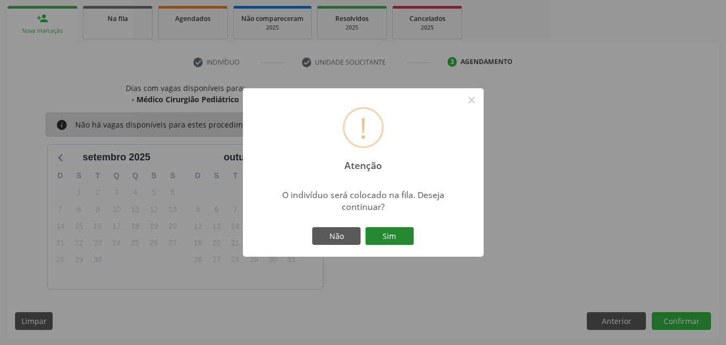
click at [405, 239] on button "Sim" at bounding box center [390, 236] width 48 height 18
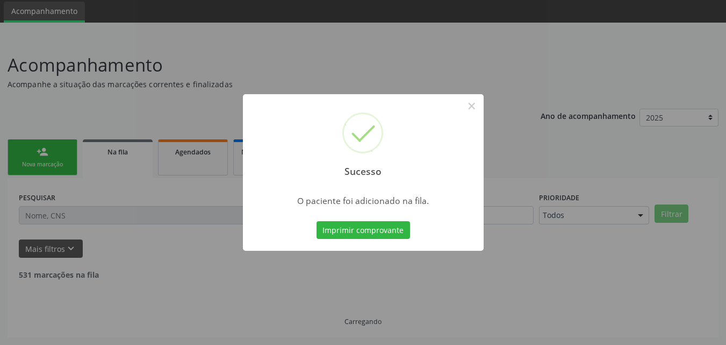
scroll to position [25, 0]
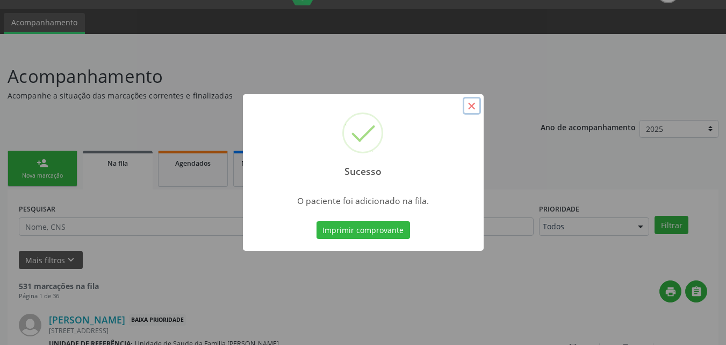
click at [472, 103] on button "×" at bounding box center [472, 106] width 18 height 18
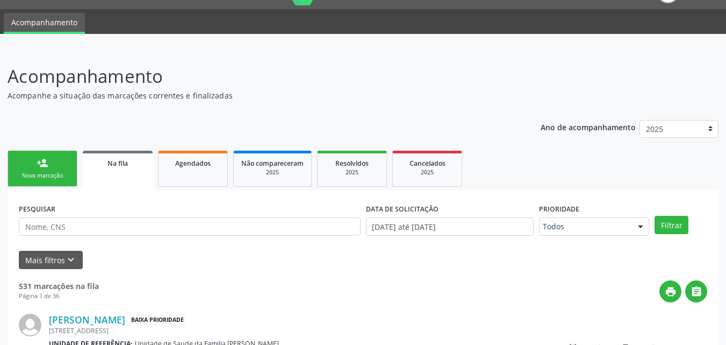
click at [64, 166] on link "person_add Nova marcação" at bounding box center [43, 169] width 70 height 36
